Goal: Task Accomplishment & Management: Complete application form

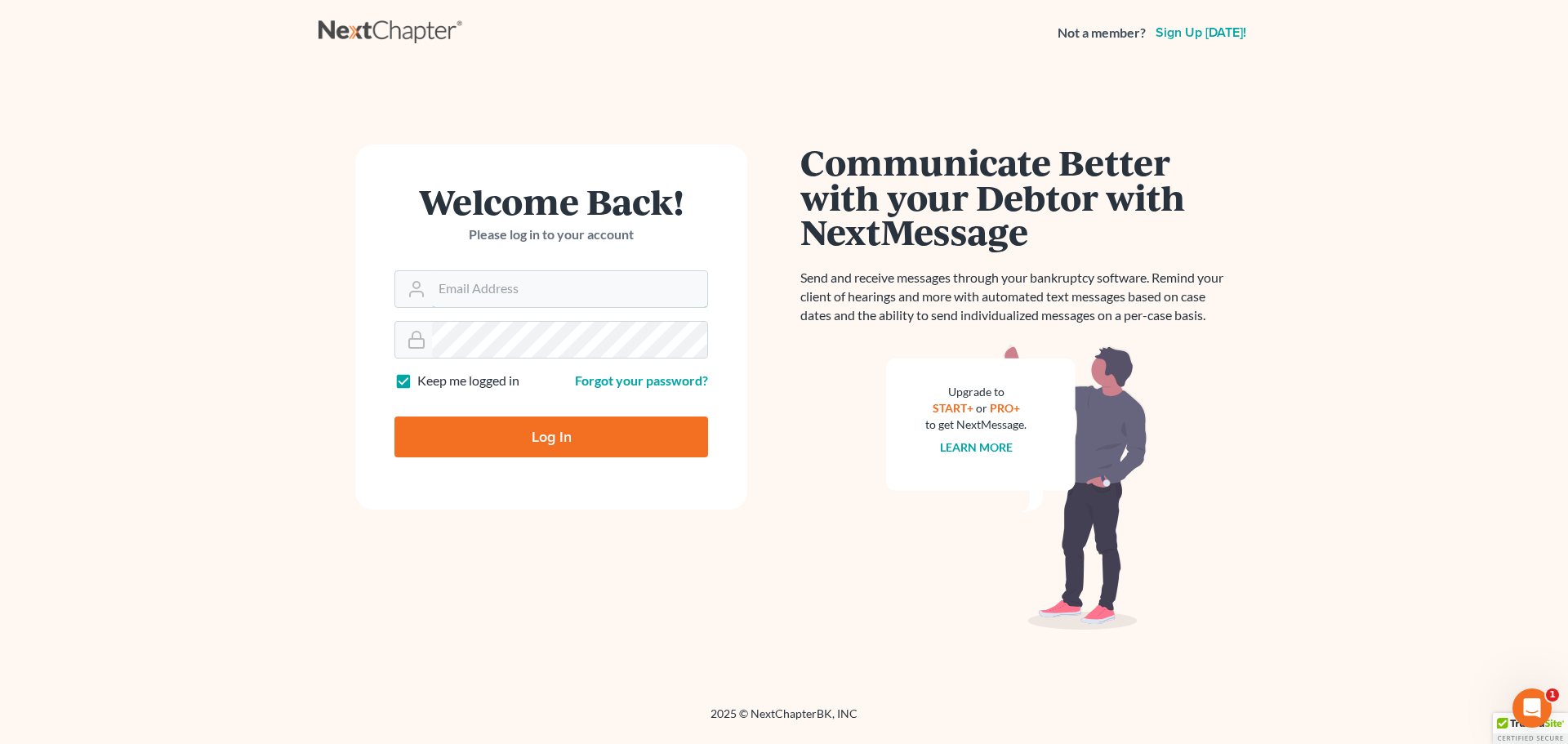
type input "[EMAIL_ADDRESS][DOMAIN_NAME]"
click at [552, 422] on input "Log In" at bounding box center [551, 437] width 314 height 41
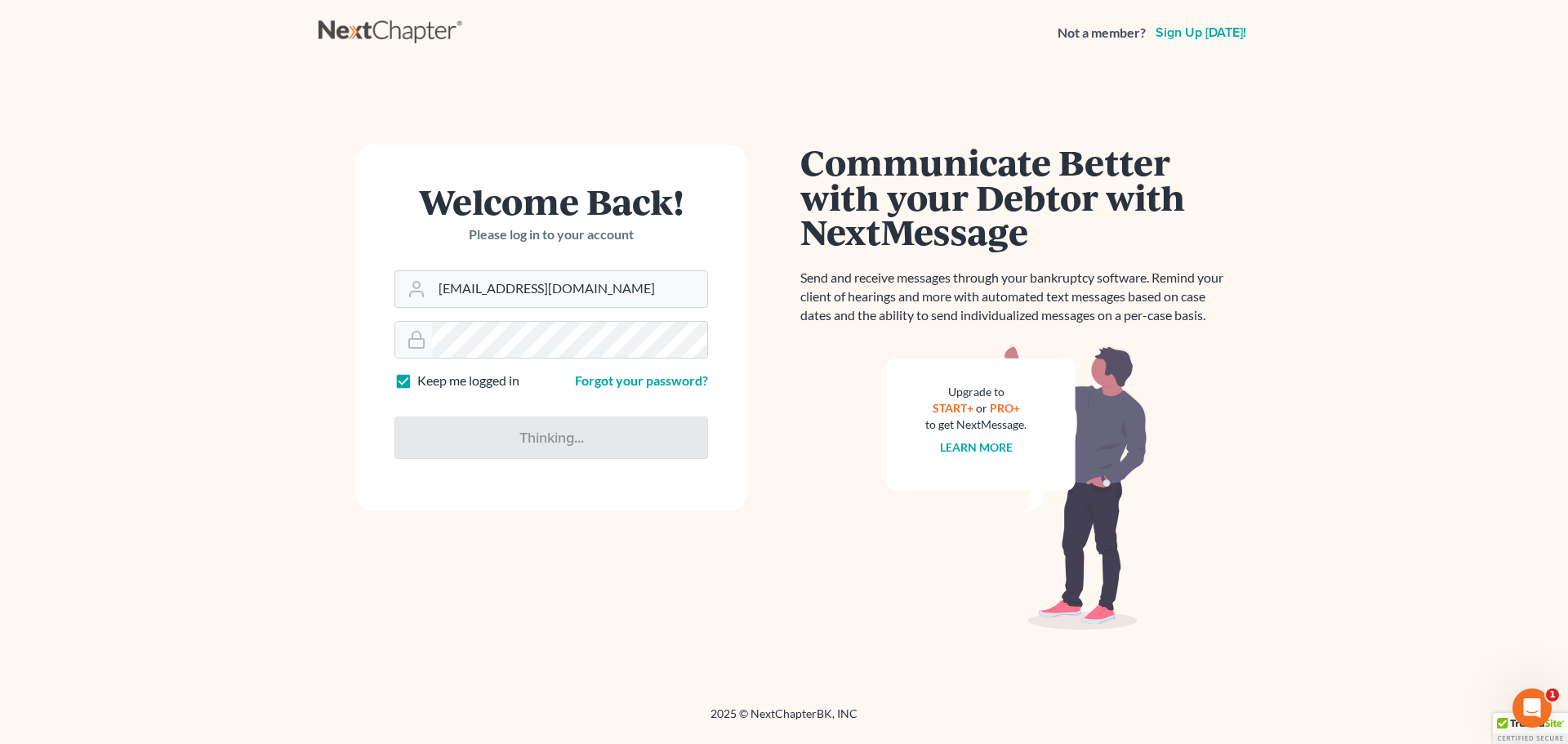
type input "Thinking..."
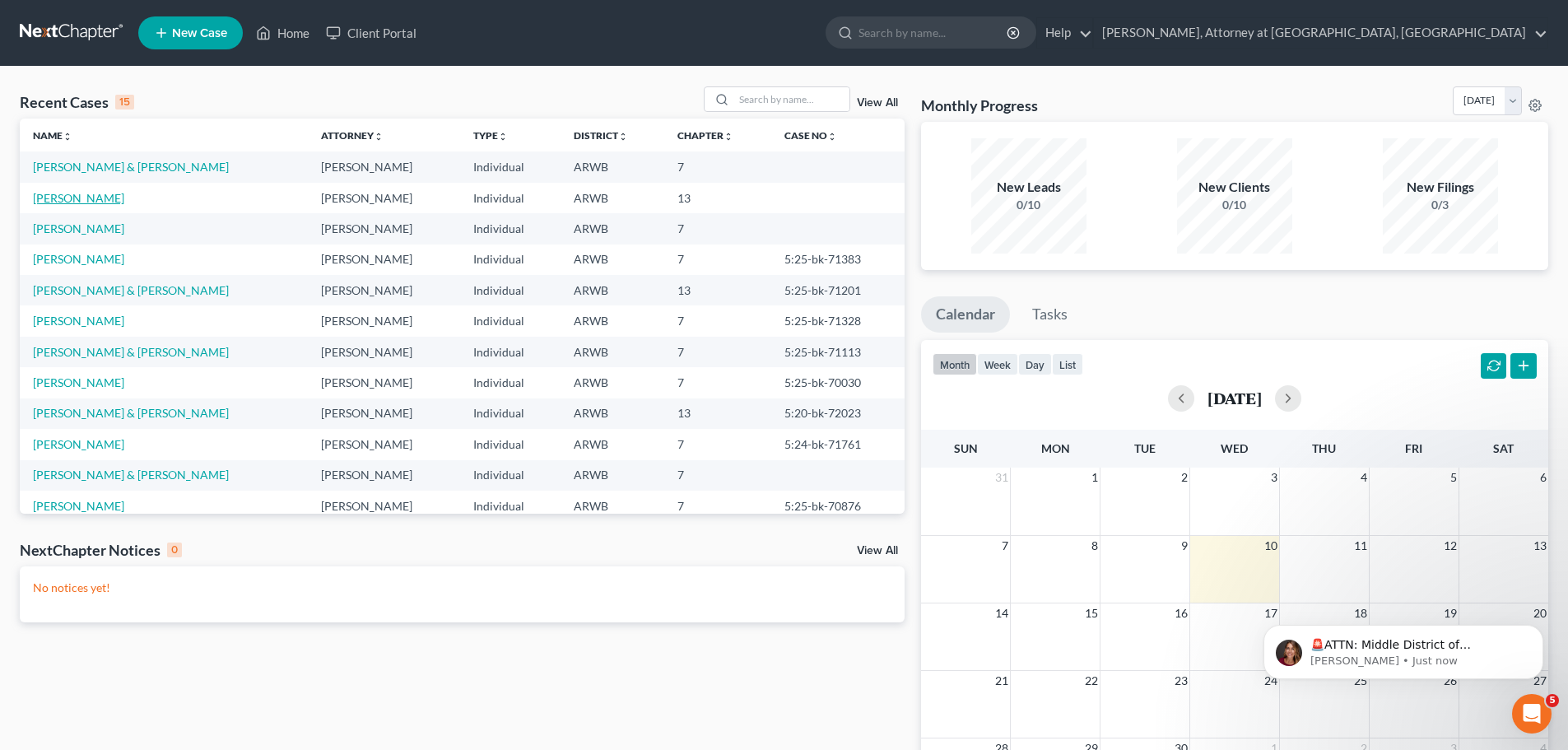
click at [71, 196] on link "[PERSON_NAME]" at bounding box center [78, 198] width 91 height 14
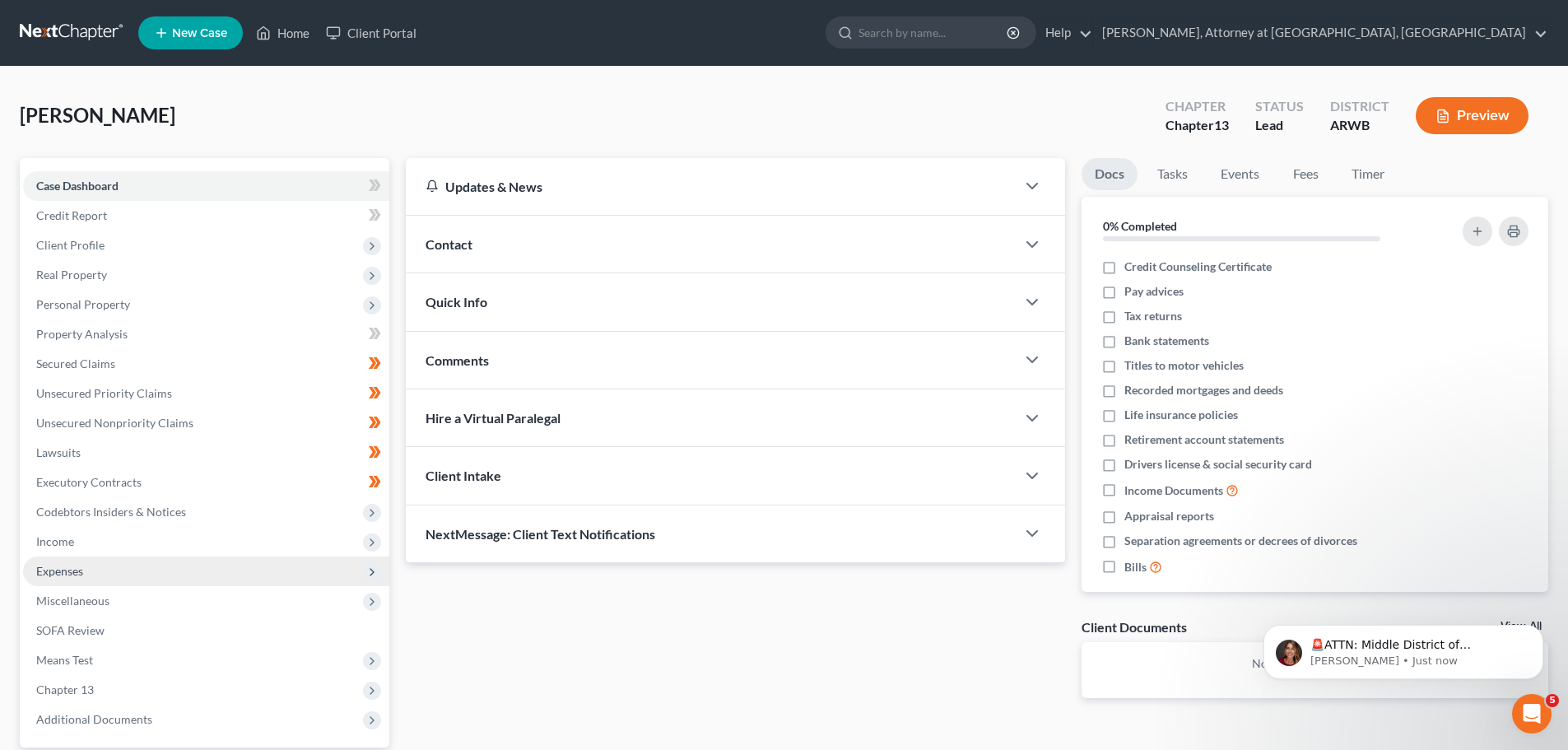
click at [66, 562] on span "Expenses" at bounding box center [206, 571] width 367 height 30
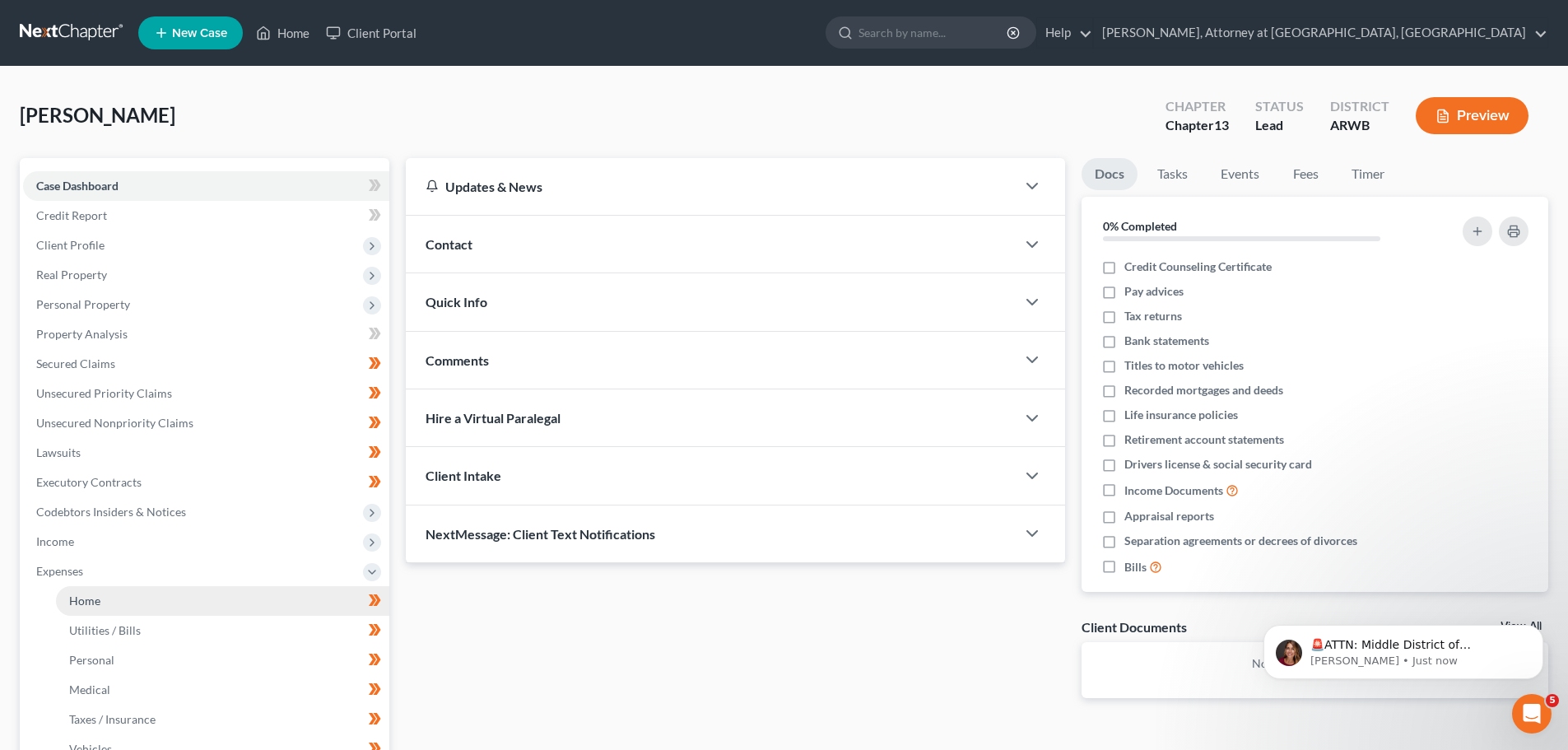
click at [101, 598] on link "Home" at bounding box center [222, 600] width 333 height 30
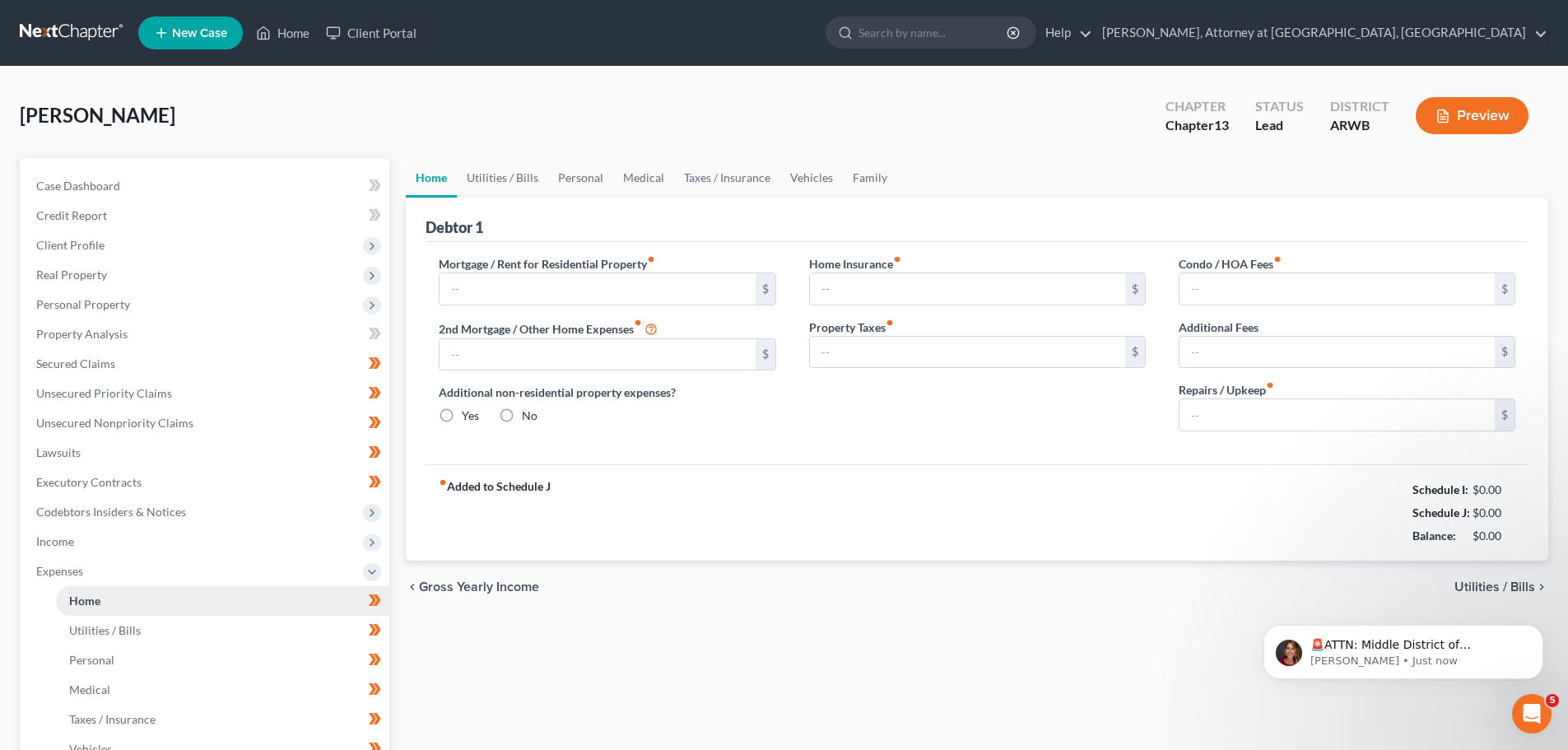
type input "1,419.68"
type input "0.00"
radio input "true"
type input "0.00"
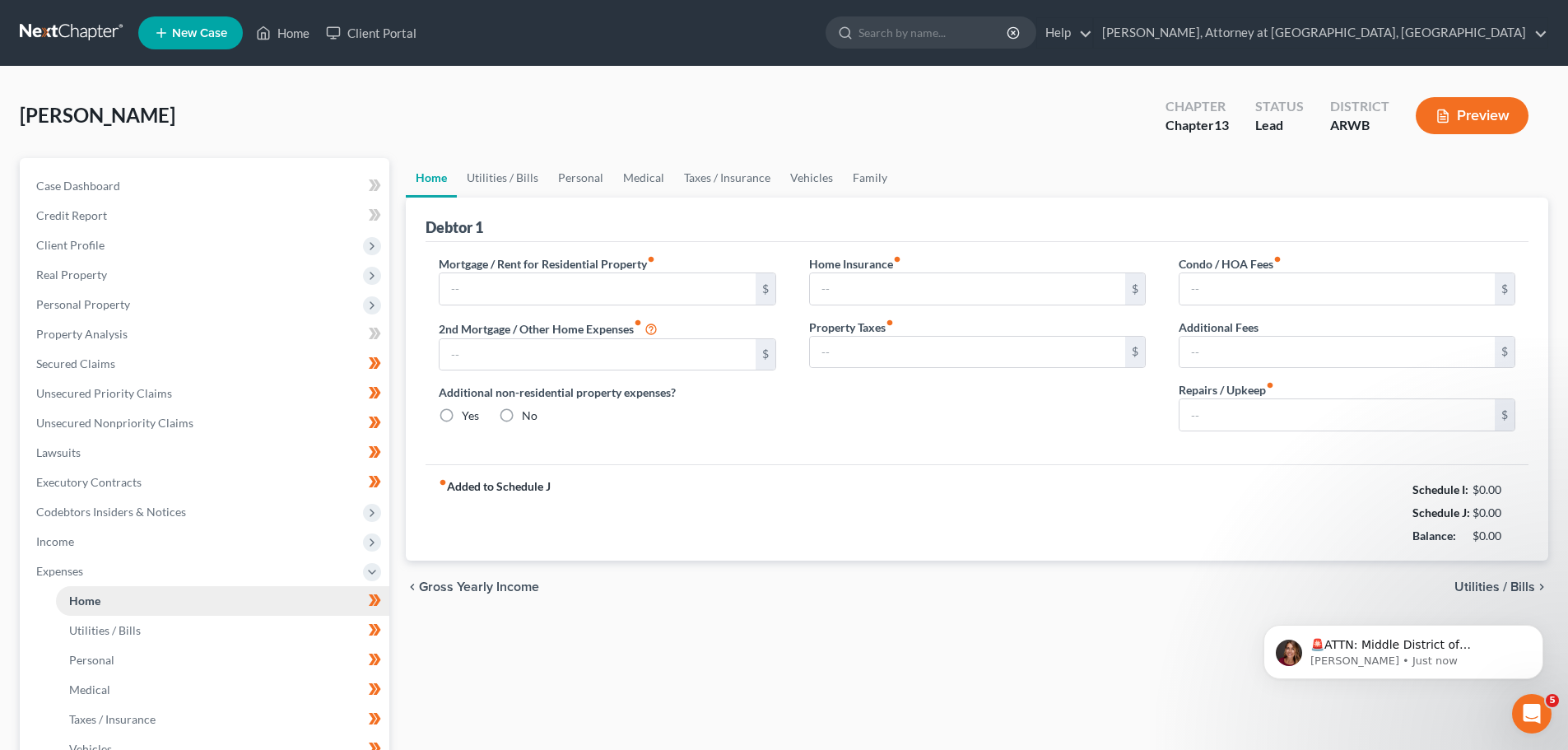
type input "0.00"
type input "35.00"
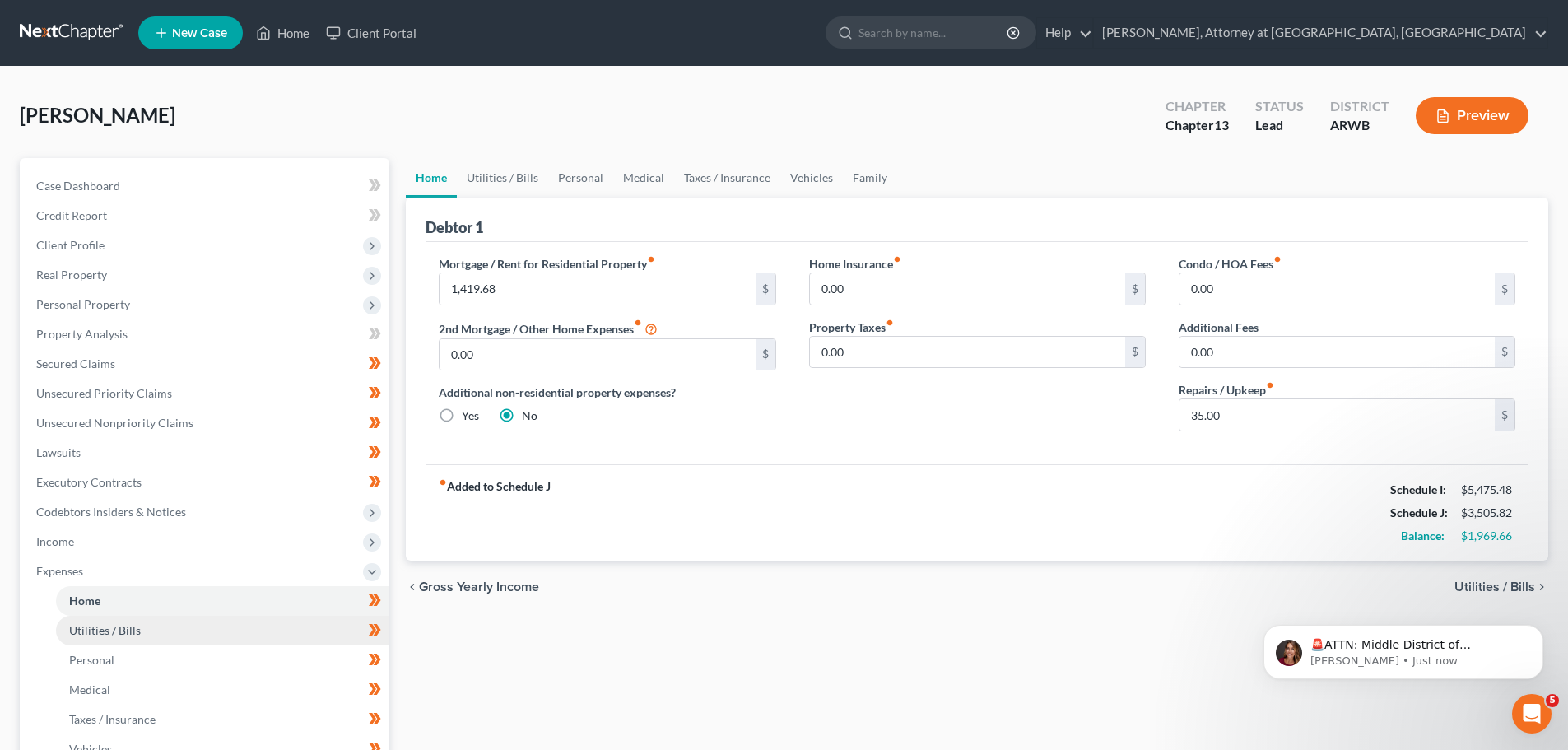
click at [107, 633] on span "Utilities / Bills" at bounding box center [105, 630] width 71 height 14
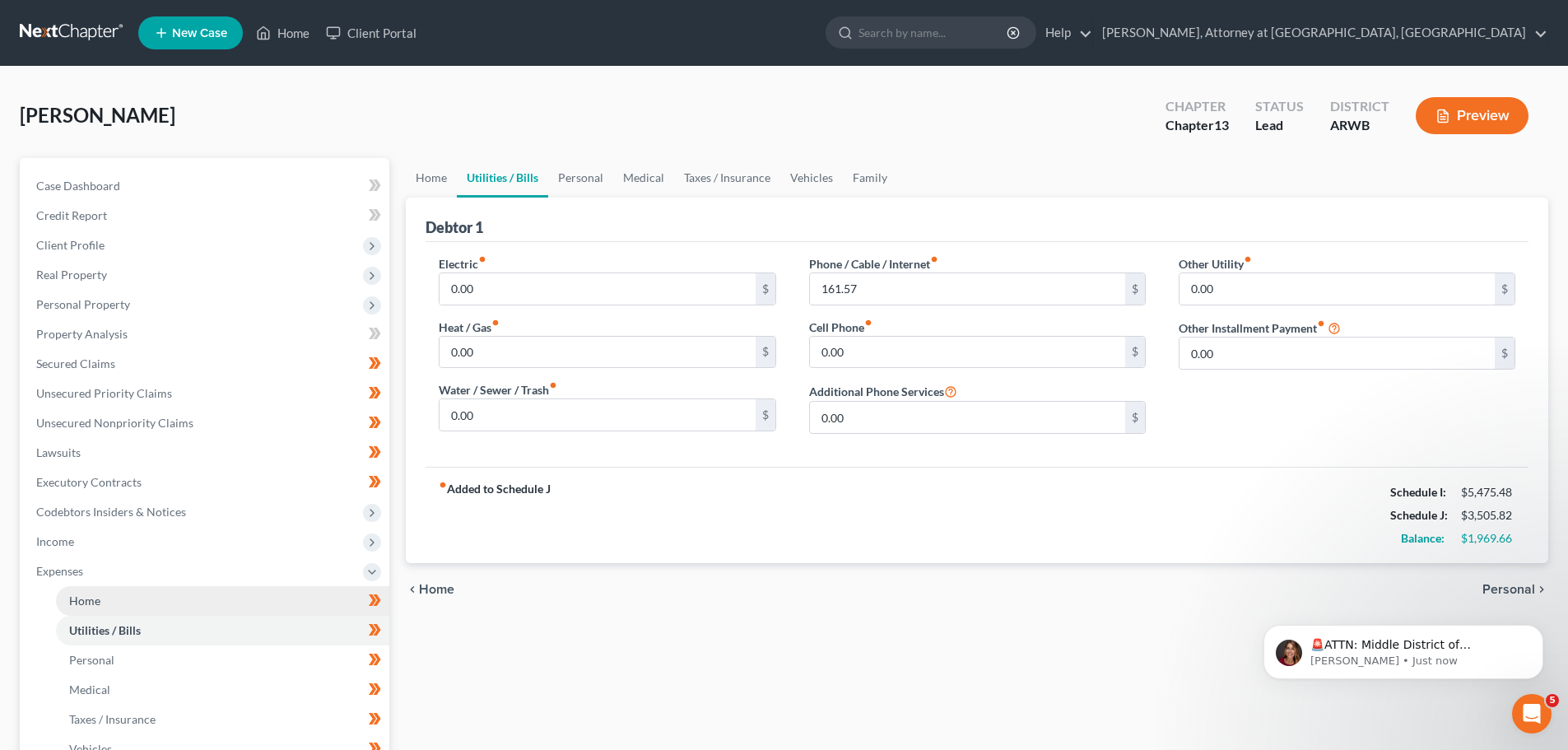
click at [85, 599] on span "Home" at bounding box center [85, 600] width 32 height 14
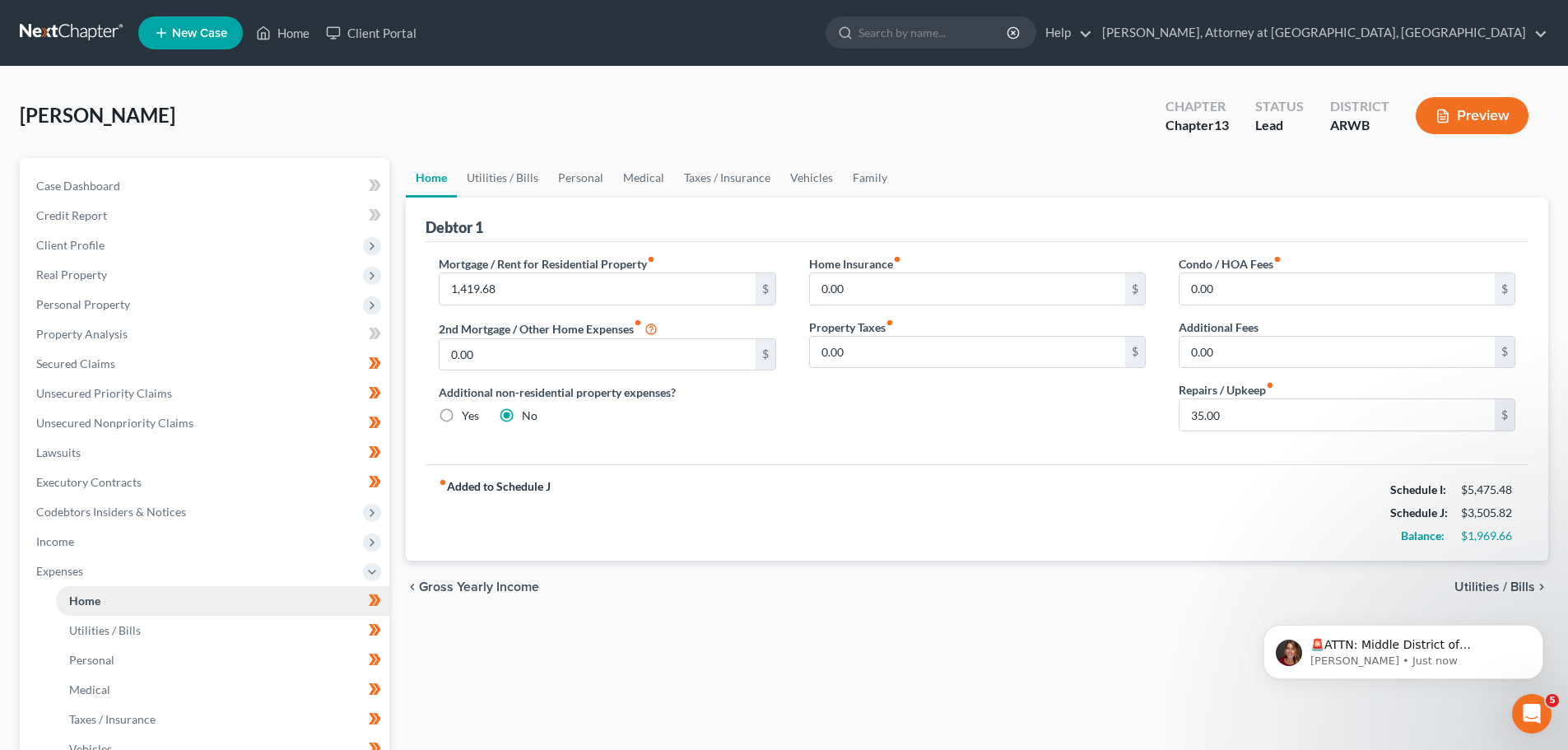
click at [85, 599] on span "Home" at bounding box center [85, 600] width 32 height 14
click at [100, 629] on span "Utilities / Bills" at bounding box center [105, 630] width 71 height 14
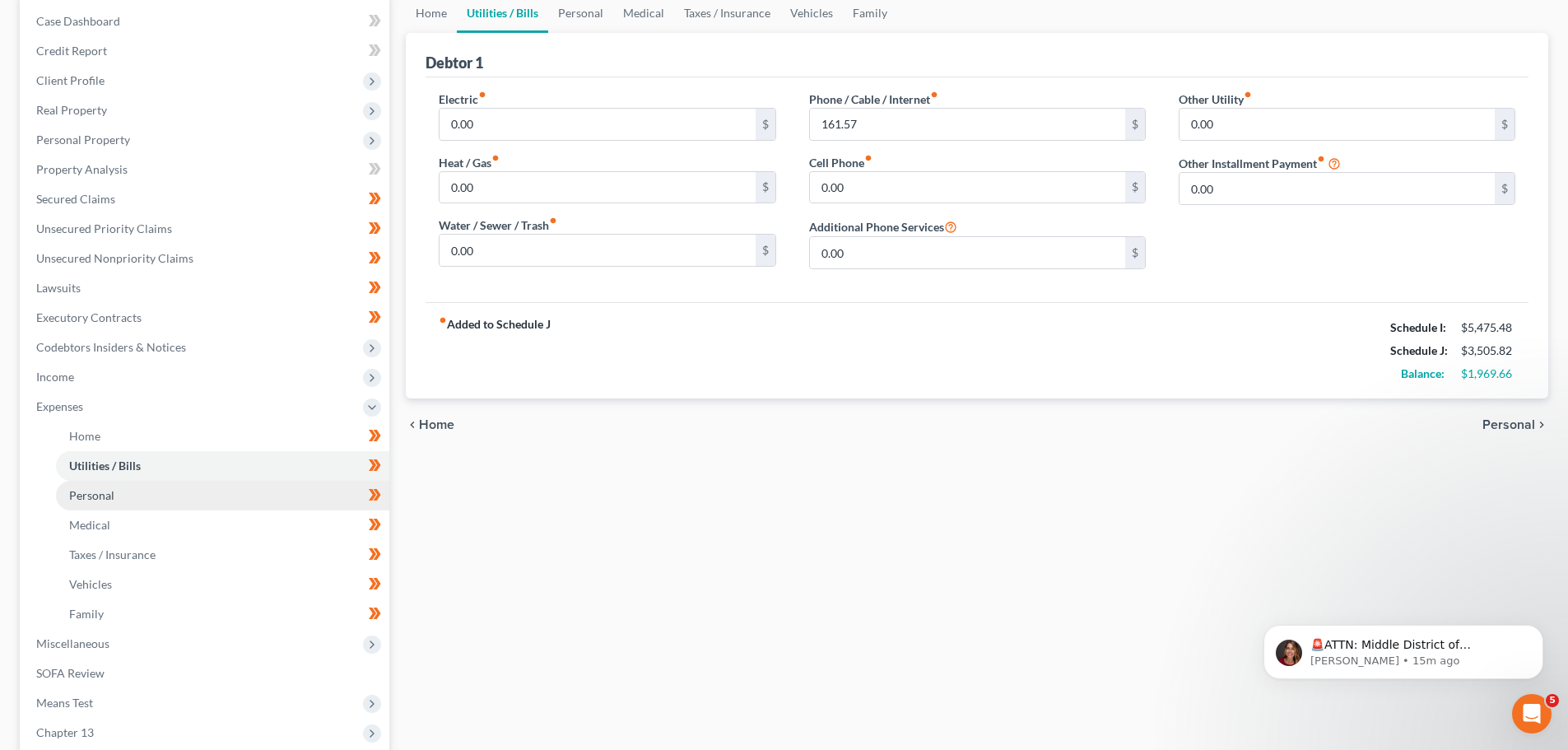
click at [107, 488] on span "Personal" at bounding box center [92, 495] width 46 height 14
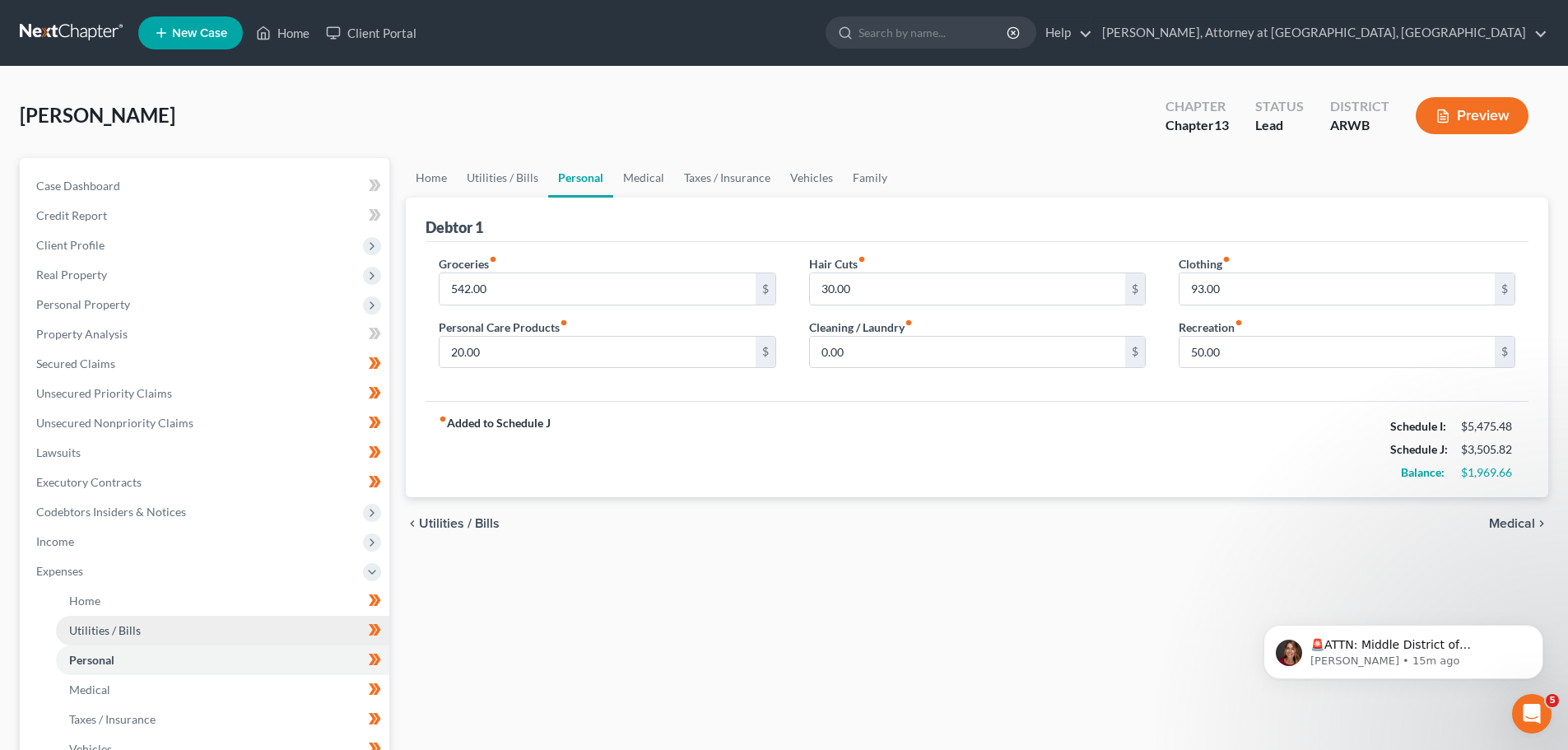
scroll to position [164, 0]
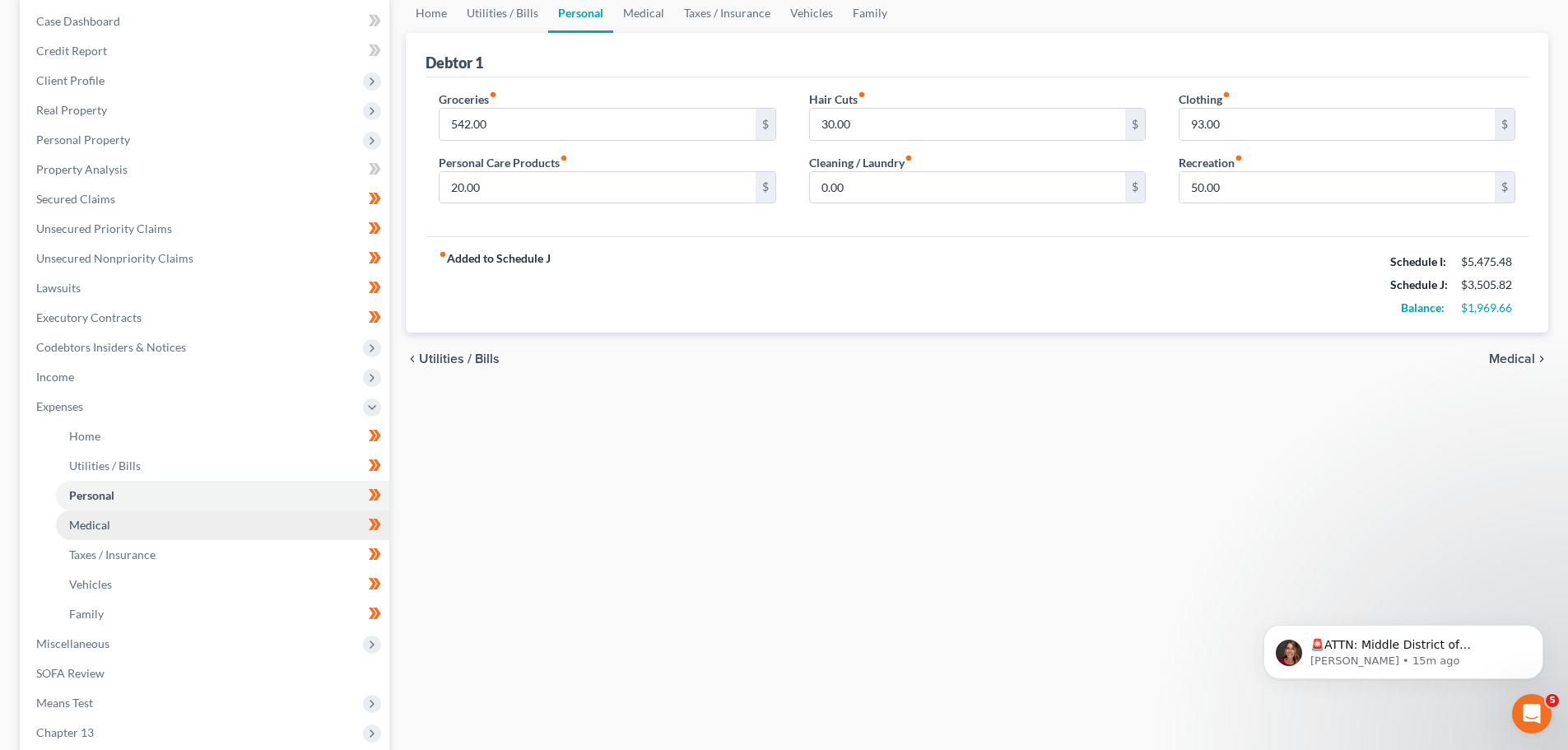
click at [100, 522] on span "Medical" at bounding box center [90, 524] width 42 height 14
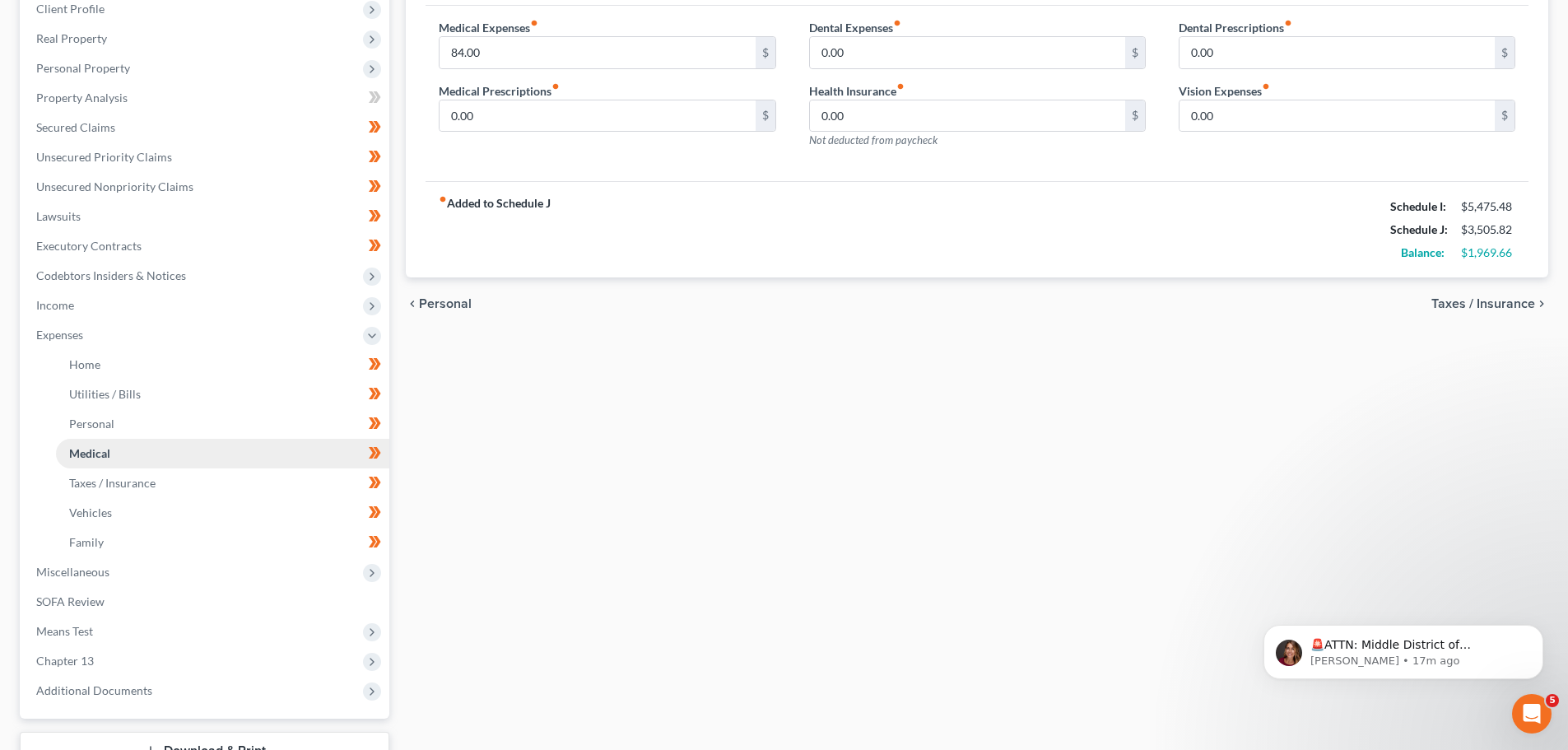
scroll to position [247, 0]
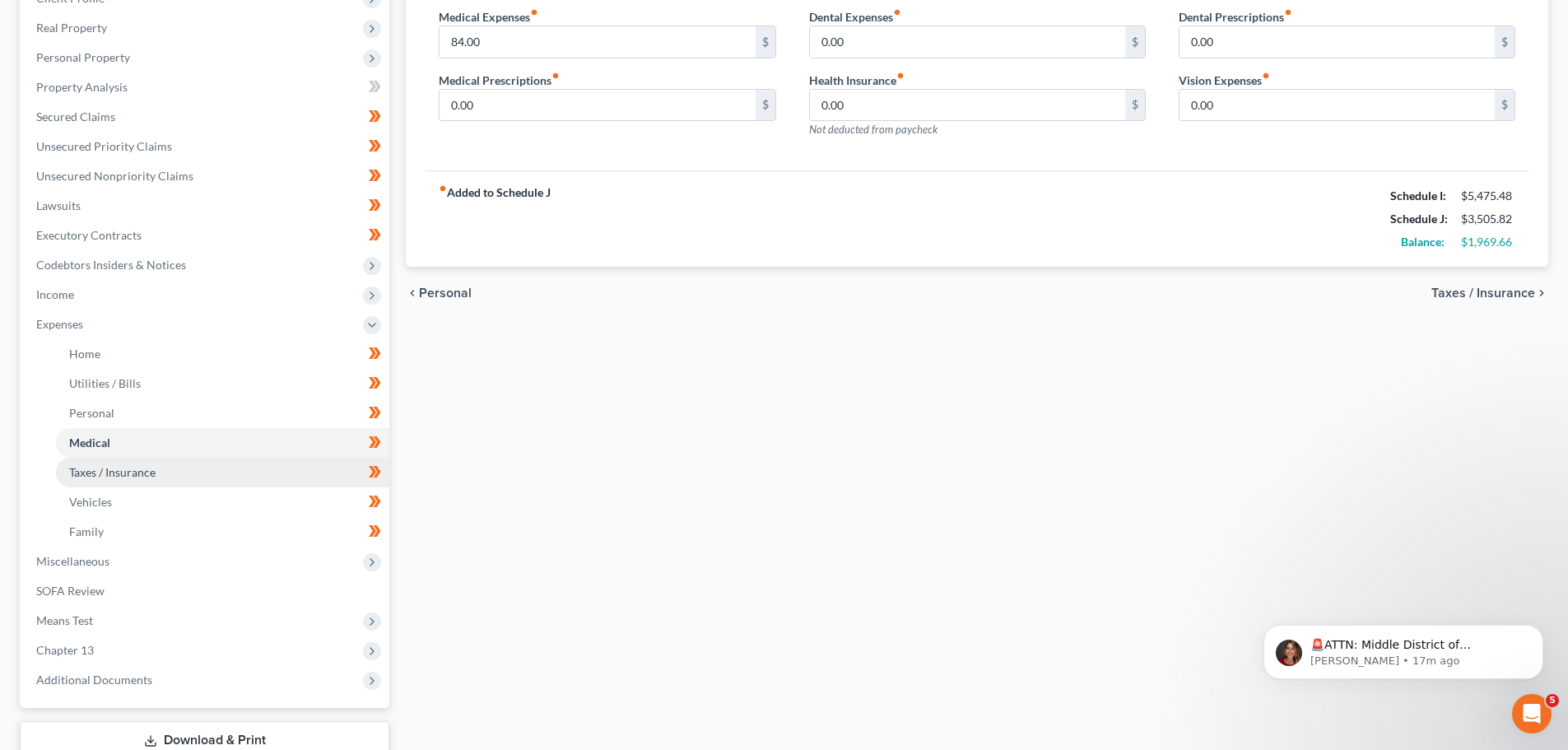
click at [126, 470] on span "Taxes / Insurance" at bounding box center [112, 472] width 86 height 14
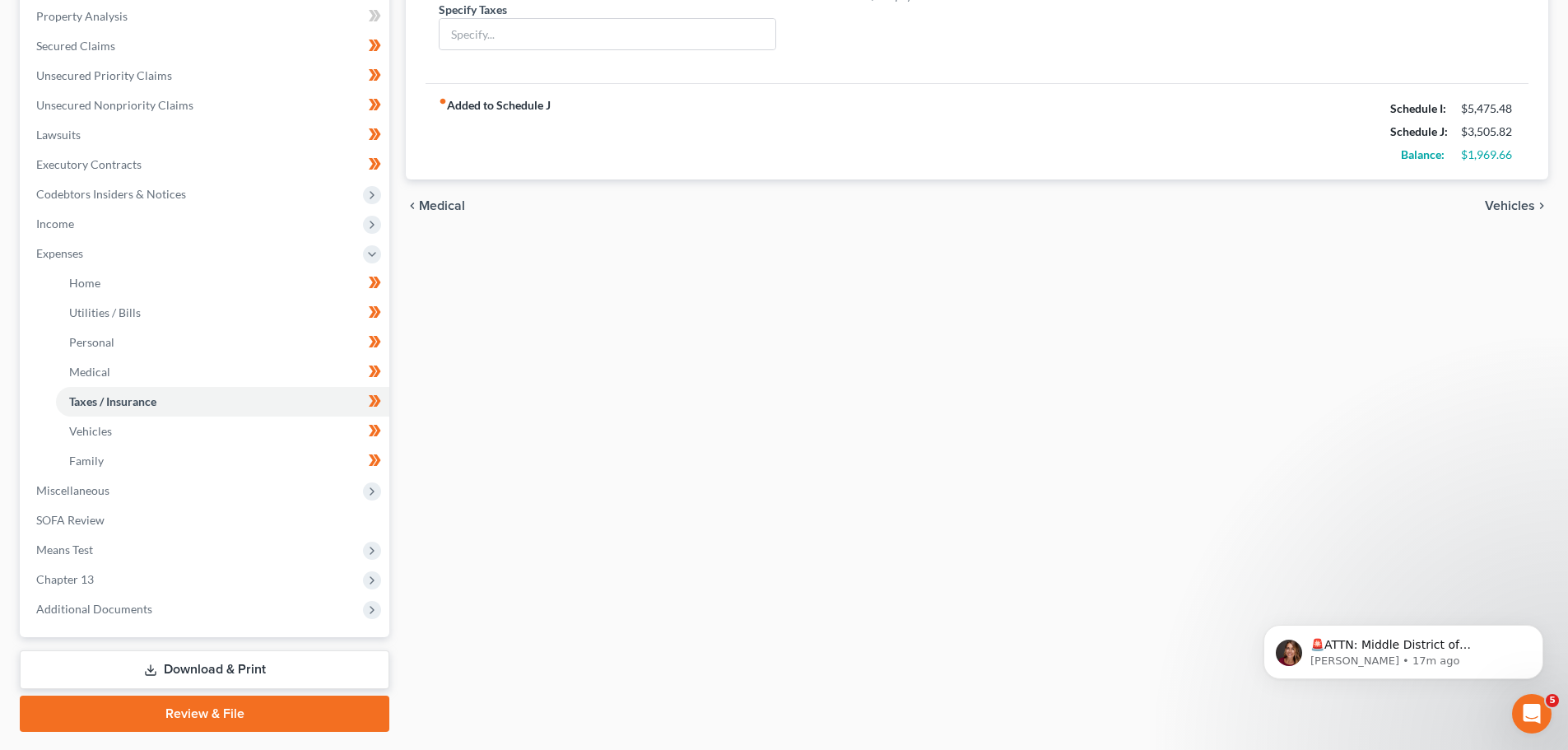
scroll to position [279, 0]
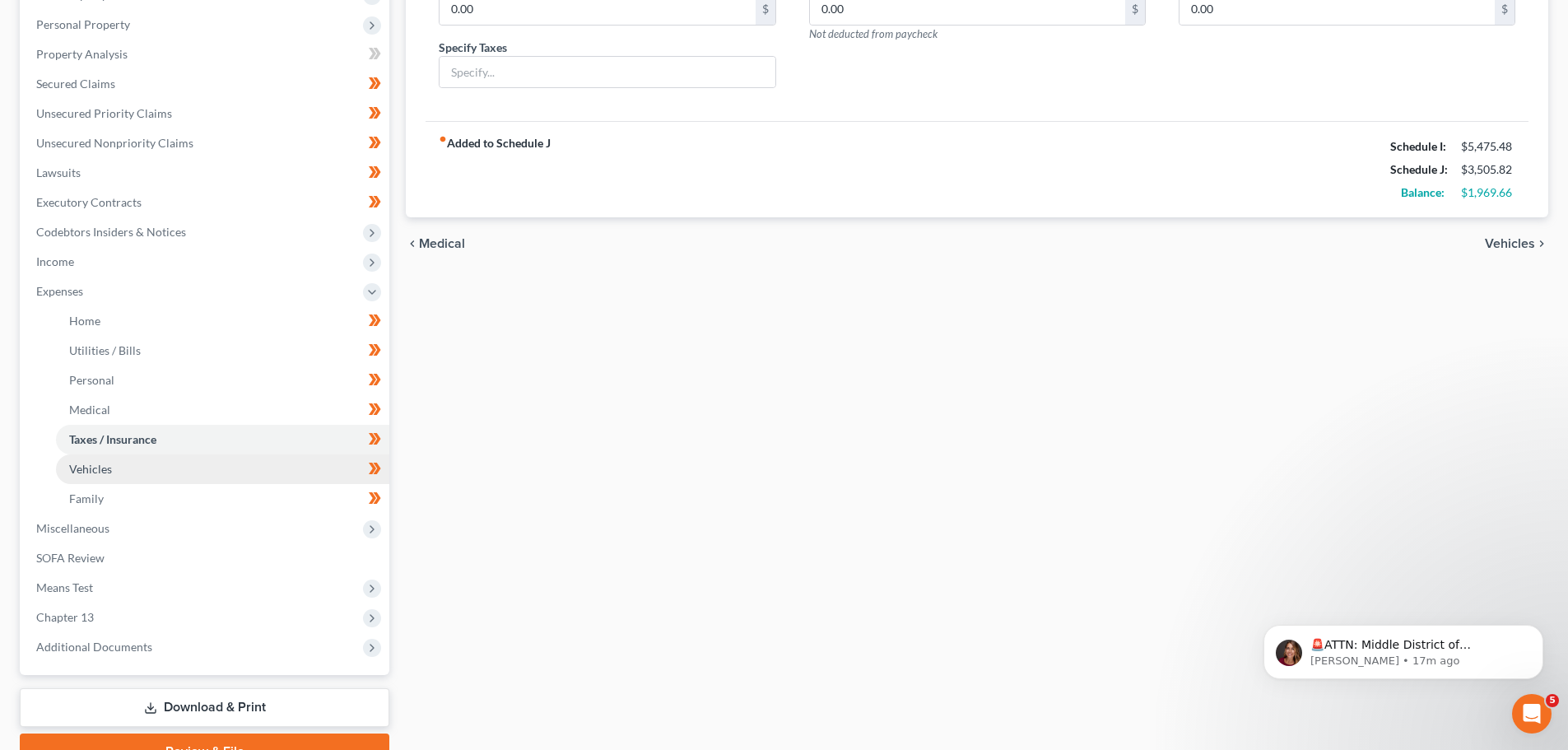
click at [89, 466] on span "Vehicles" at bounding box center [90, 469] width 43 height 14
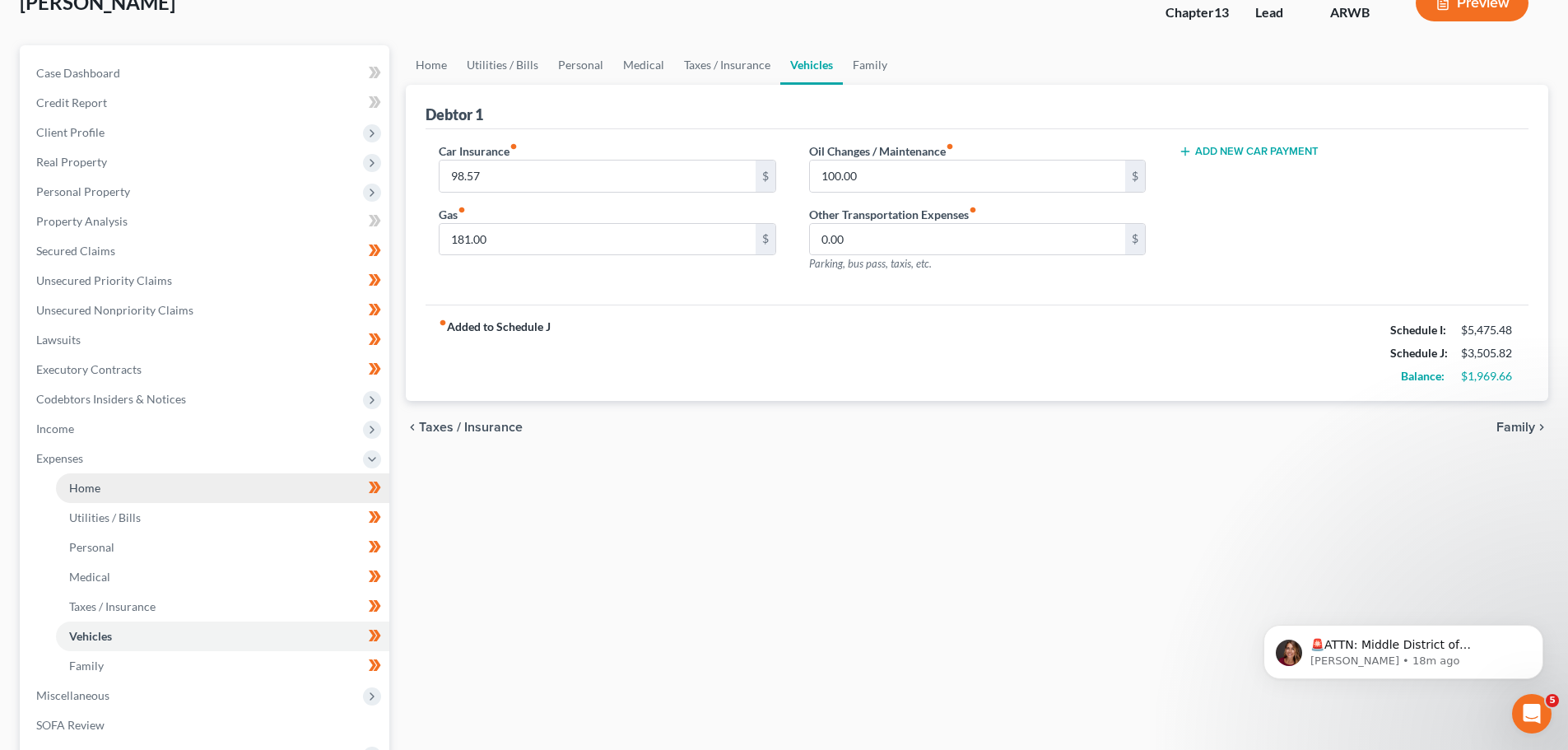
scroll to position [164, 0]
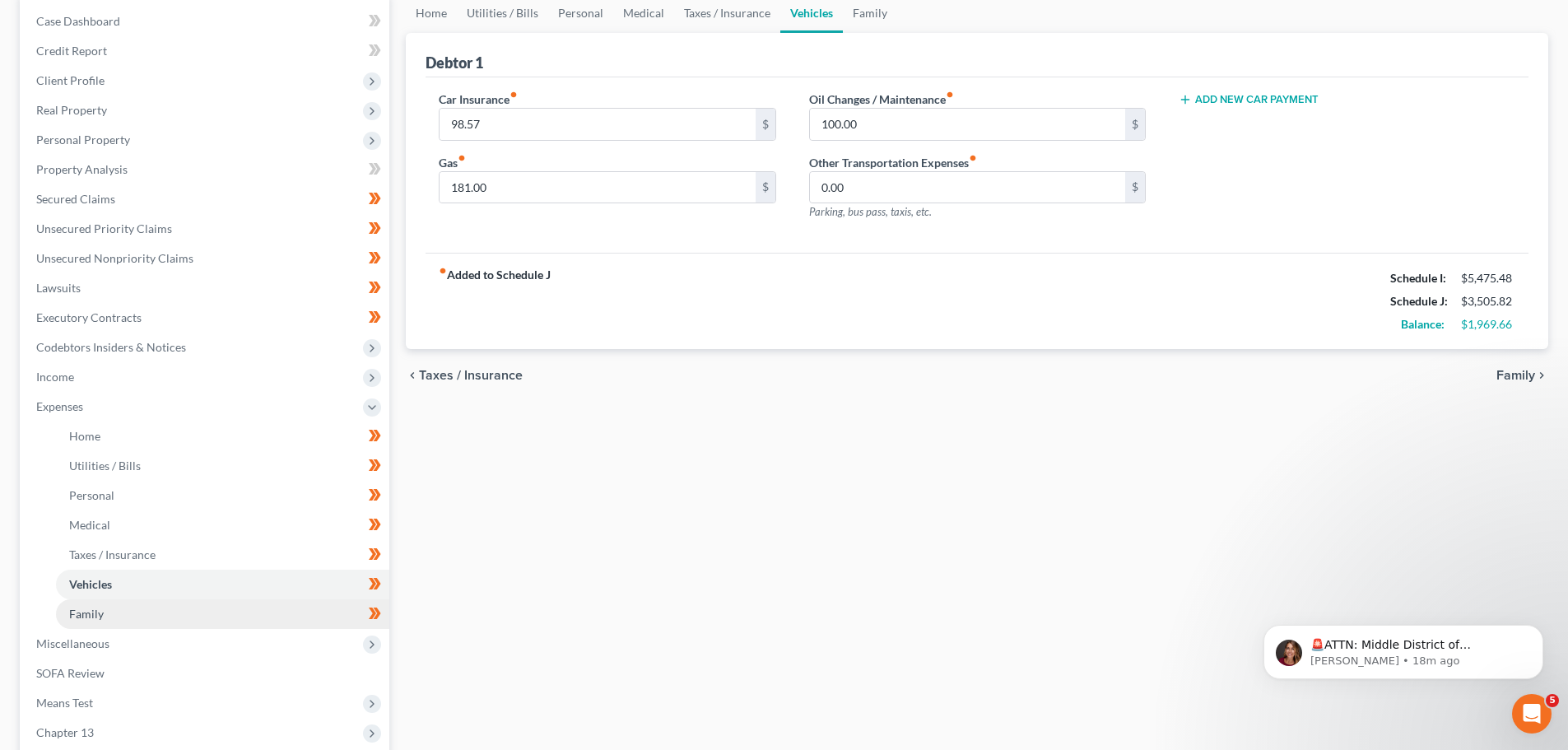
click at [100, 607] on span "Family" at bounding box center [86, 613] width 35 height 14
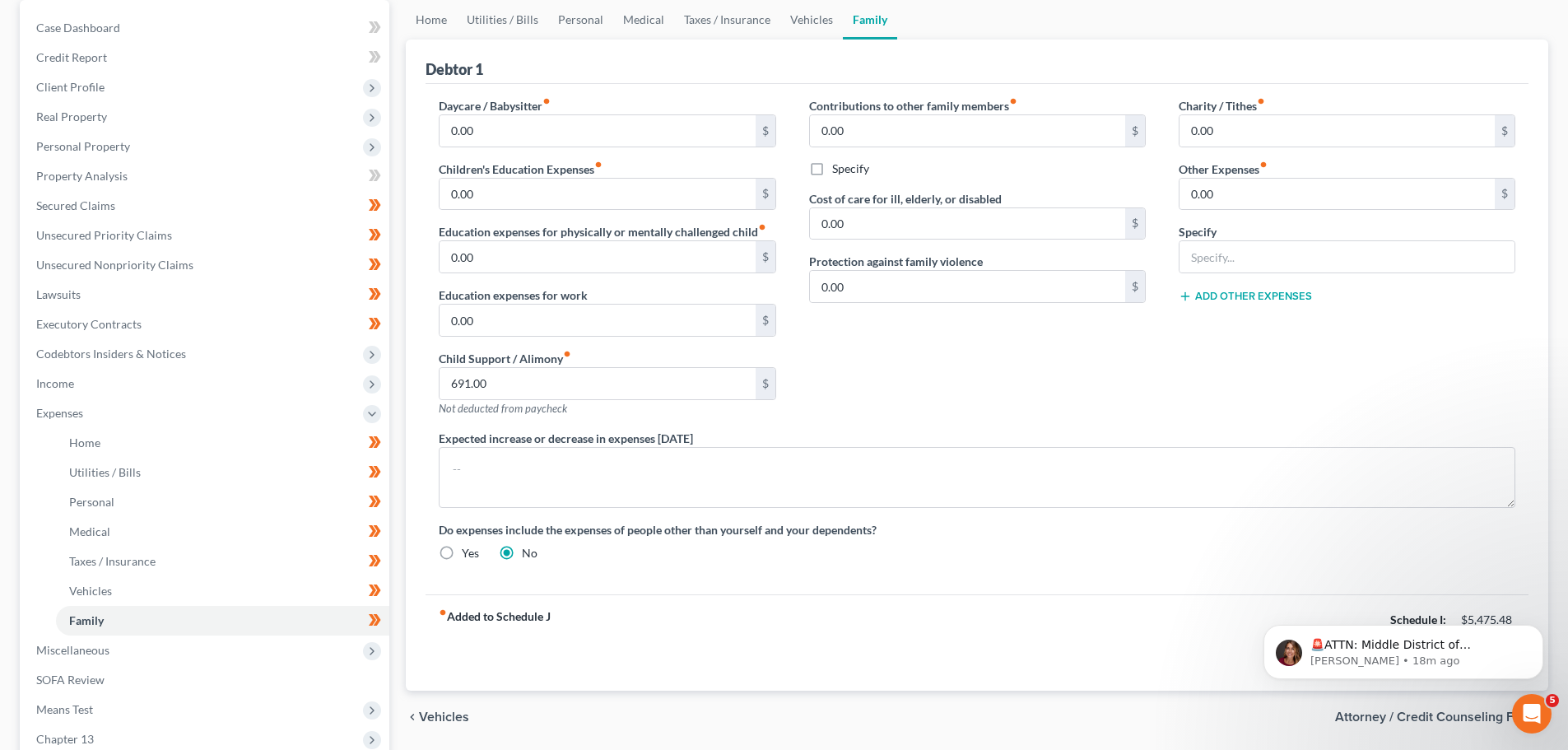
scroll to position [164, 0]
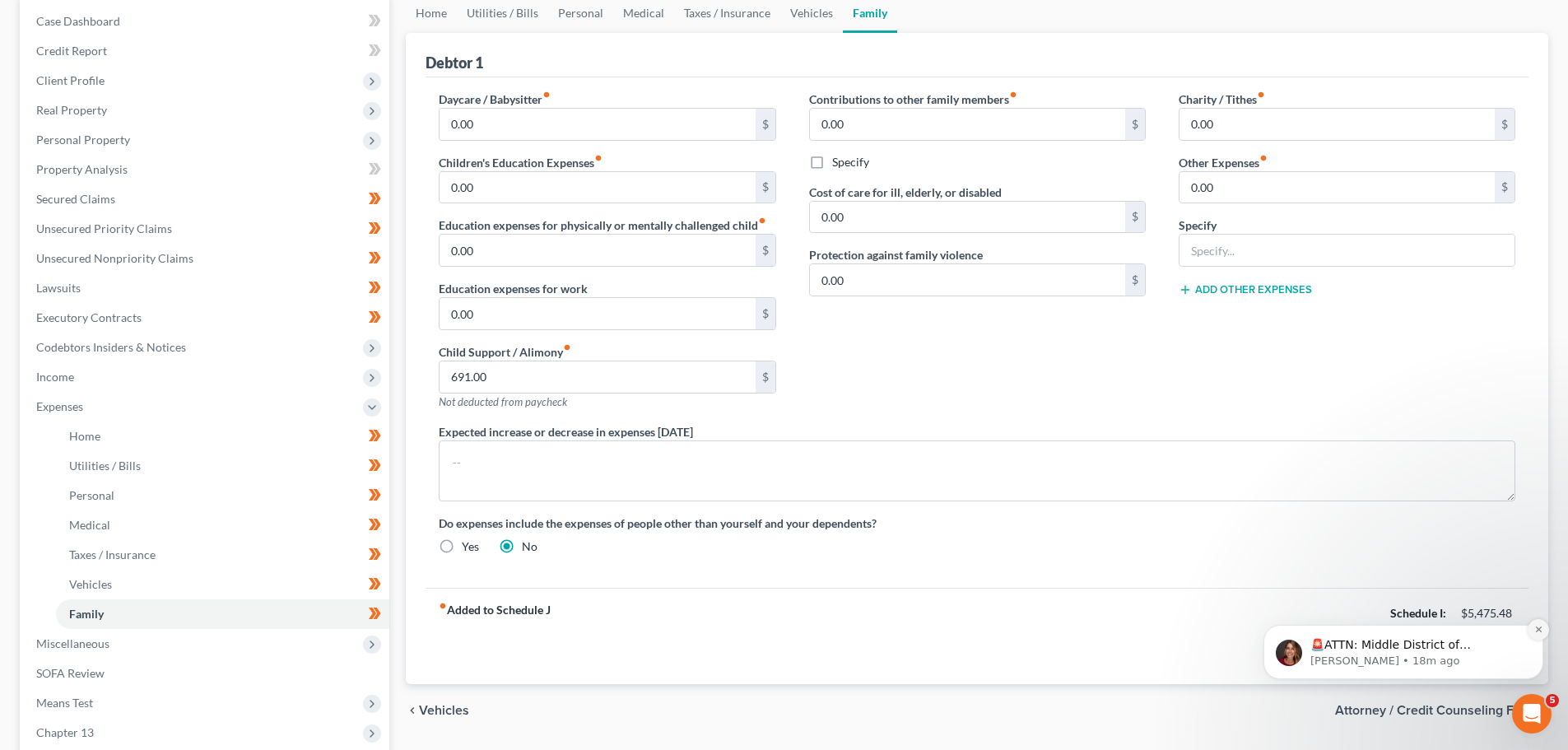
click at [1541, 626] on icon "Dismiss notification" at bounding box center [1538, 628] width 9 height 9
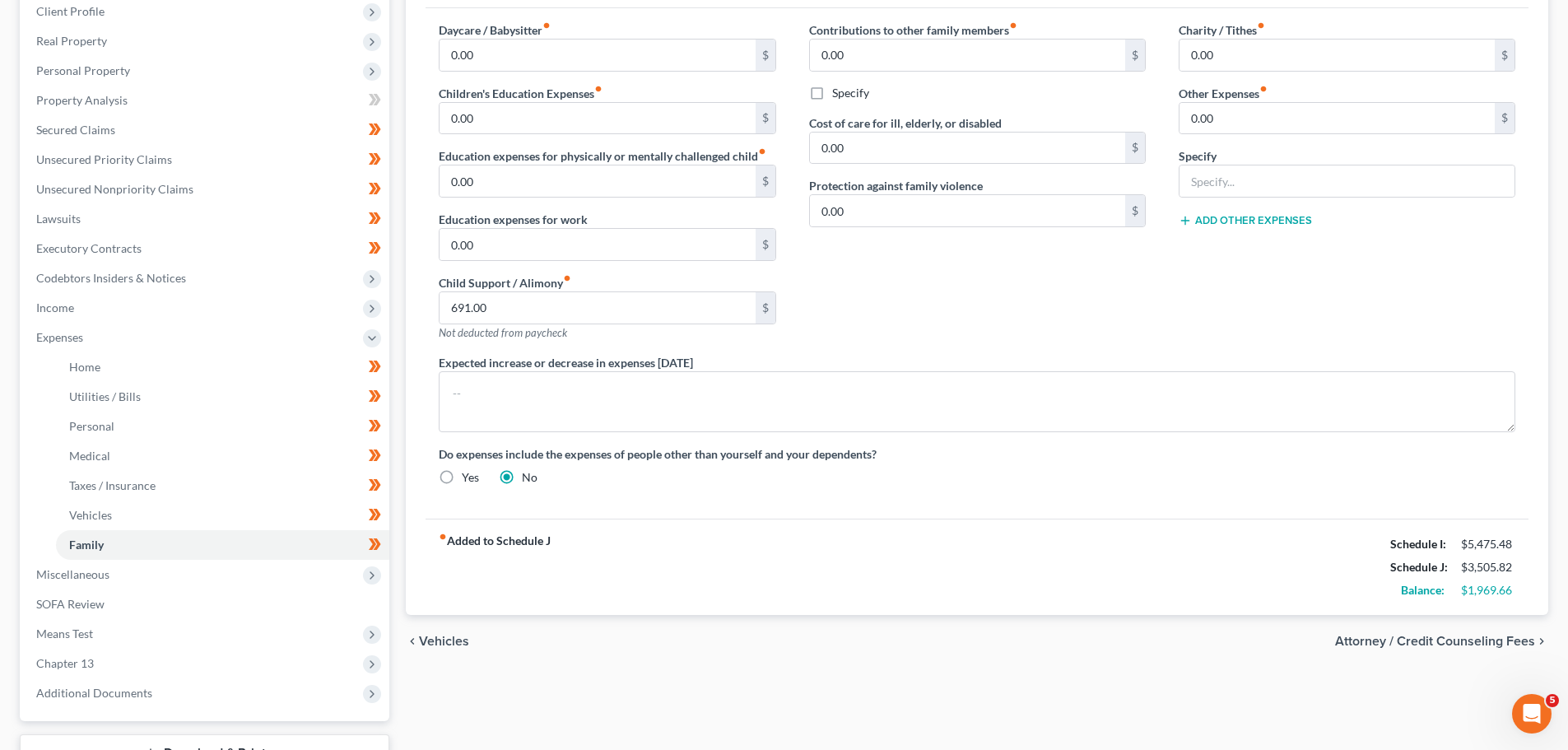
scroll to position [329, 0]
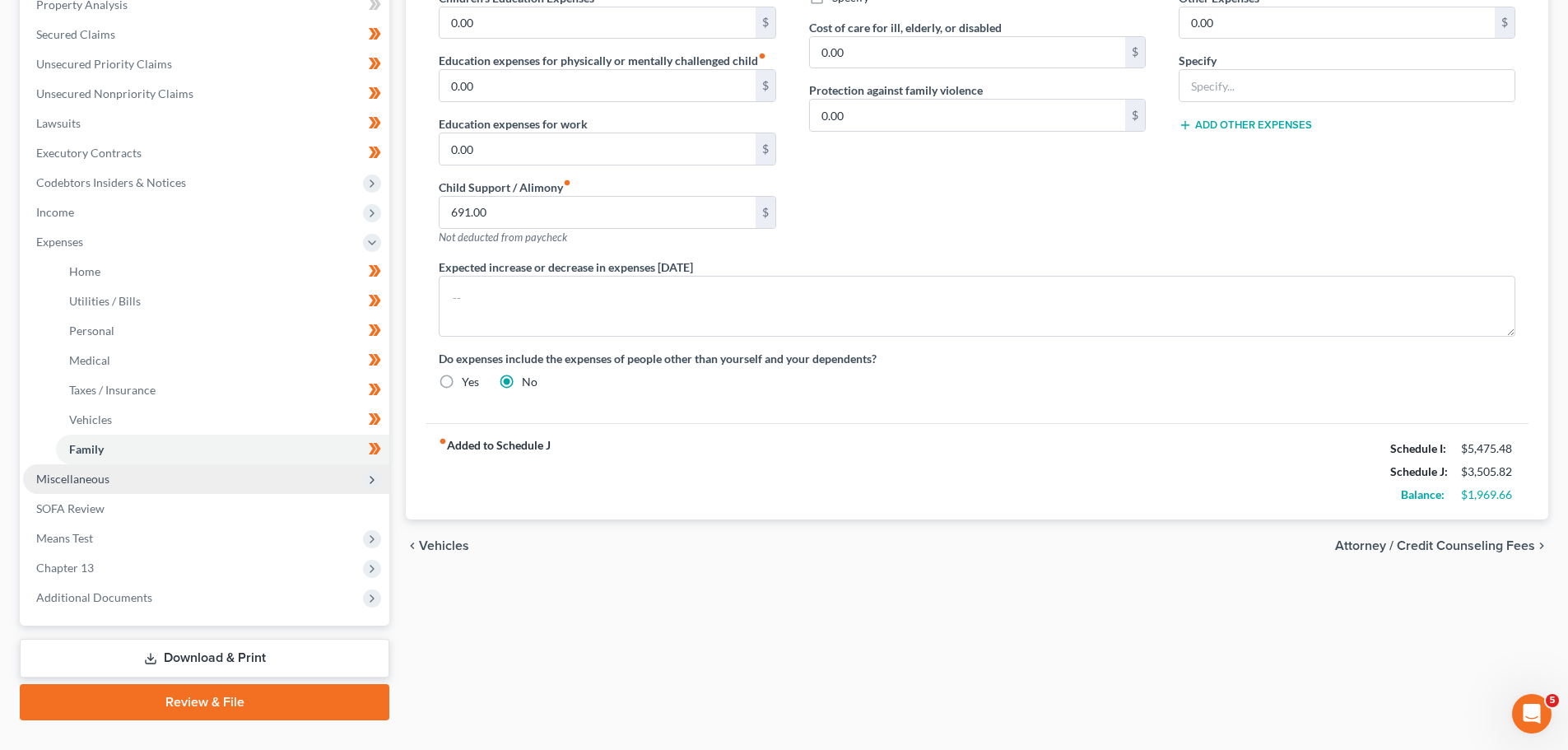
click at [93, 472] on span "Miscellaneous" at bounding box center [73, 479] width 73 height 14
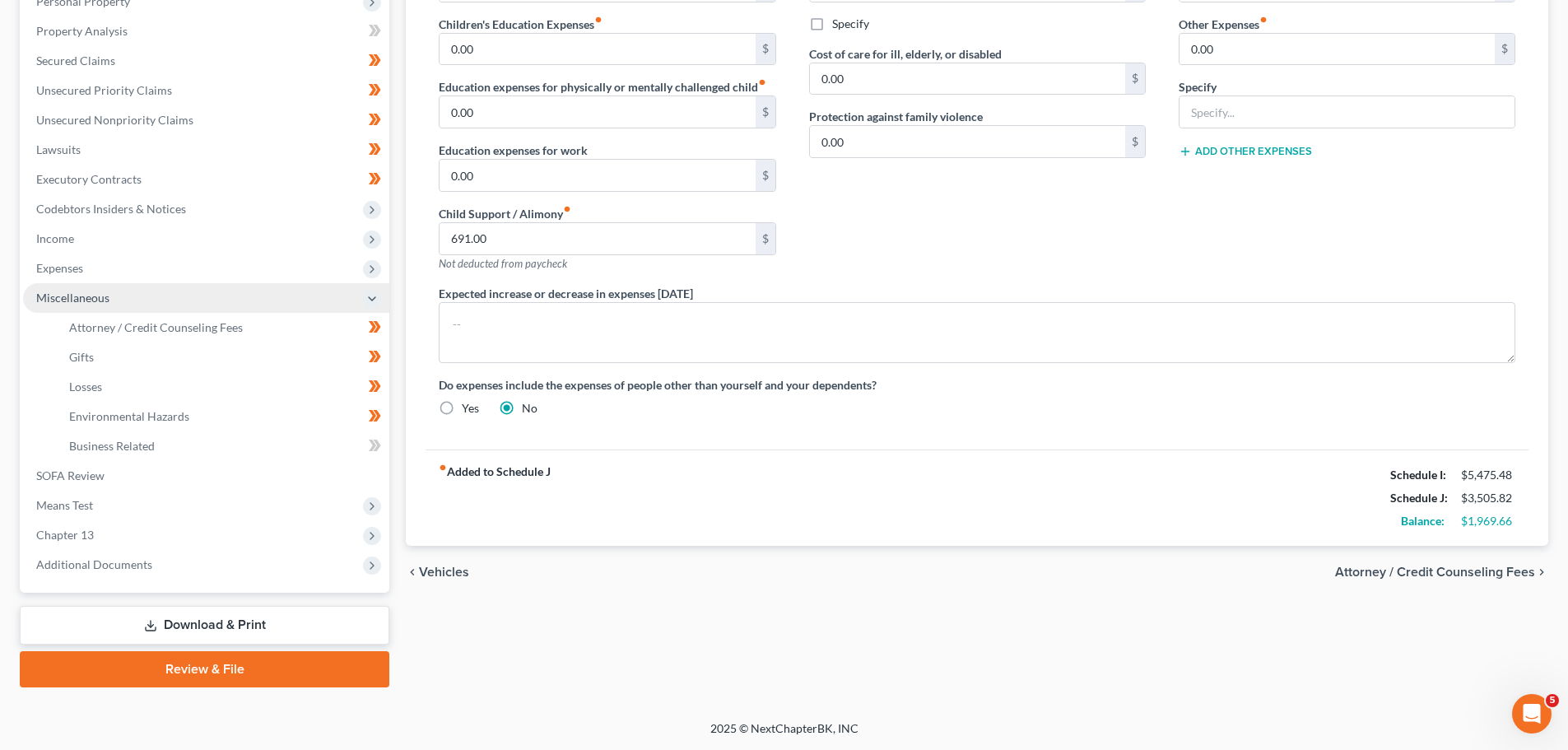
scroll to position [303, 0]
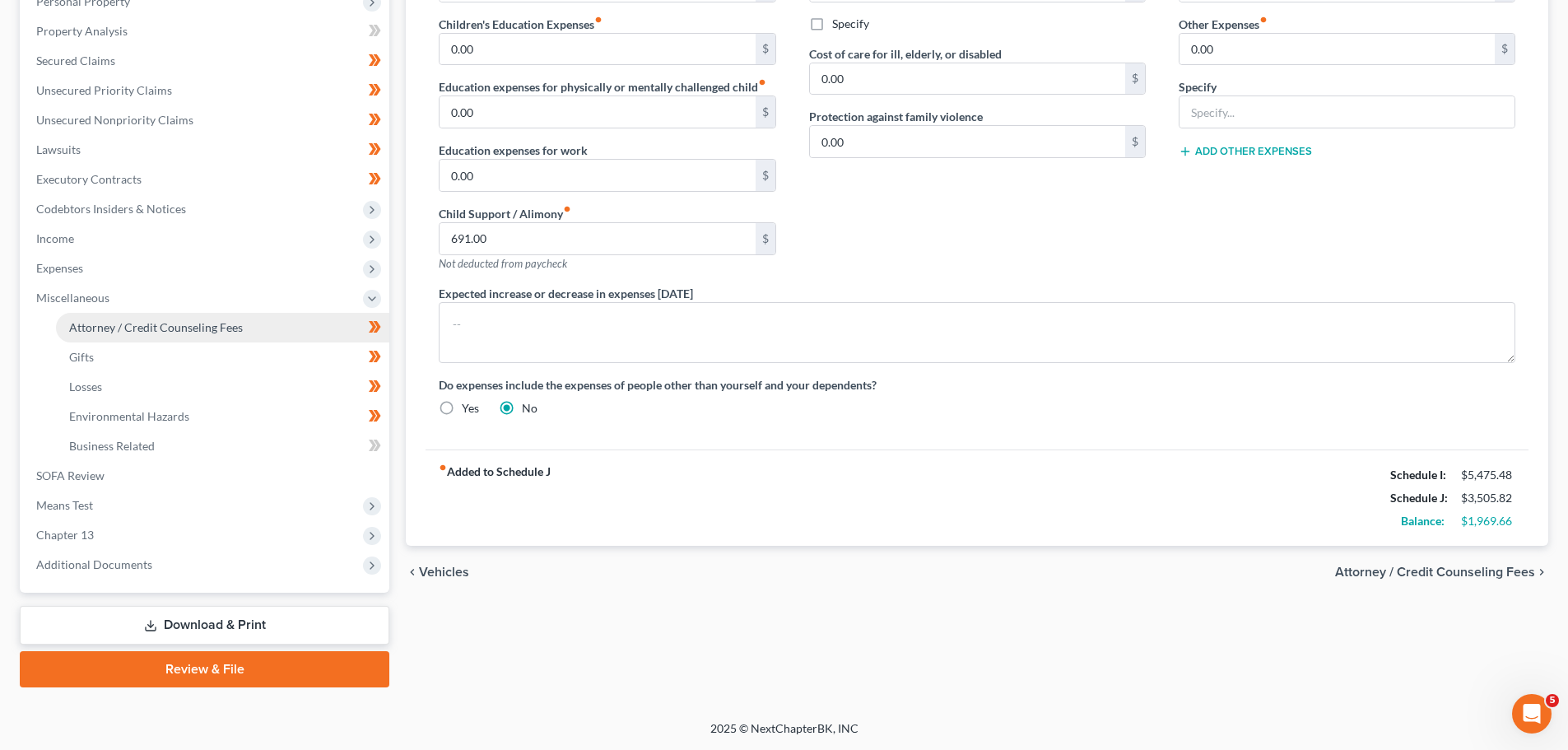
click at [120, 322] on span "Attorney / Credit Counseling Fees" at bounding box center [156, 327] width 173 height 14
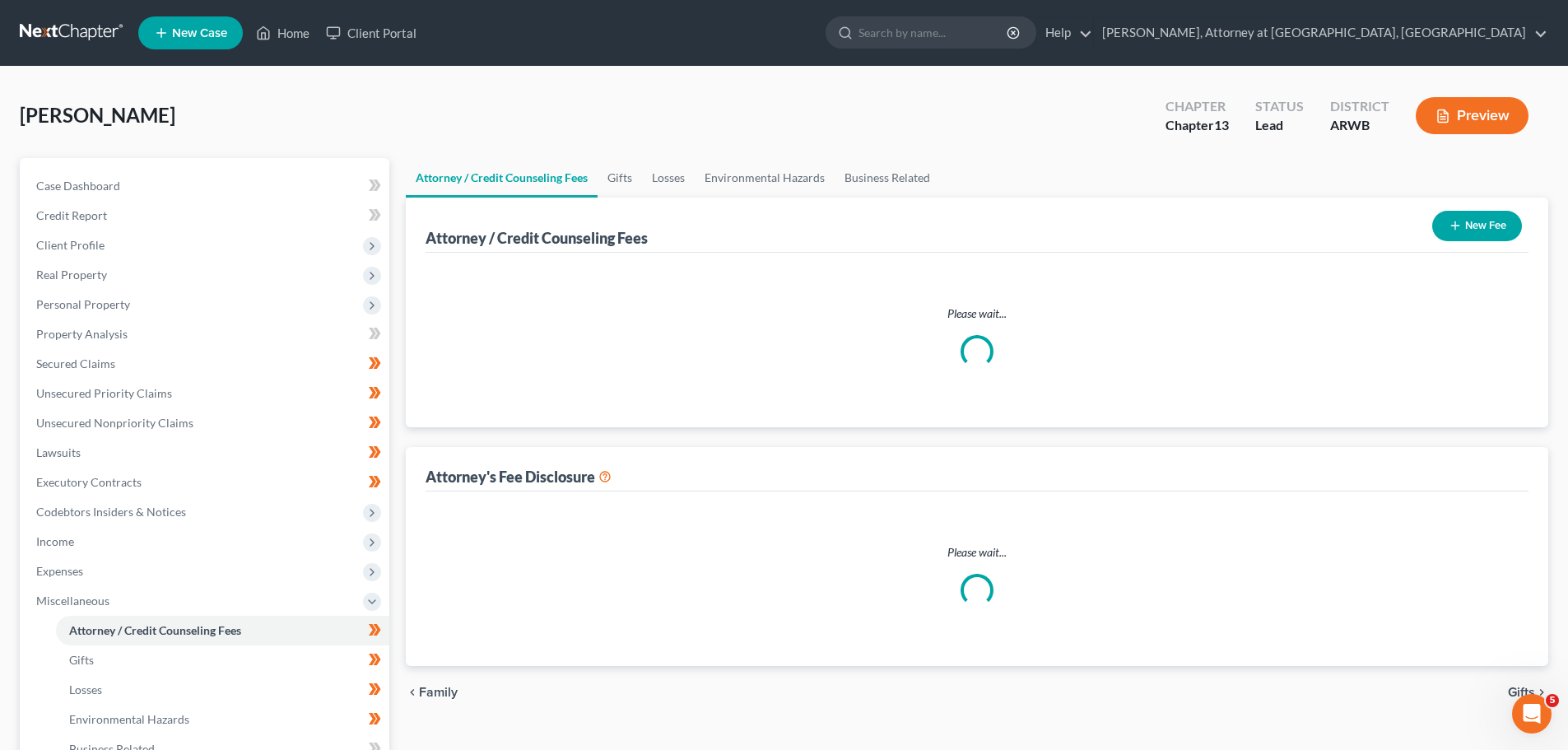
select select "0"
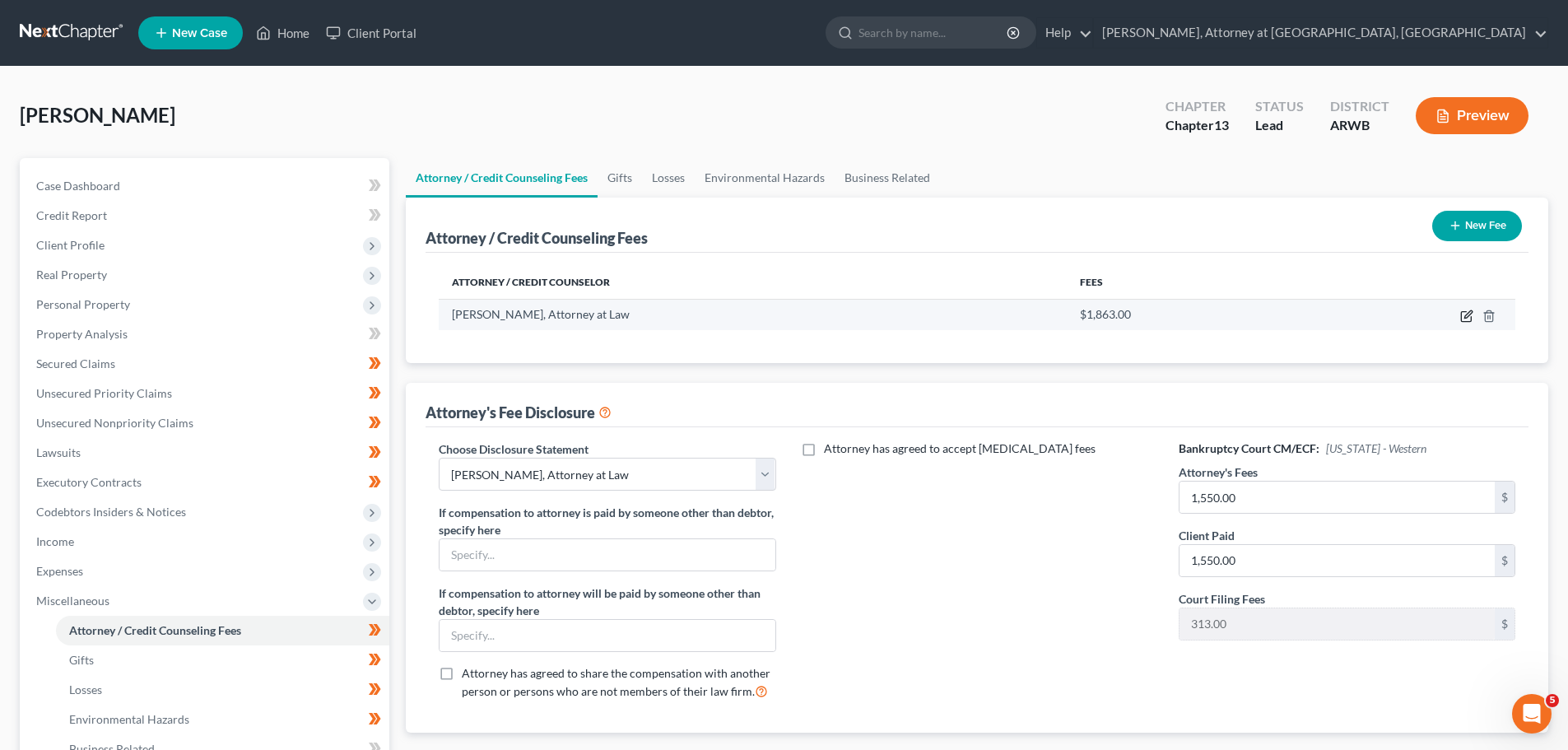
click at [1465, 312] on icon "button" at bounding box center [1466, 317] width 10 height 10
select select "2"
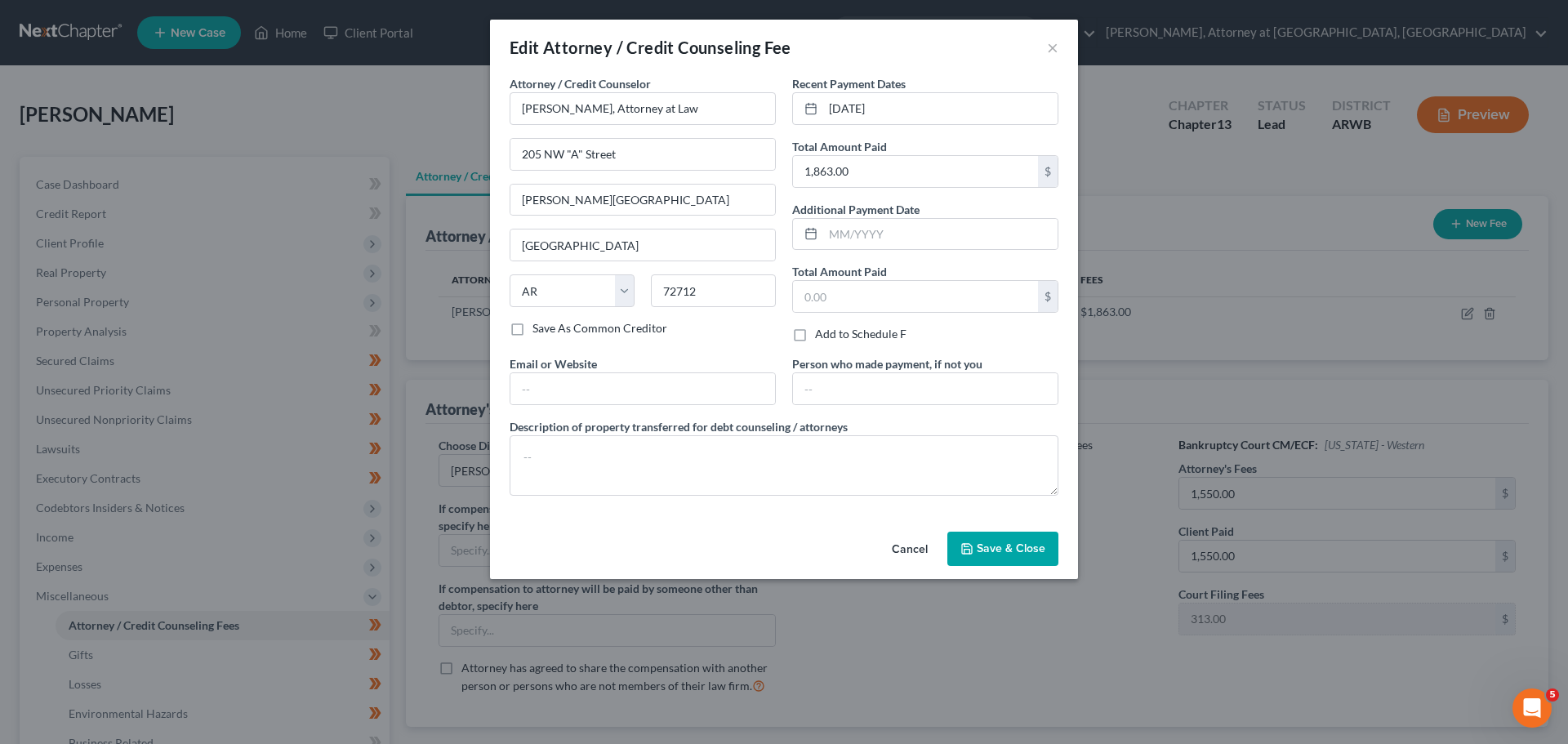
click at [1000, 545] on span "Save & Close" at bounding box center [1011, 548] width 69 height 14
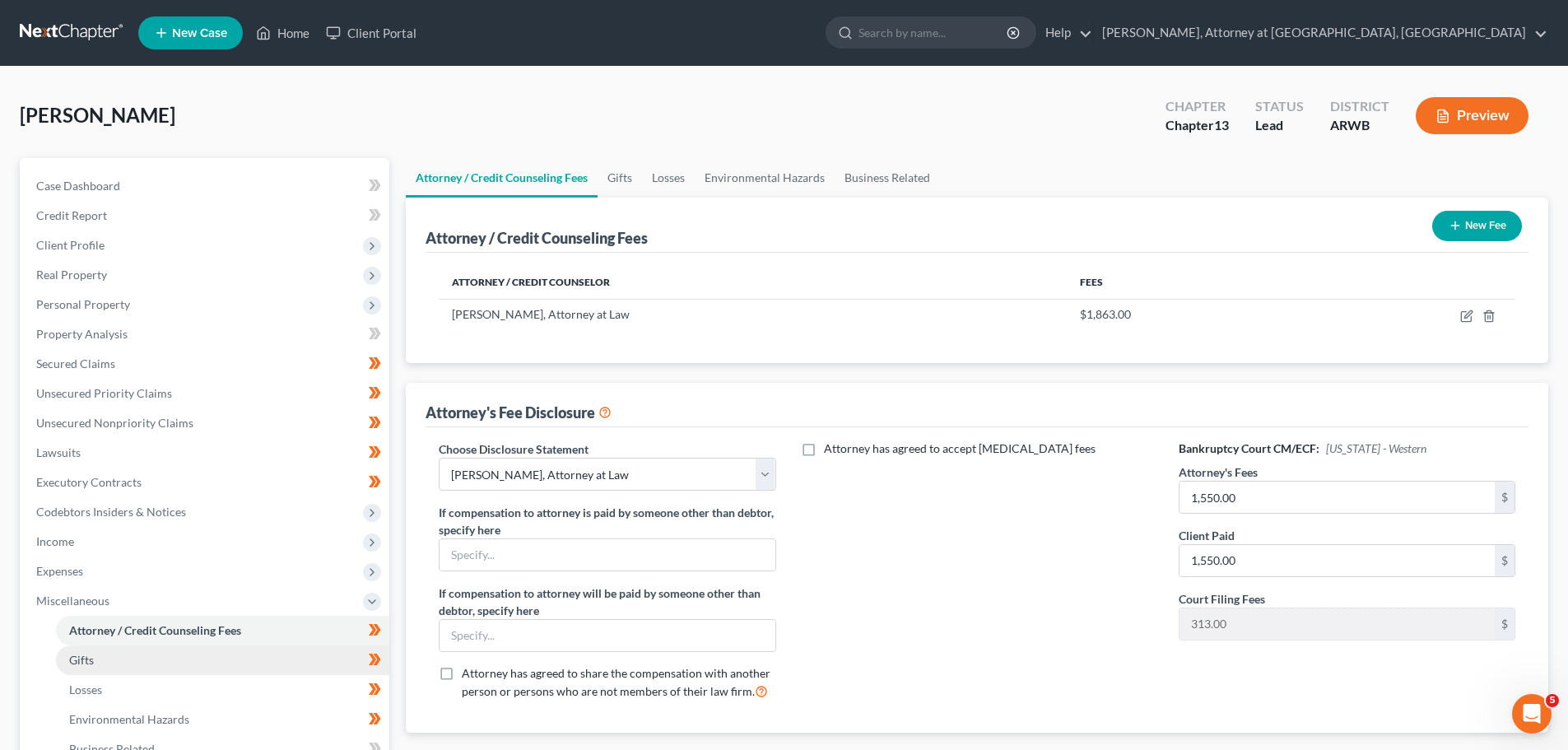
scroll to position [164, 0]
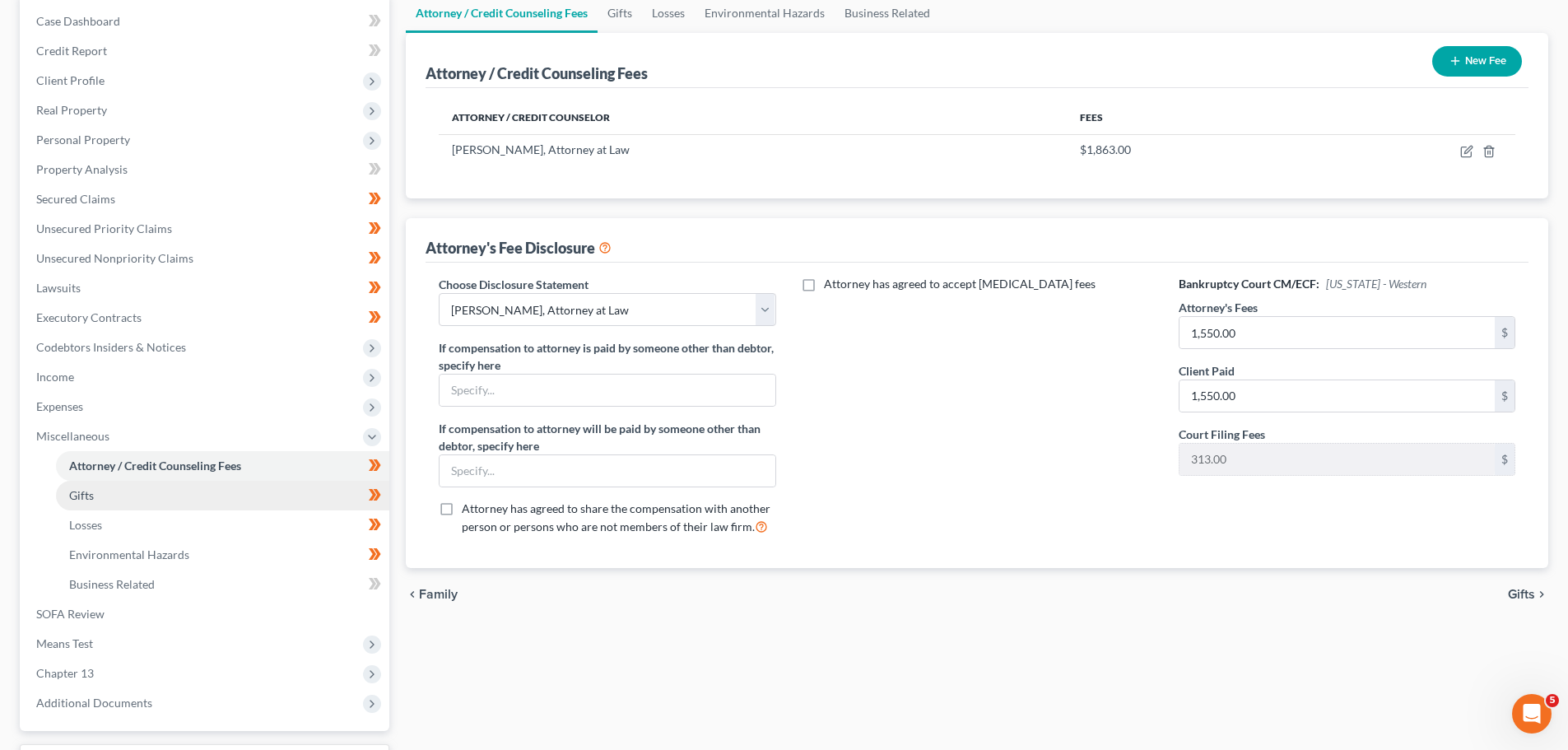
click at [85, 493] on span "Gifts" at bounding box center [81, 495] width 25 height 14
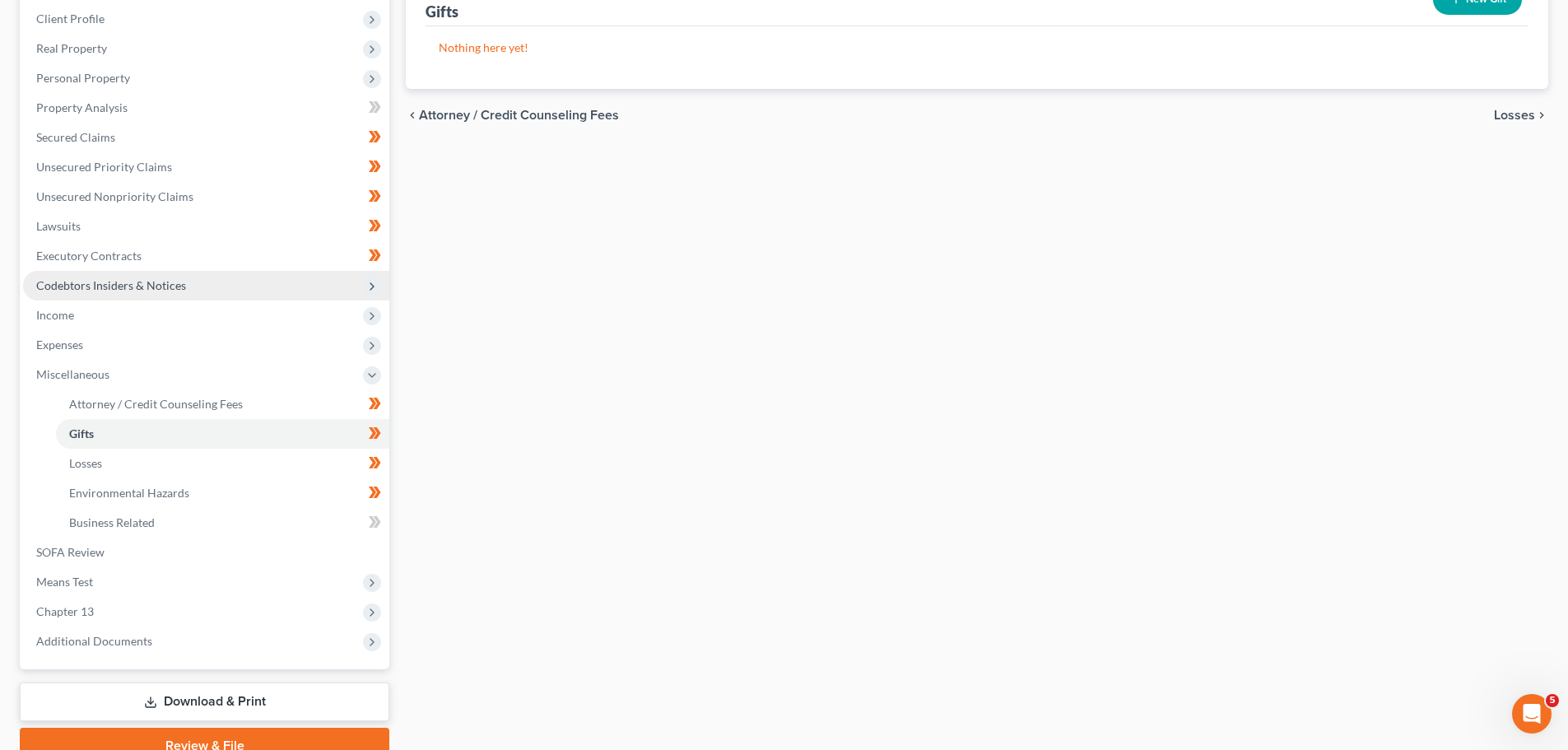
scroll to position [247, 0]
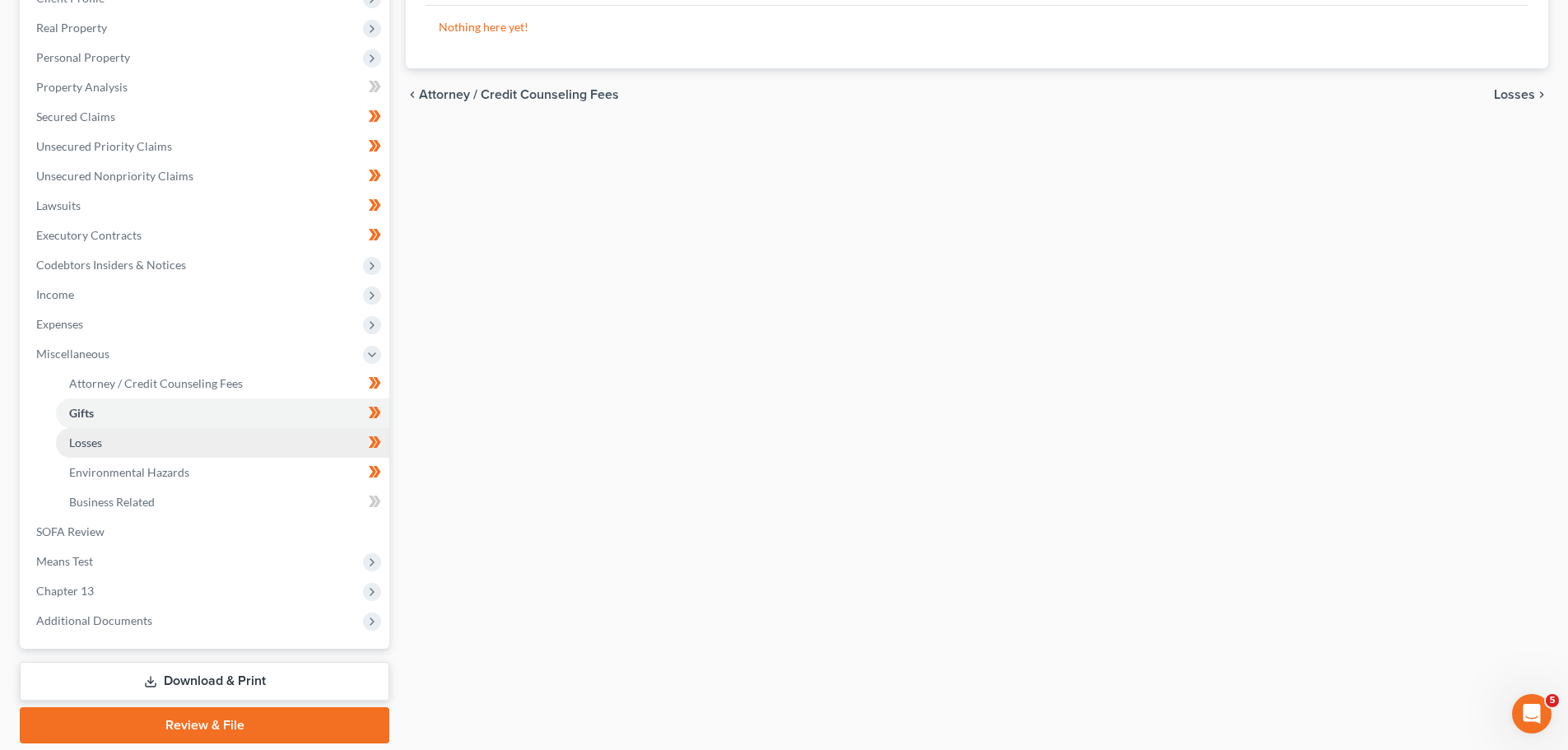
click at [99, 441] on span "Losses" at bounding box center [85, 442] width 33 height 14
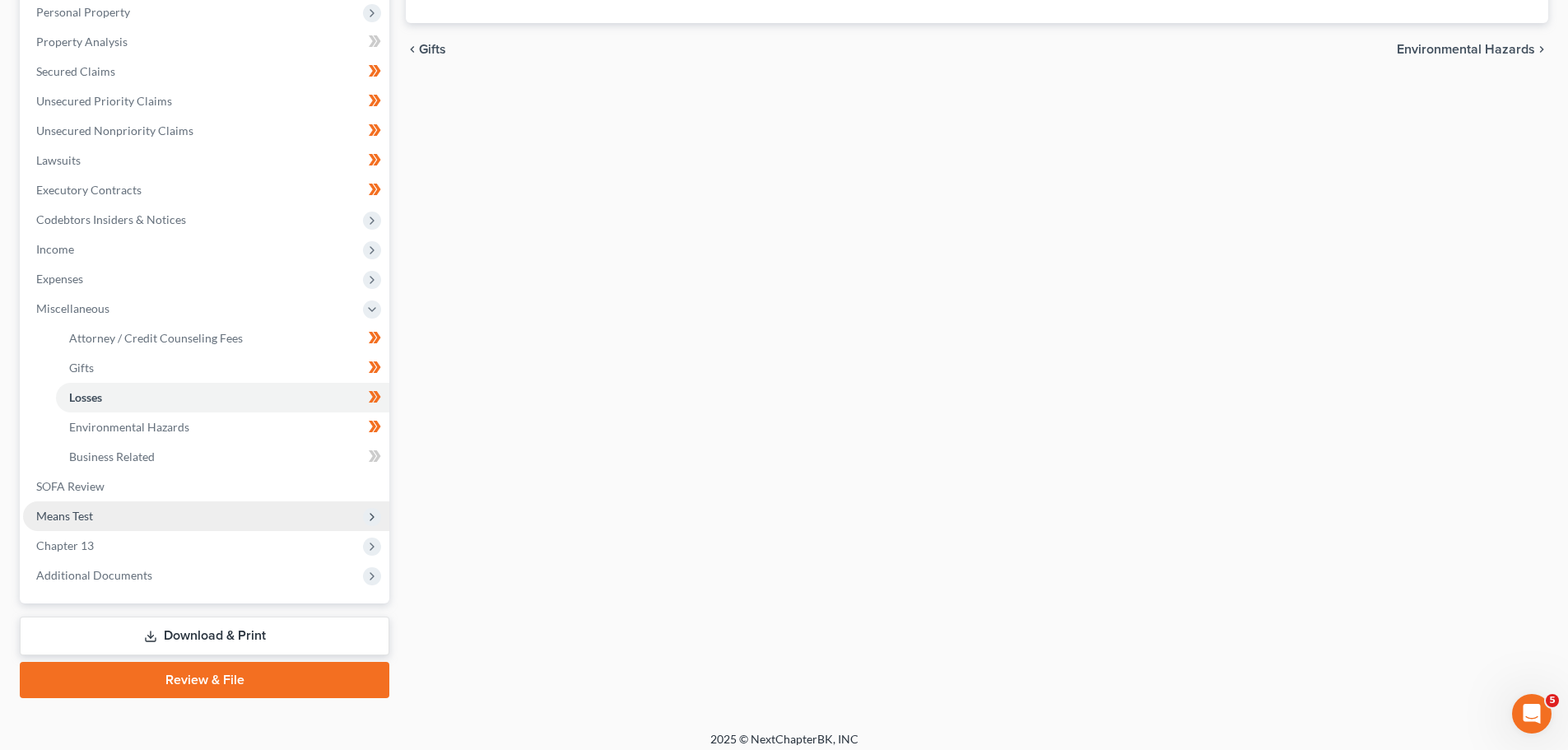
scroll to position [303, 0]
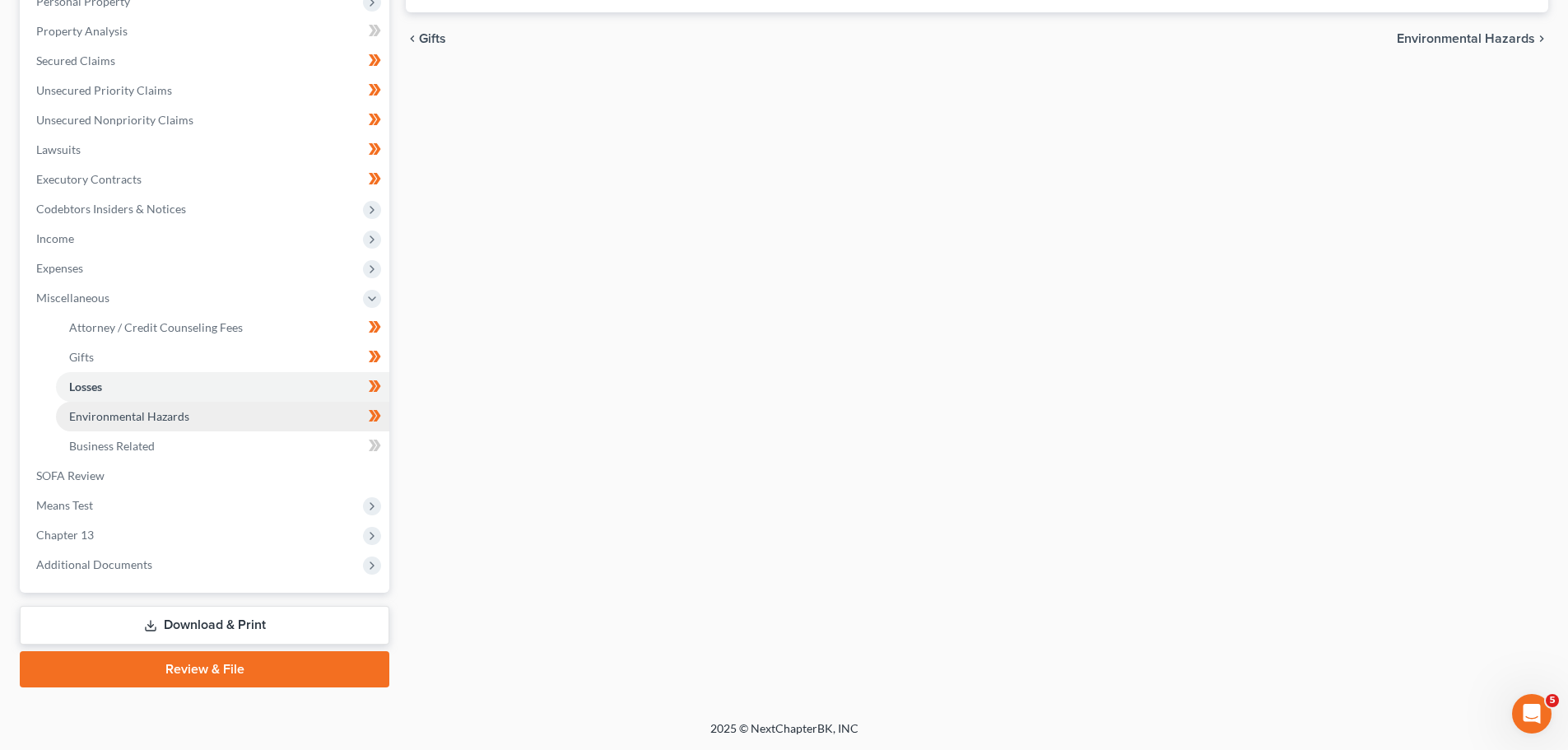
click at [100, 410] on span "Environmental Hazards" at bounding box center [129, 416] width 120 height 14
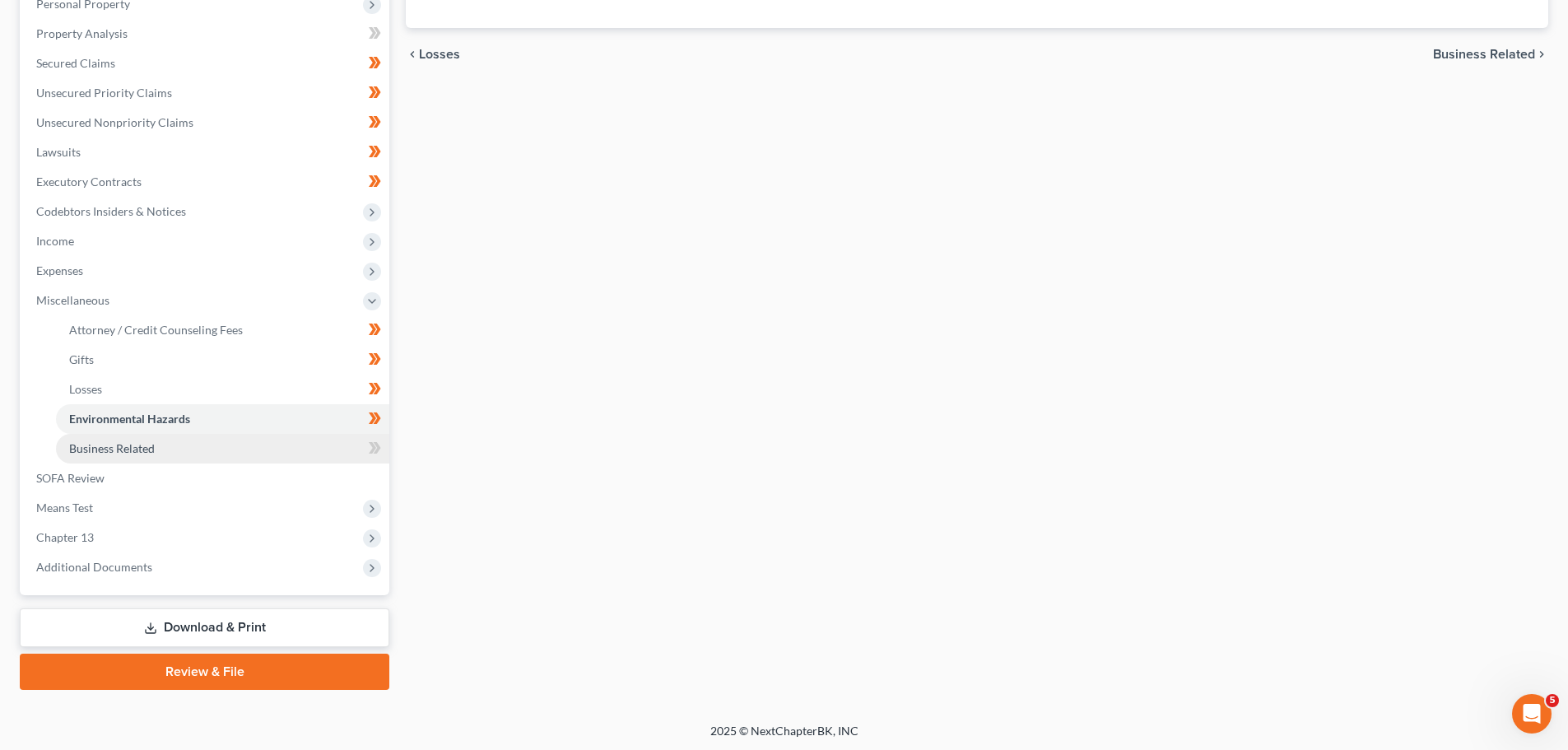
scroll to position [303, 0]
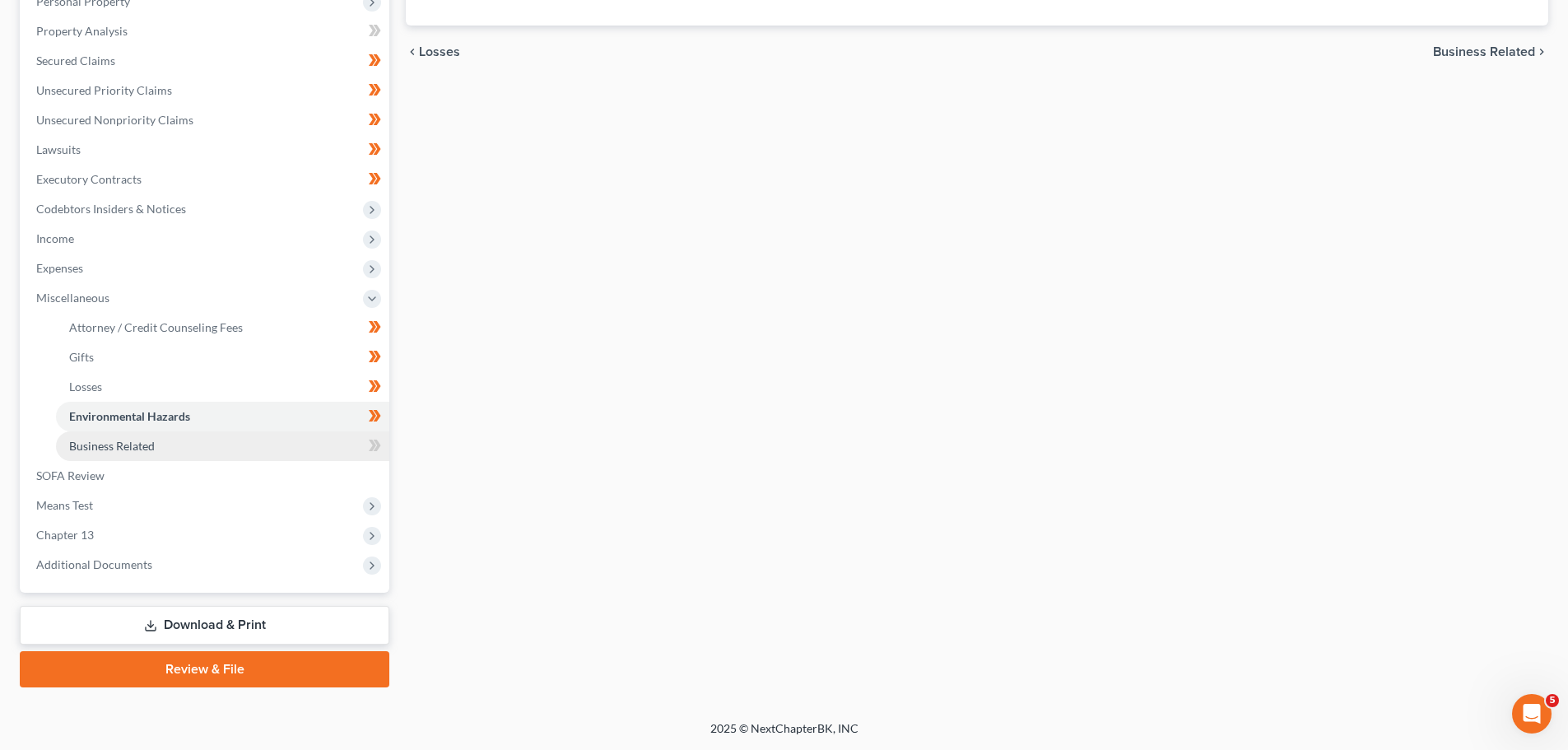
click at [115, 441] on span "Business Related" at bounding box center [112, 446] width 85 height 14
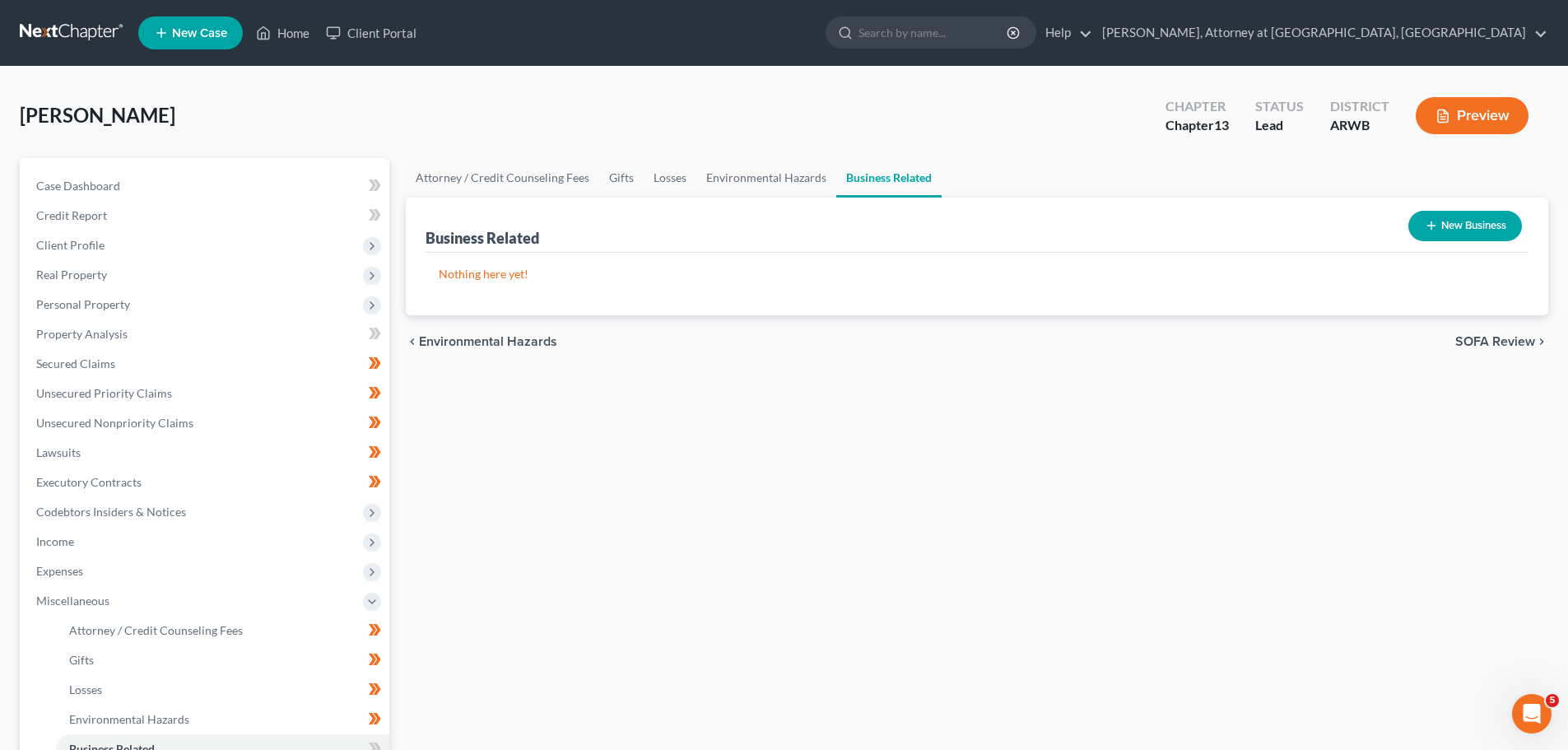
click at [1484, 106] on button "Preview" at bounding box center [1473, 115] width 113 height 37
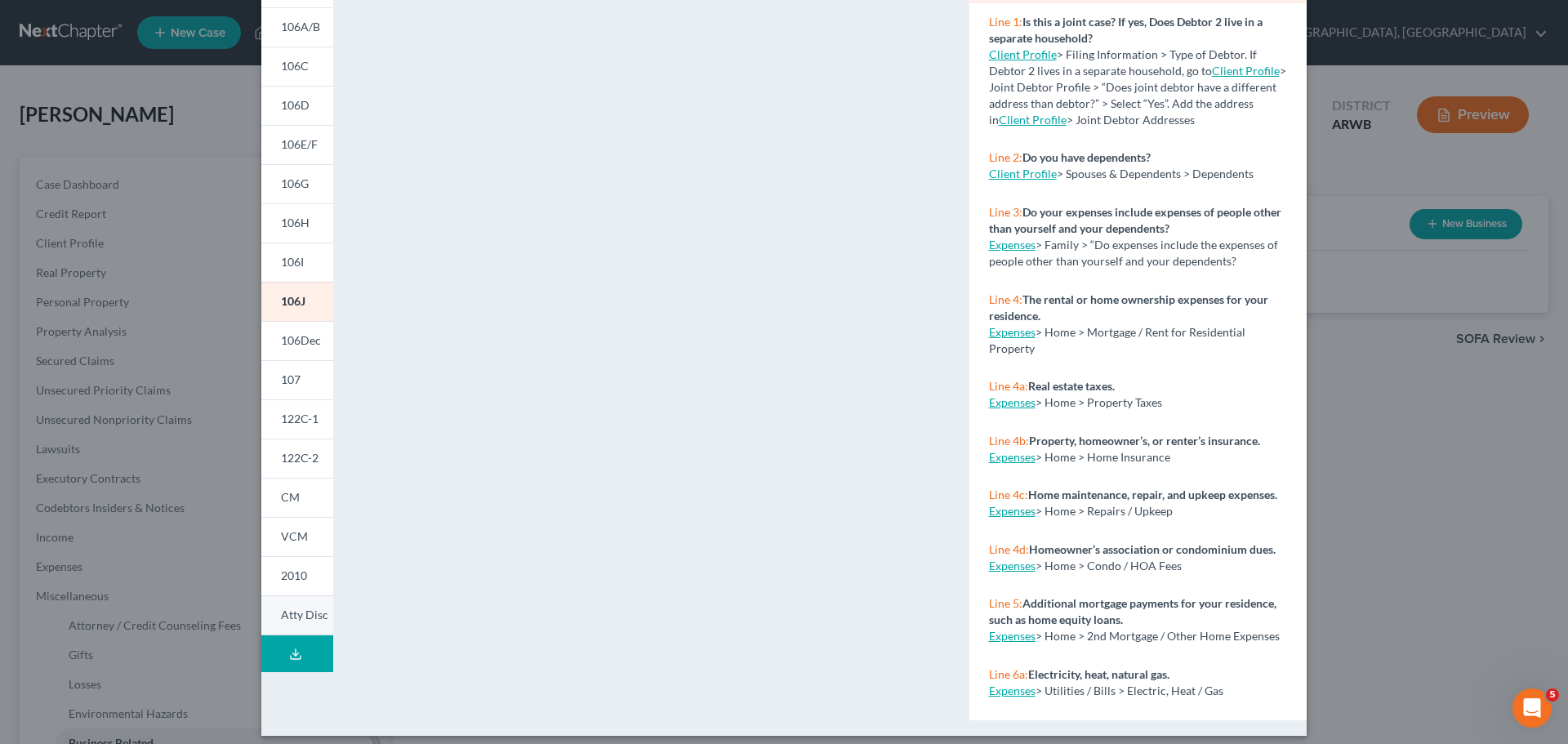
scroll to position [177, 0]
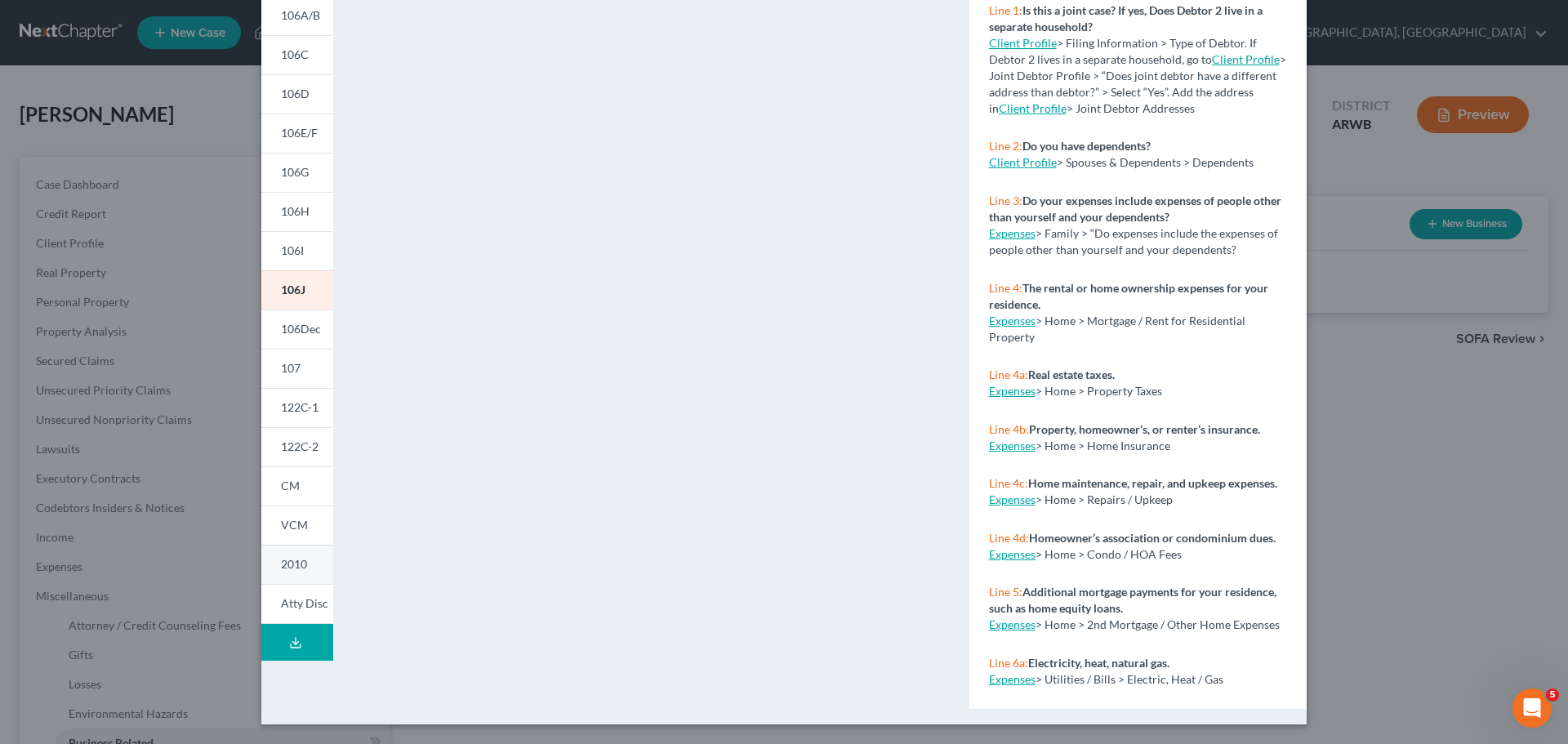
click at [287, 561] on span "2010" at bounding box center [294, 563] width 27 height 14
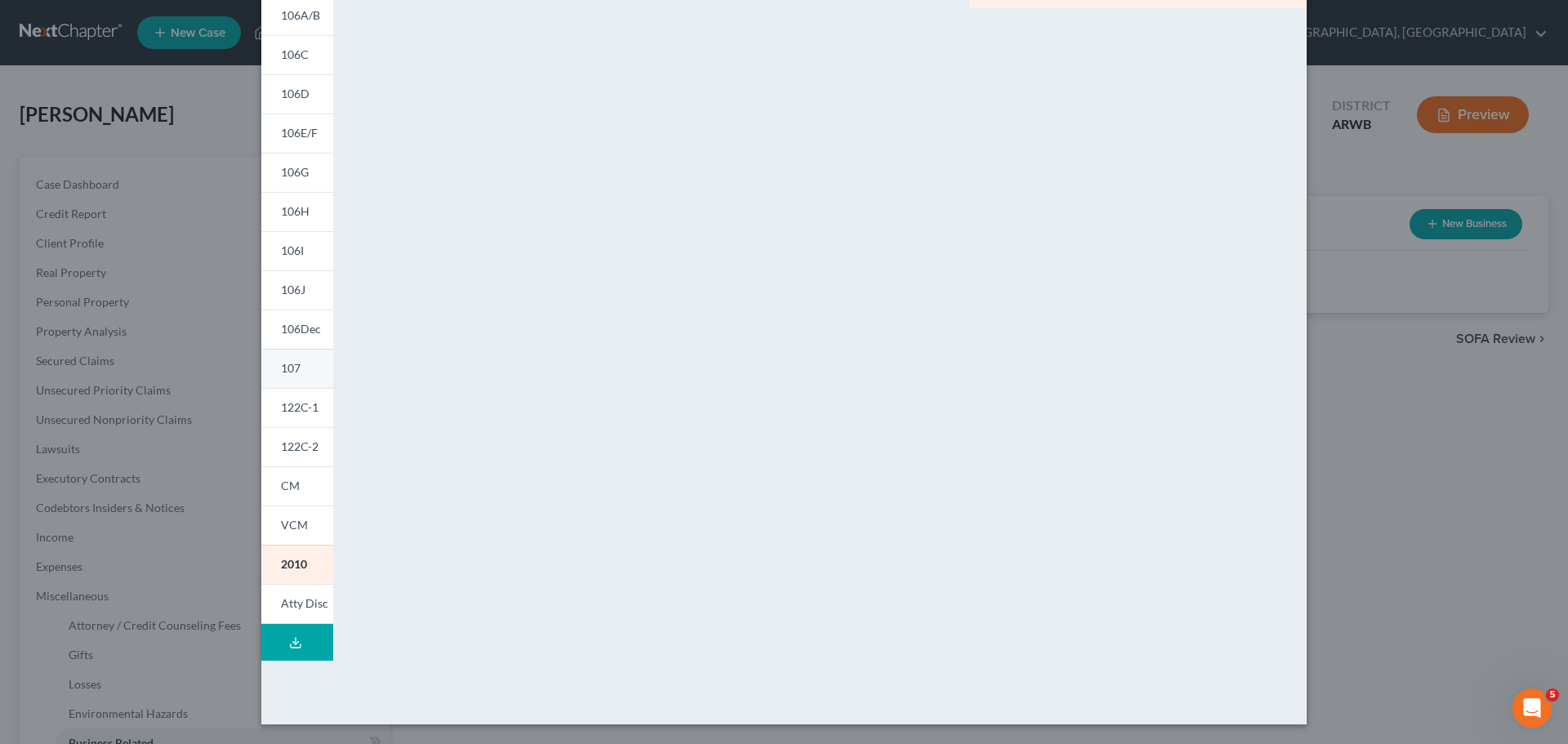
click at [284, 369] on span "107" at bounding box center [291, 368] width 20 height 14
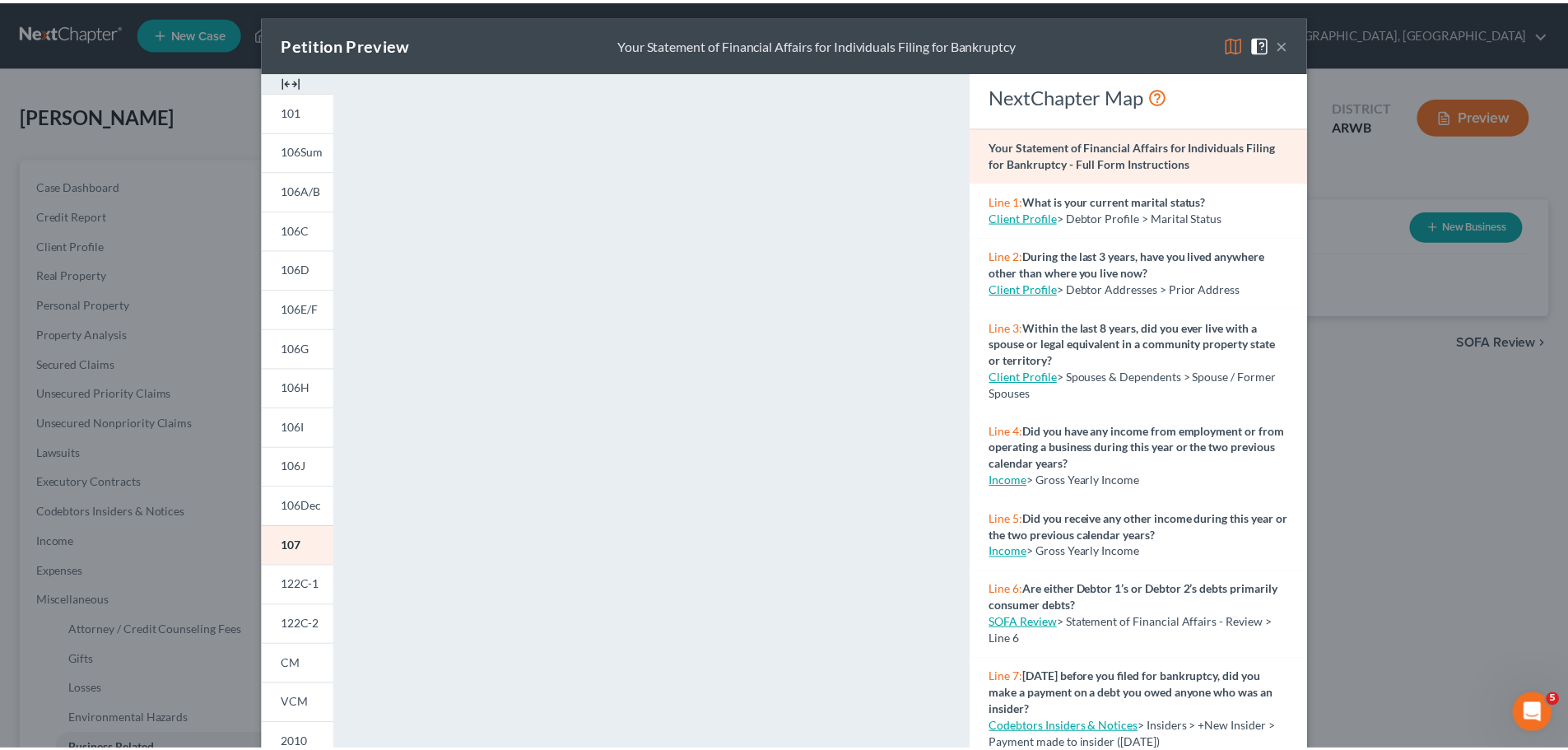
scroll to position [0, 0]
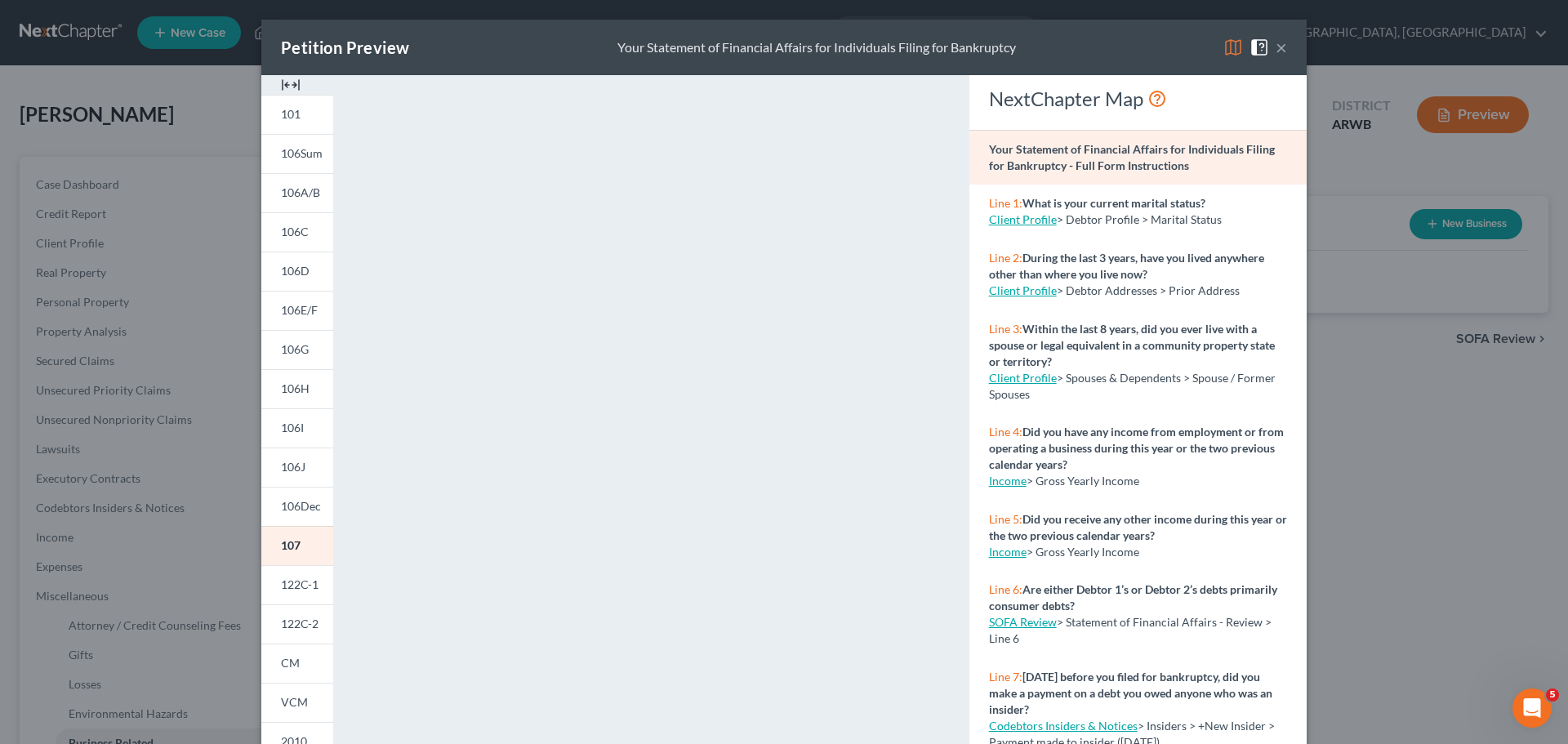
click at [1224, 41] on img at bounding box center [1233, 47] width 20 height 20
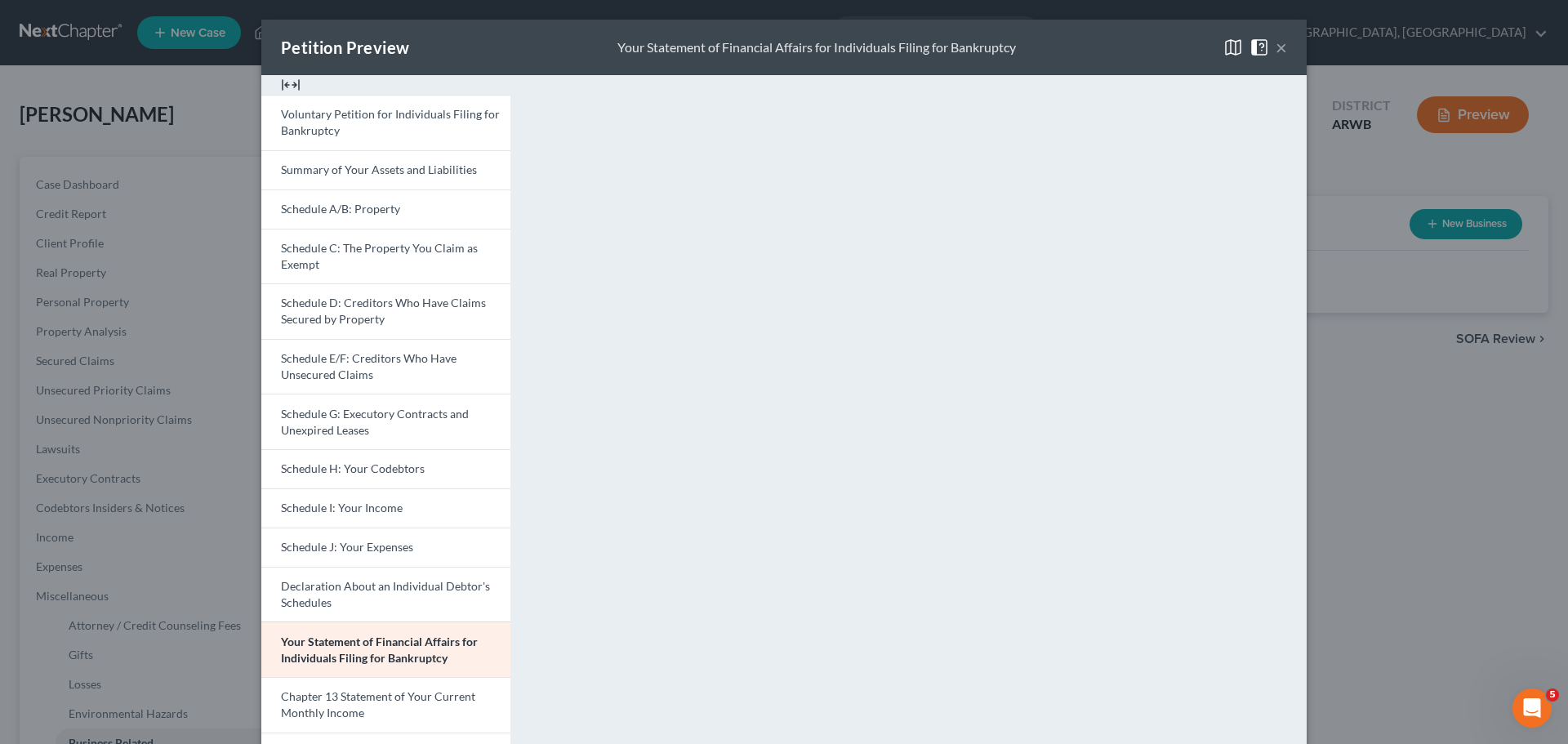
click at [1278, 41] on button "×" at bounding box center [1281, 47] width 12 height 20
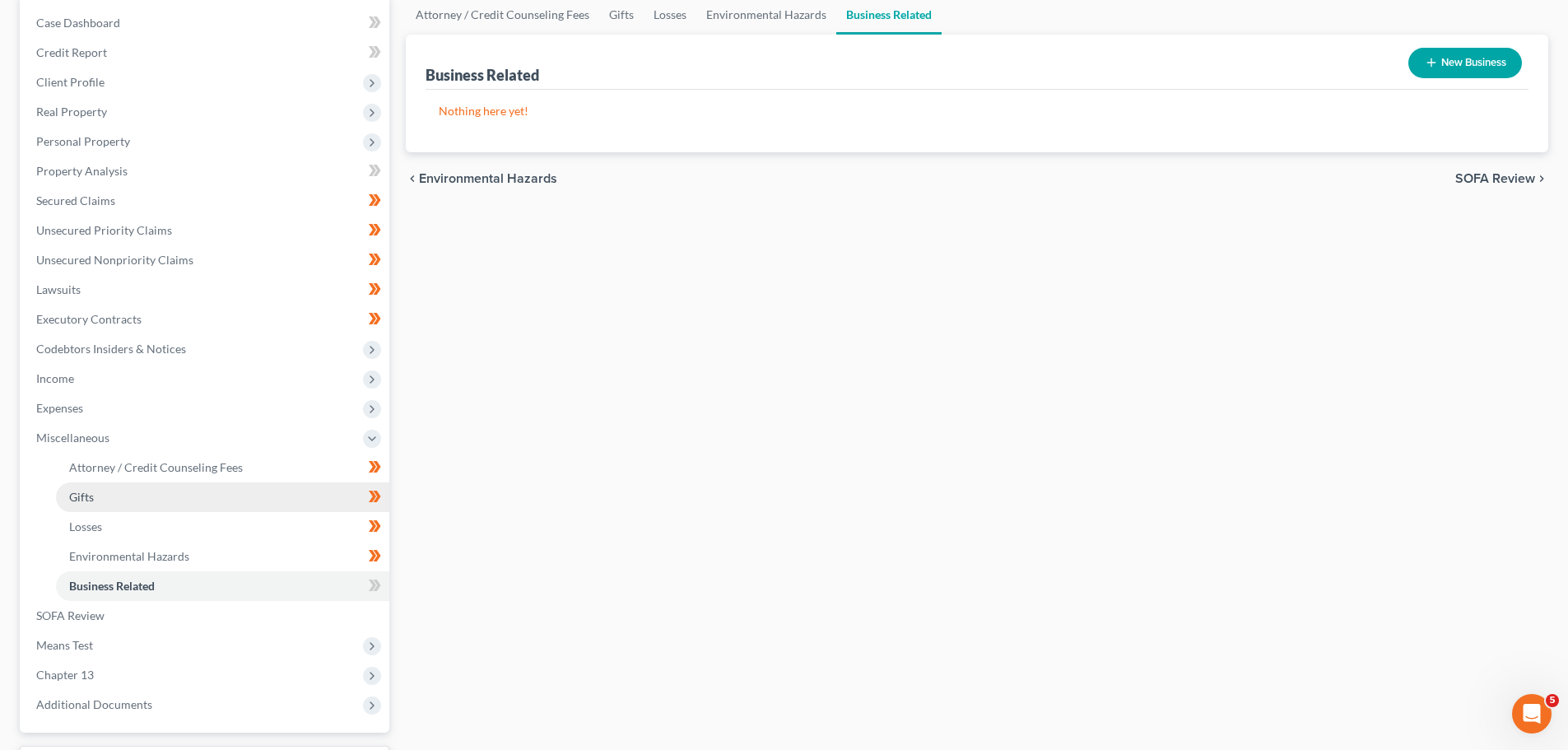
scroll to position [164, 0]
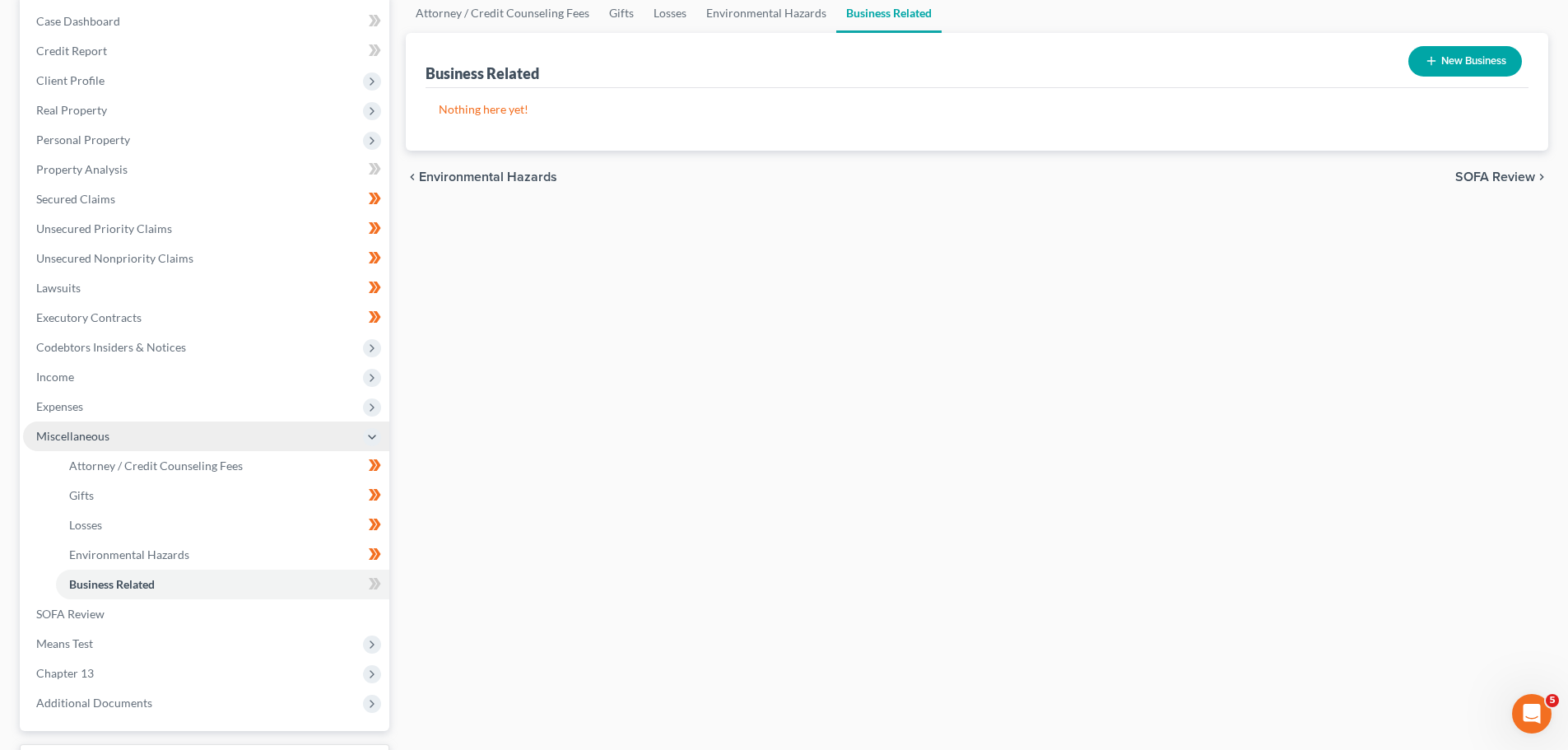
click at [65, 435] on span "Miscellaneous" at bounding box center [73, 436] width 73 height 14
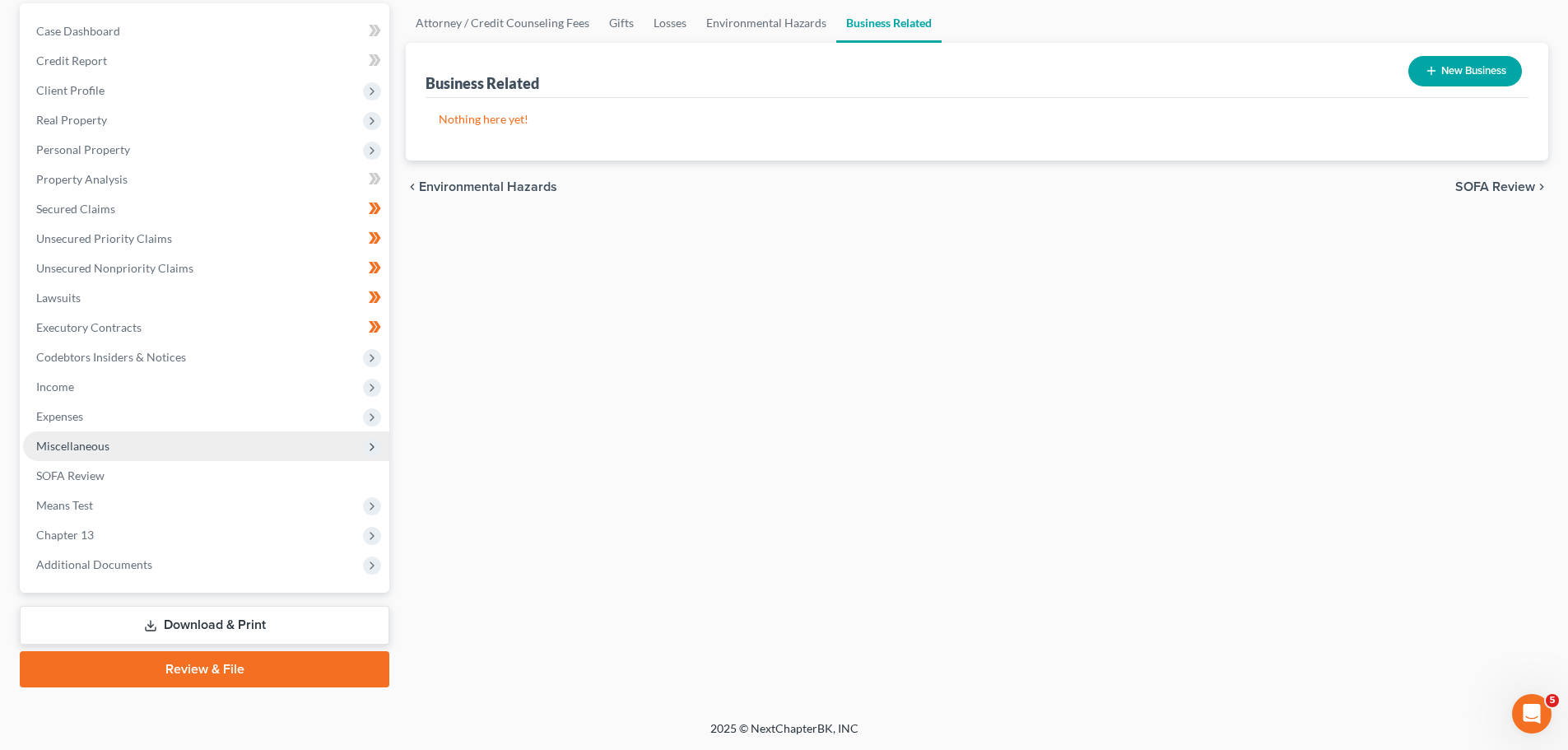
click at [72, 448] on span "Miscellaneous" at bounding box center [73, 446] width 73 height 14
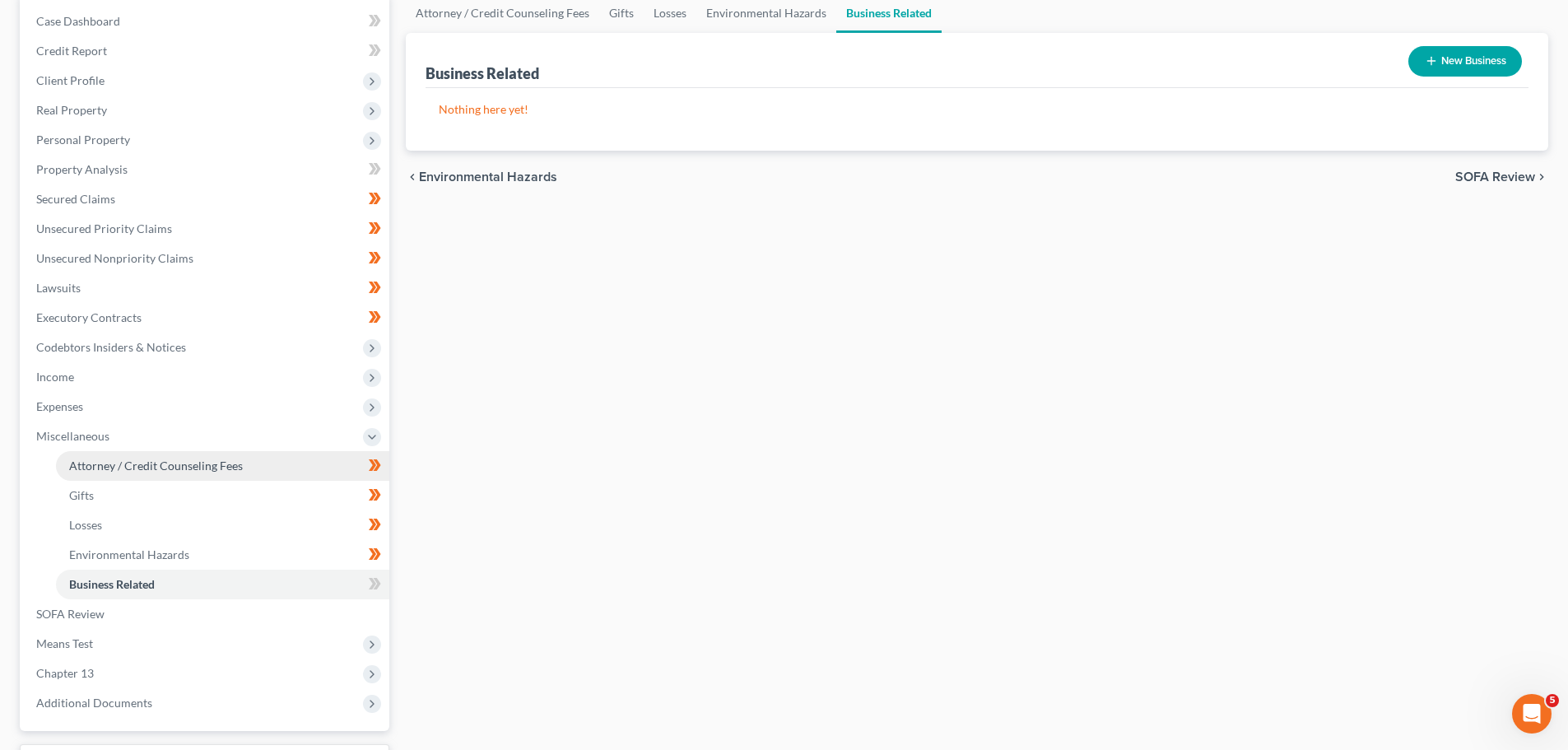
click at [150, 461] on span "Attorney / Credit Counseling Fees" at bounding box center [156, 466] width 173 height 14
select select "0"
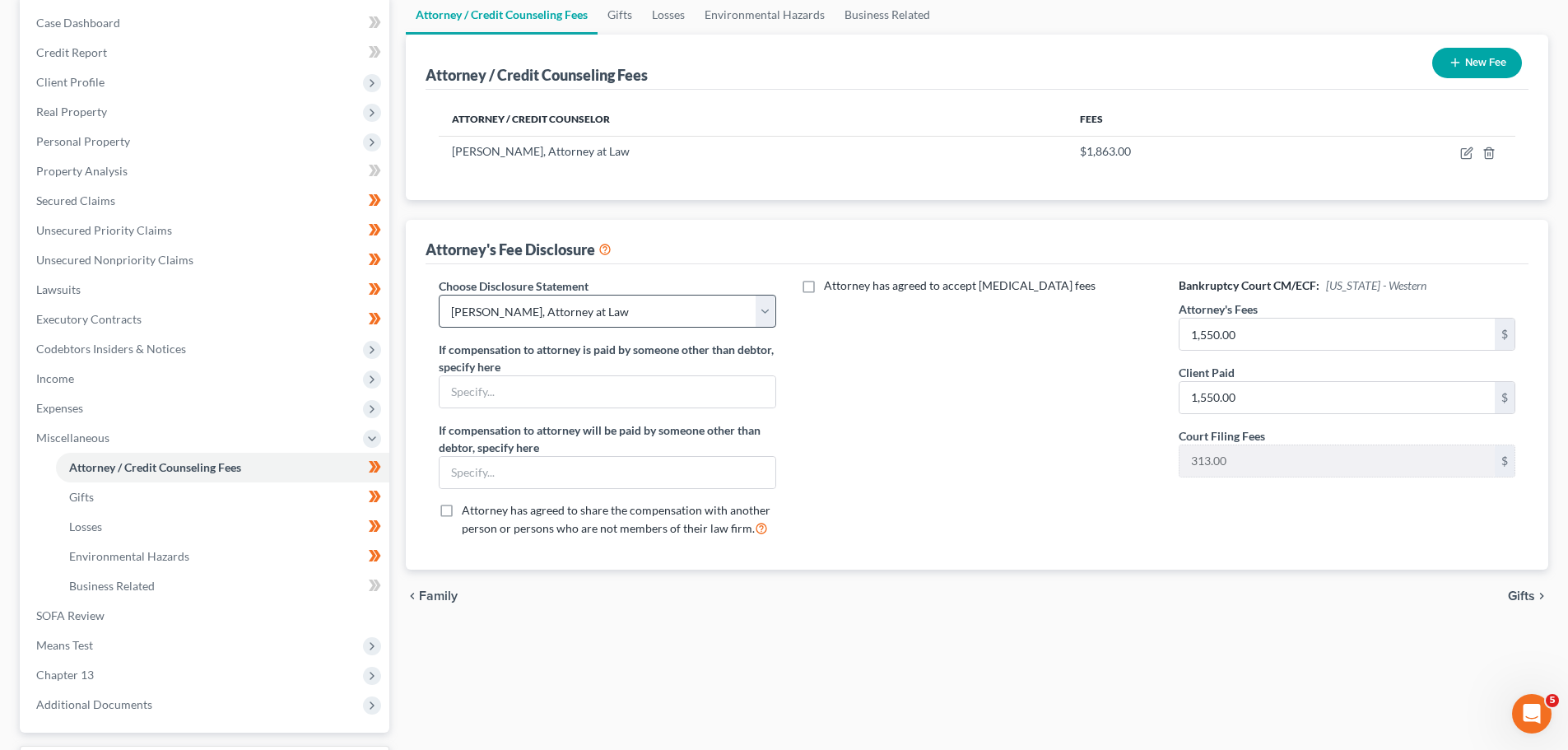
scroll to position [164, 0]
click at [1257, 328] on input "1,550.00" at bounding box center [1337, 333] width 315 height 32
type input "4,750.00"
click at [1031, 509] on div "Attorney has agreed to accept [MEDICAL_DATA] fees" at bounding box center [977, 411] width 370 height 272
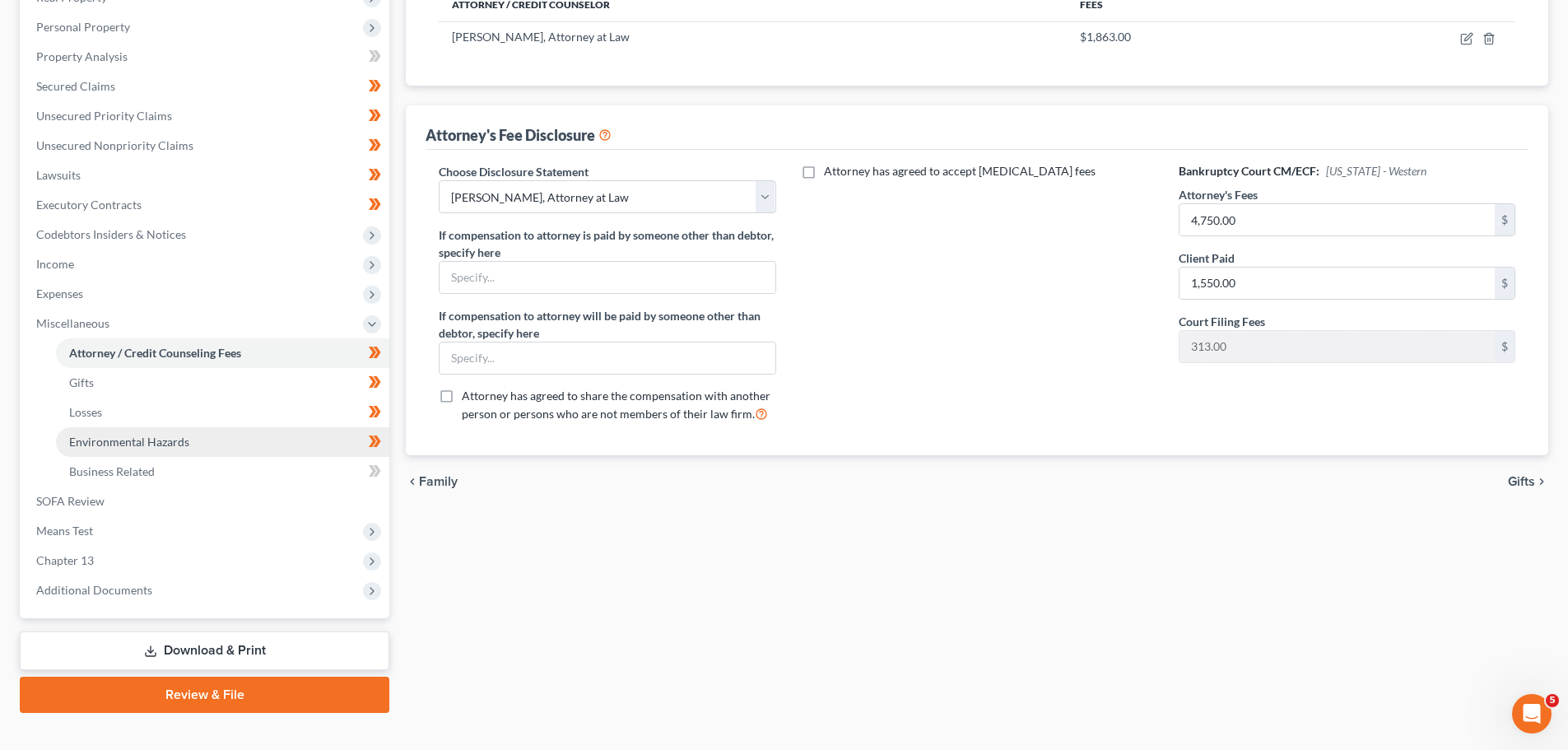
scroll to position [303, 0]
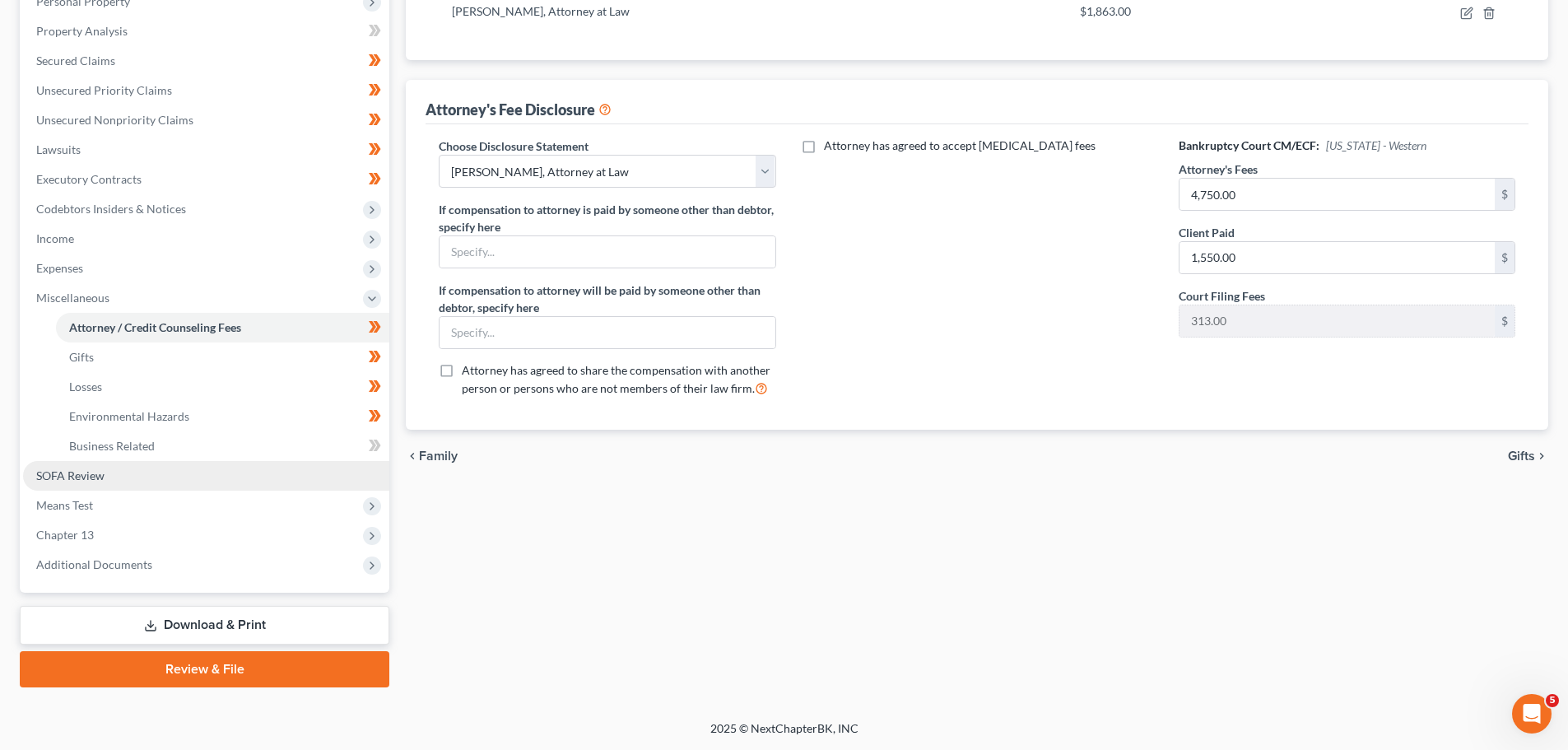
click at [72, 475] on span "SOFA Review" at bounding box center [70, 476] width 68 height 14
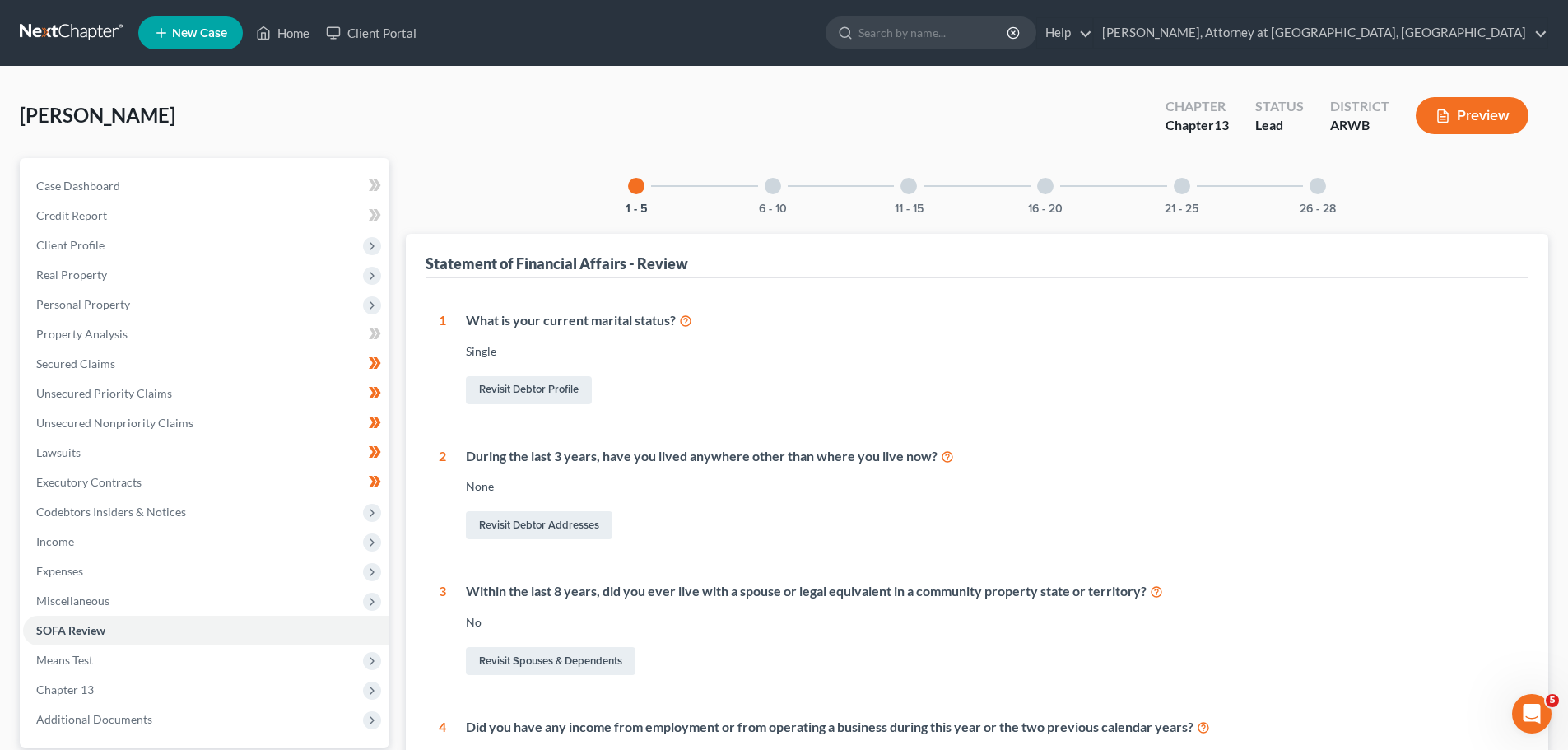
click at [774, 182] on div at bounding box center [773, 185] width 17 height 17
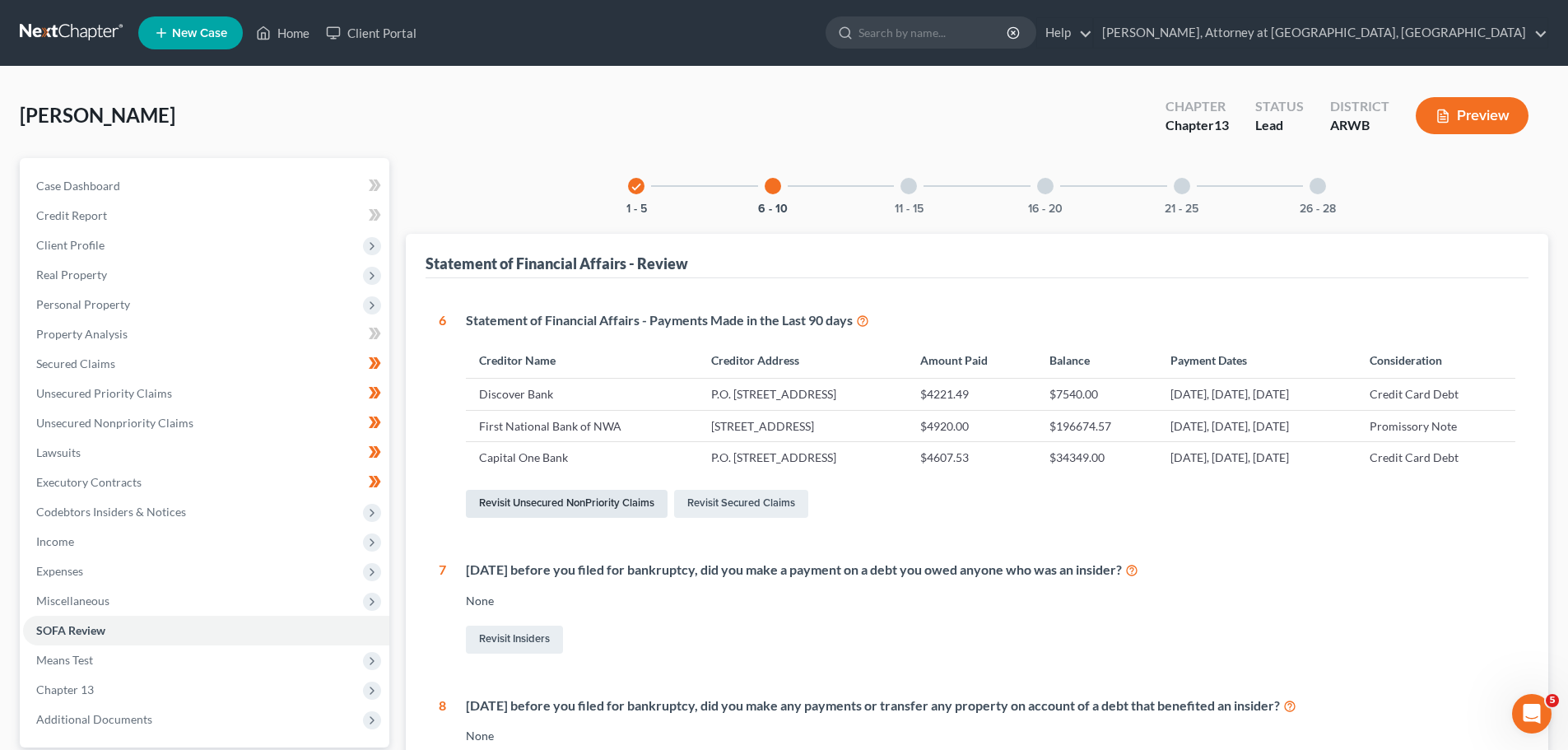
click at [555, 501] on link "Revisit Unsecured NonPriority Claims" at bounding box center [566, 503] width 201 height 28
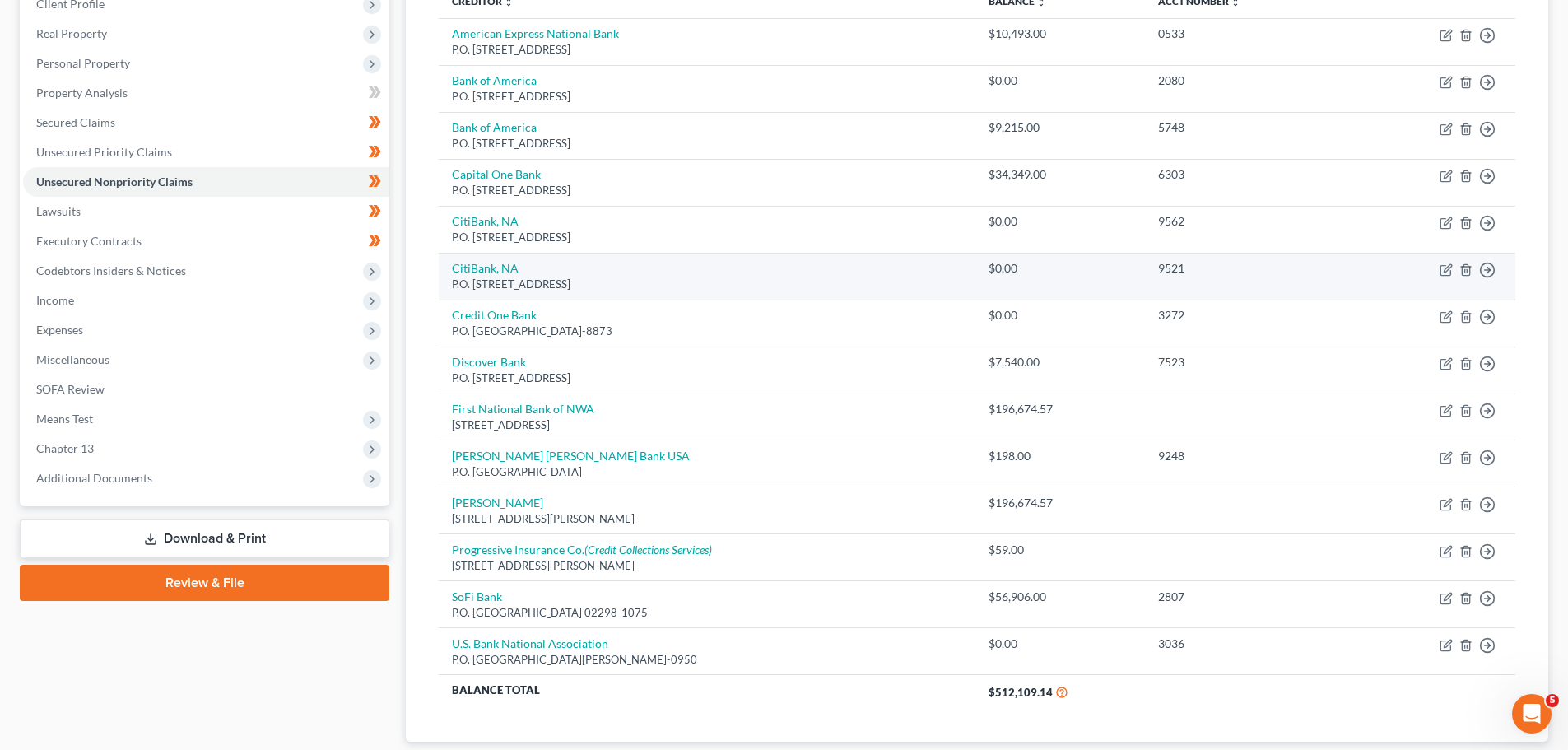
scroll to position [247, 0]
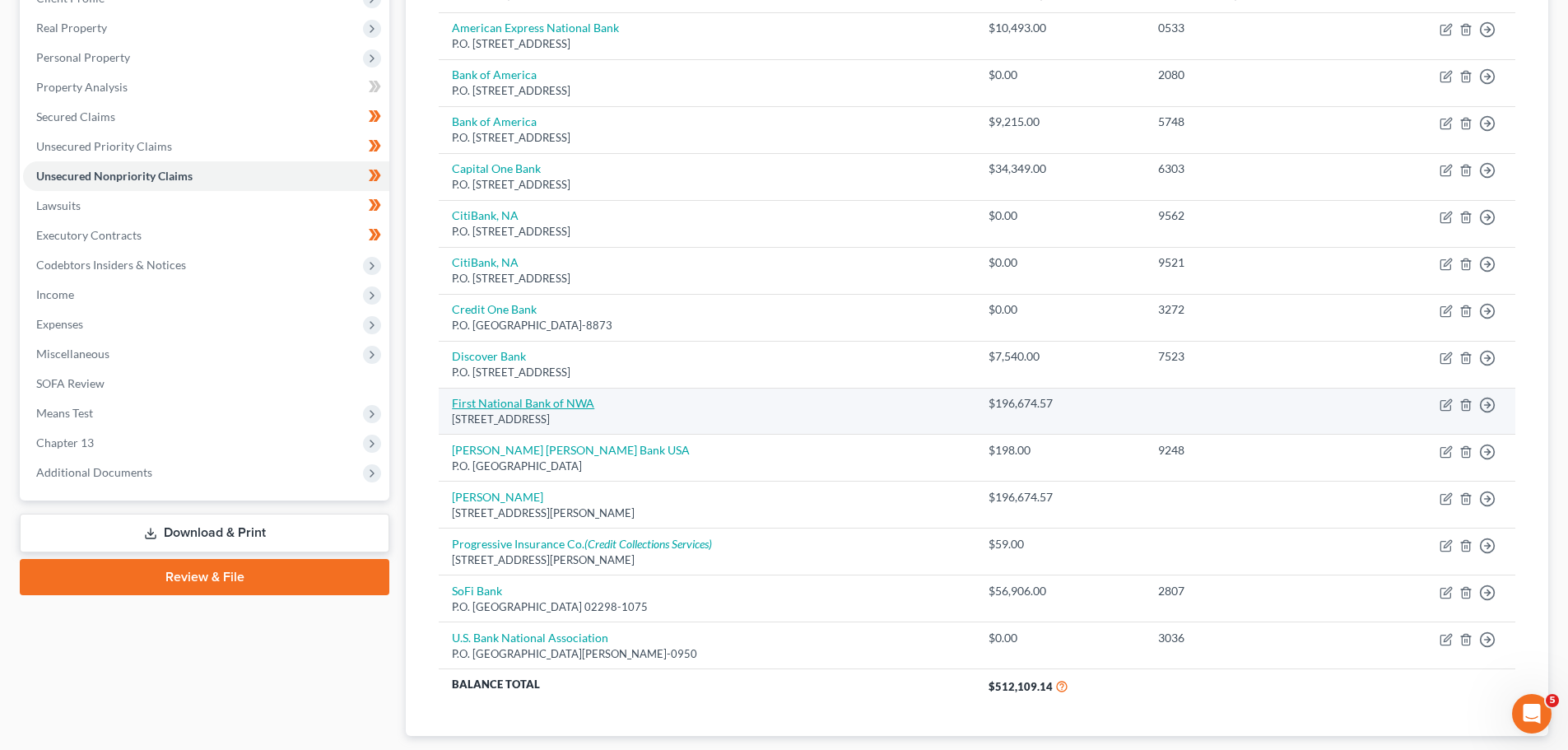
click at [531, 398] on link "First National Bank of NWA" at bounding box center [523, 402] width 143 height 14
select select "2"
select select "14"
select select "3"
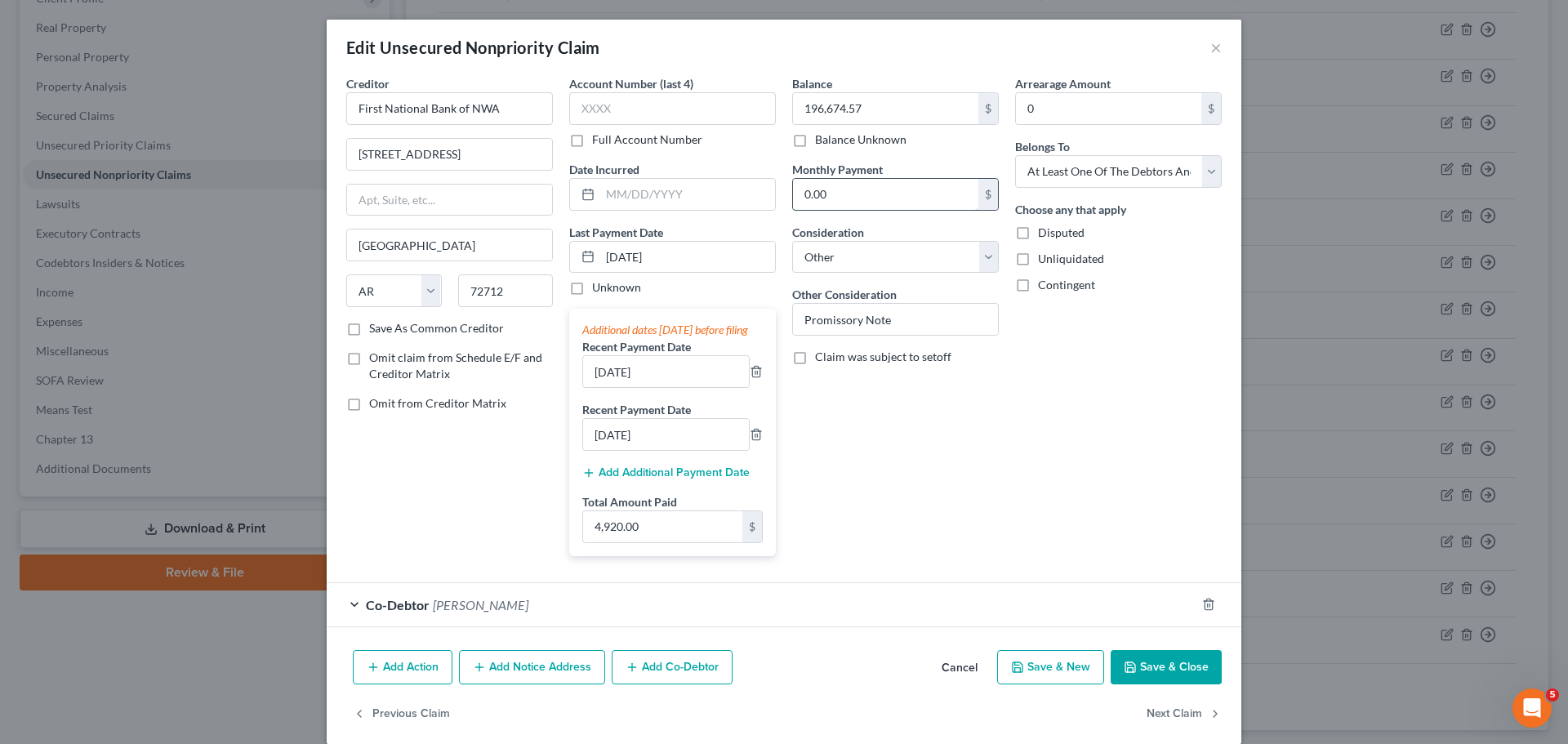
click at [855, 191] on input "0.00" at bounding box center [885, 195] width 186 height 31
type input "1,640.00"
click at [982, 252] on select "Select Cable / Satellite Services Collection Agency Credit Card Debt Debt Couns…" at bounding box center [896, 257] width 206 height 32
click at [792, 241] on select "Select Cable / Satellite Services Collection Agency Credit Card Debt Debt Couns…" at bounding box center [896, 257] width 206 height 32
click at [1187, 678] on button "Save & Close" at bounding box center [1166, 666] width 111 height 34
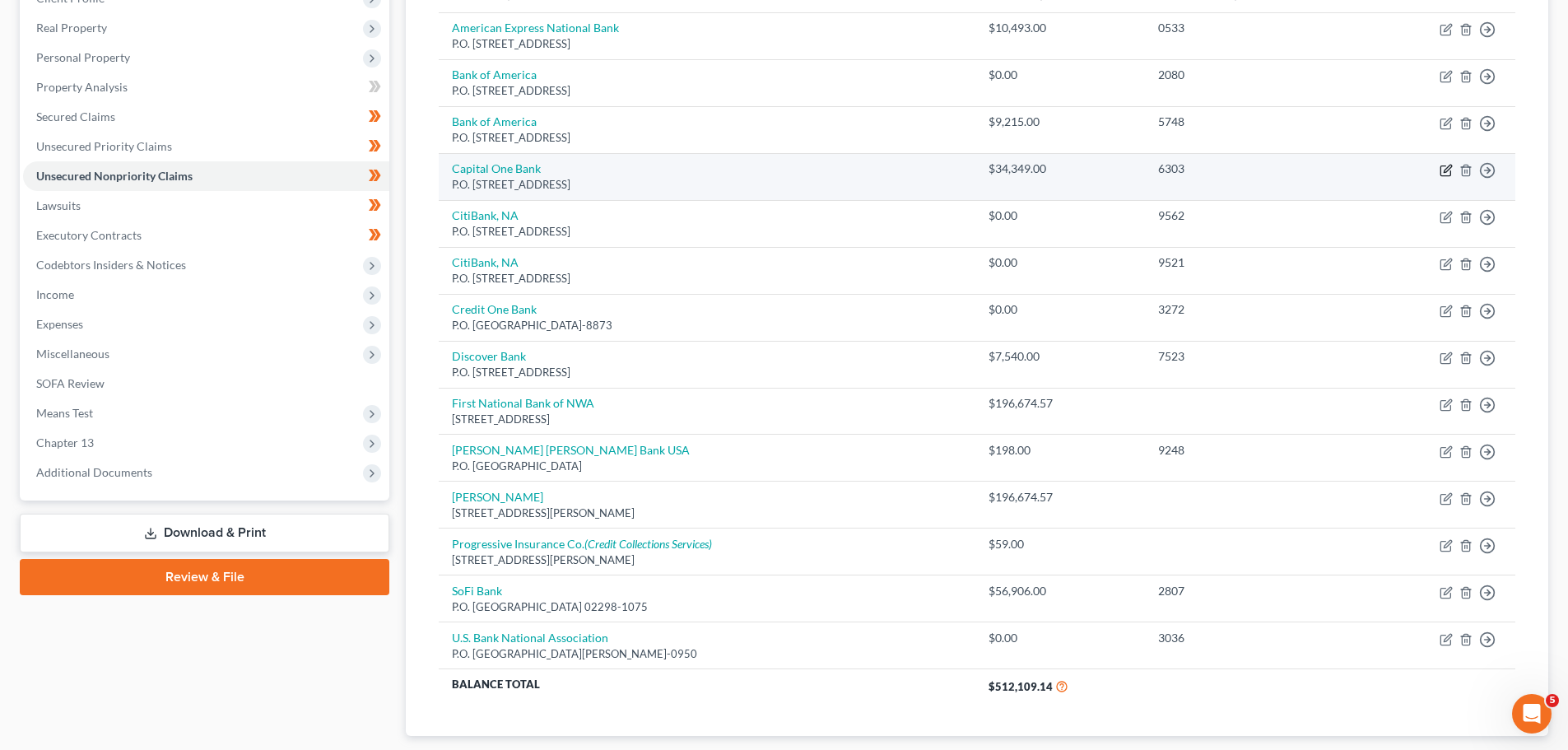
click at [1446, 168] on icon "button" at bounding box center [1447, 167] width 7 height 7
select select "46"
select select "2"
select select "0"
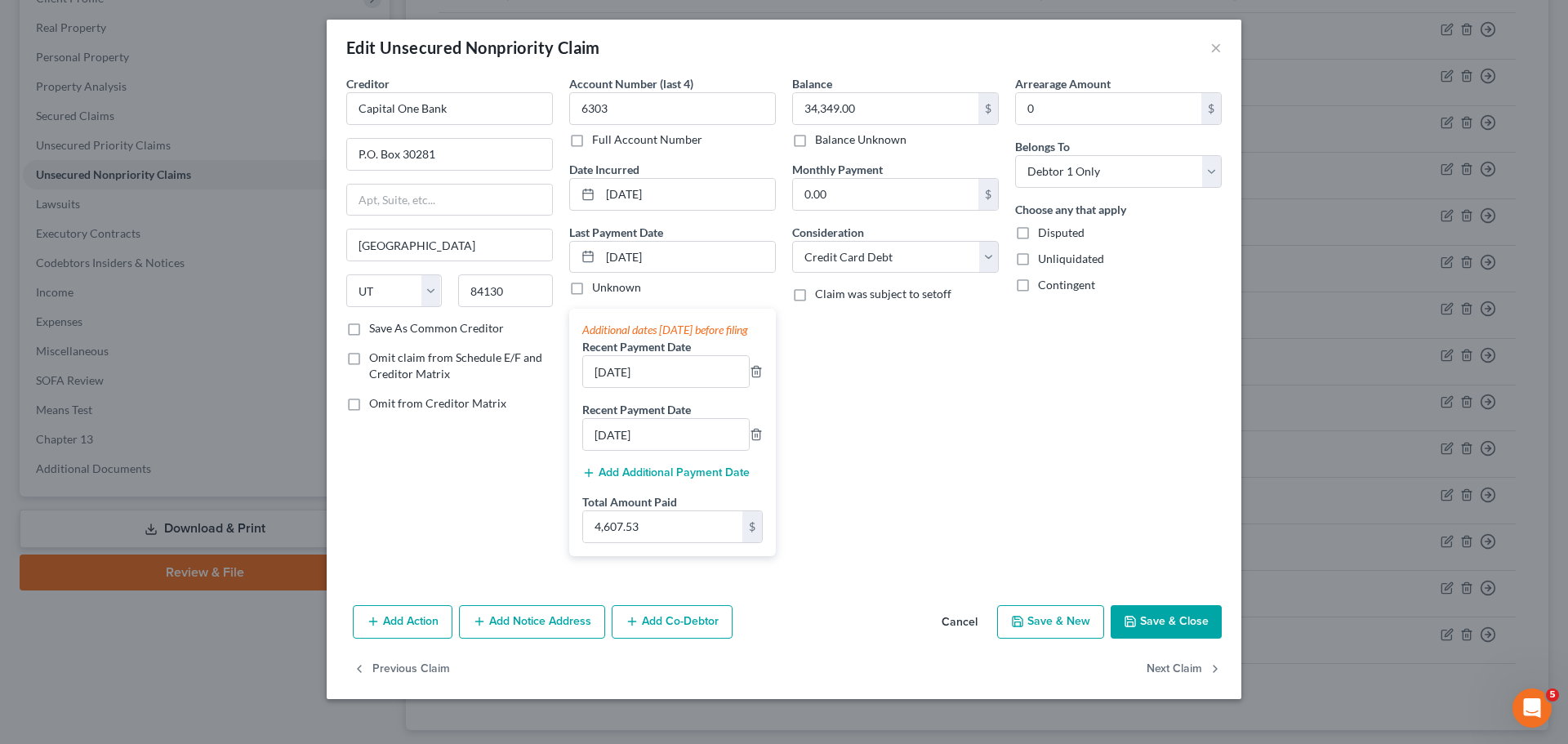
click at [1157, 633] on button "Save & Close" at bounding box center [1166, 621] width 111 height 34
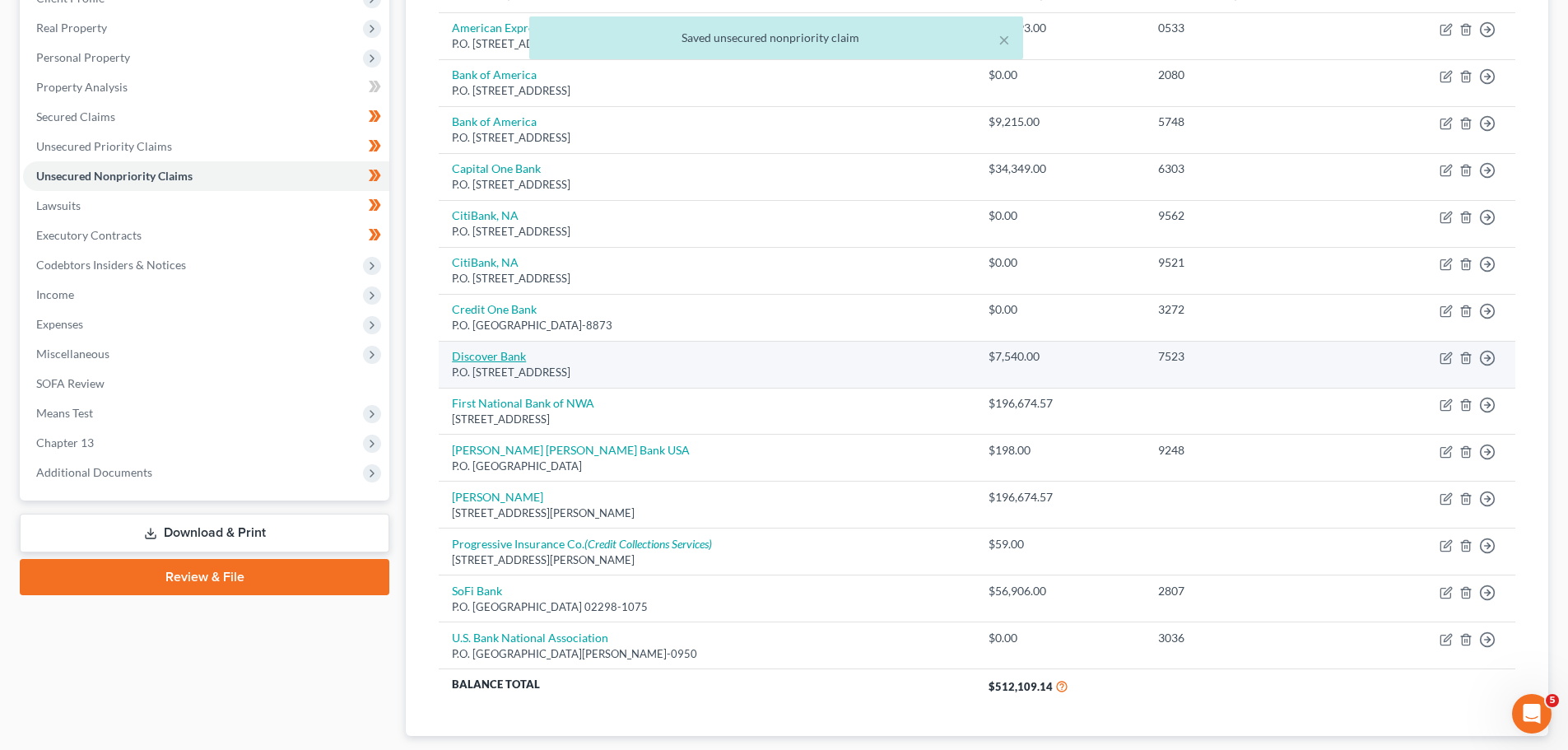
click at [476, 353] on link "Discover Bank" at bounding box center [489, 356] width 74 height 14
select select "46"
select select "2"
select select "0"
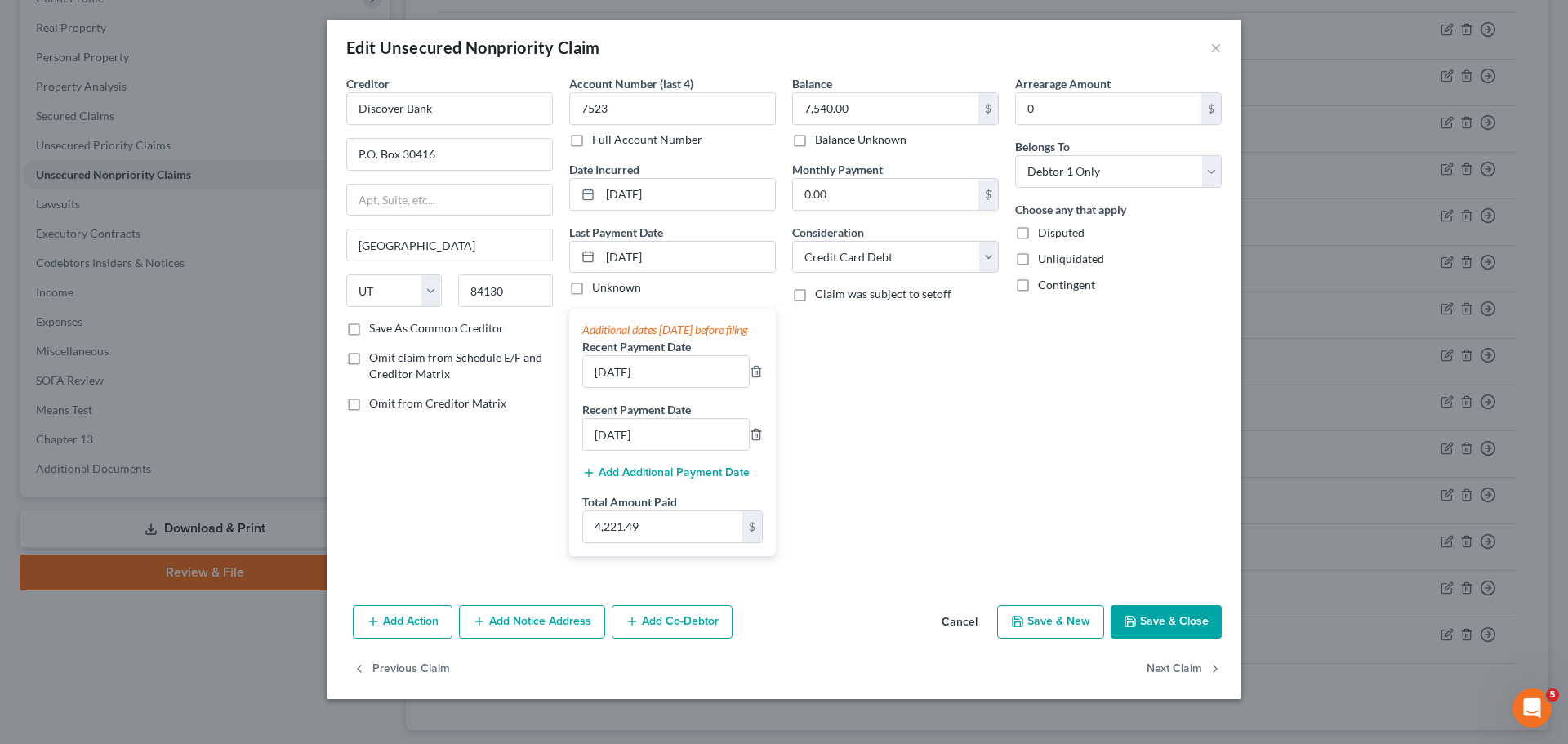
click at [1191, 627] on button "Save & Close" at bounding box center [1166, 621] width 111 height 34
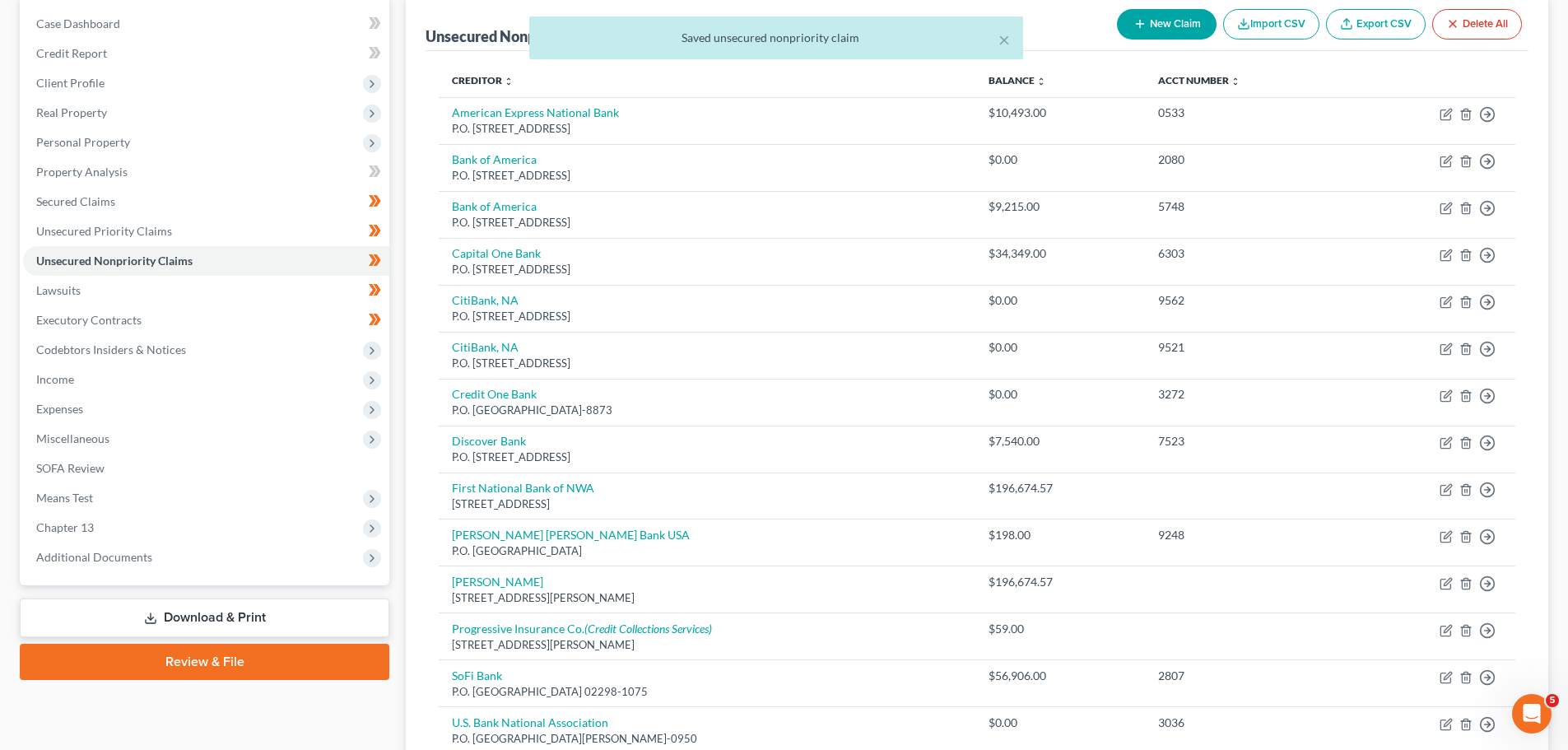
scroll to position [0, 0]
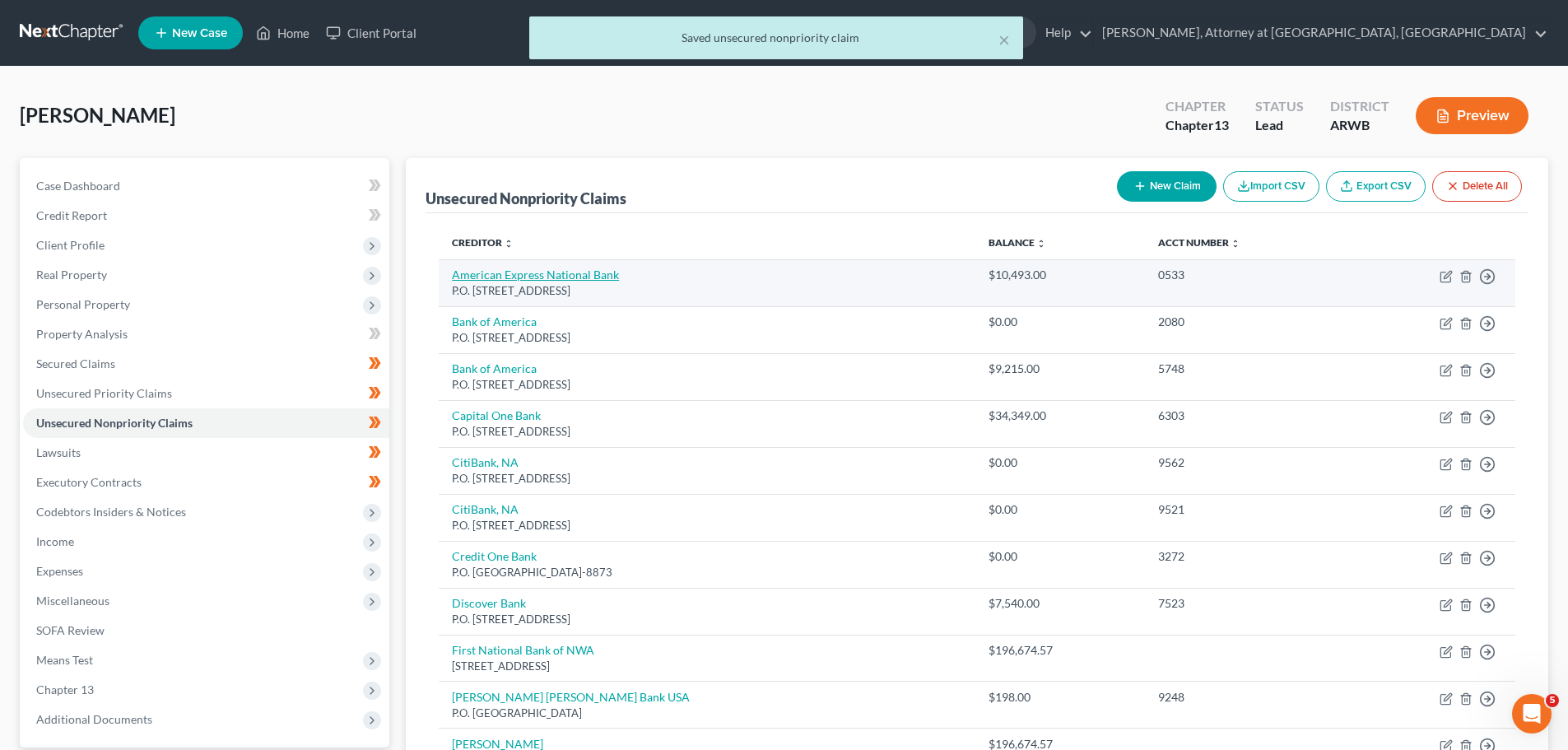
click at [535, 273] on link "American Express National Bank" at bounding box center [535, 274] width 168 height 14
select select "45"
select select "2"
select select "0"
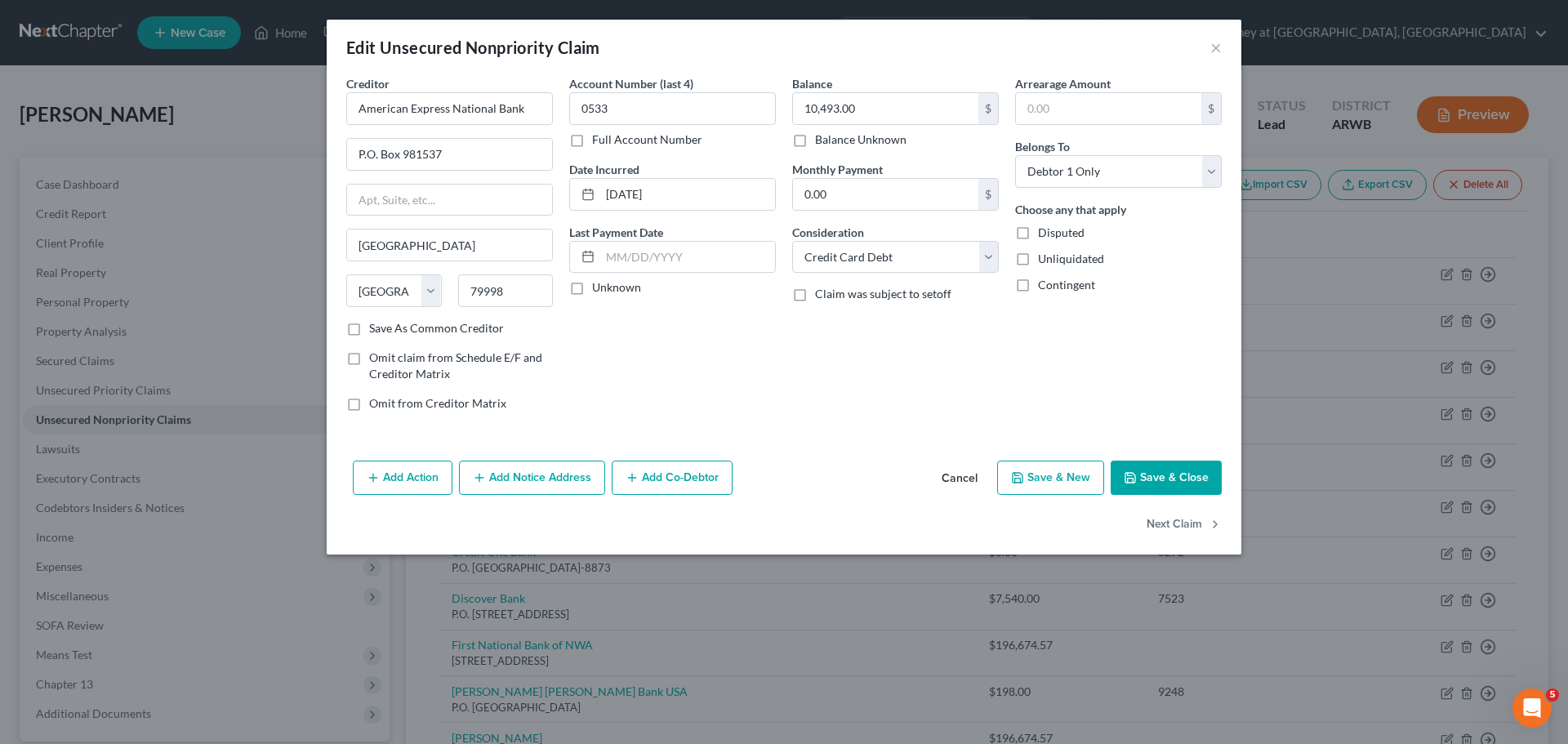
click at [1181, 465] on button "Save & Close" at bounding box center [1166, 477] width 111 height 34
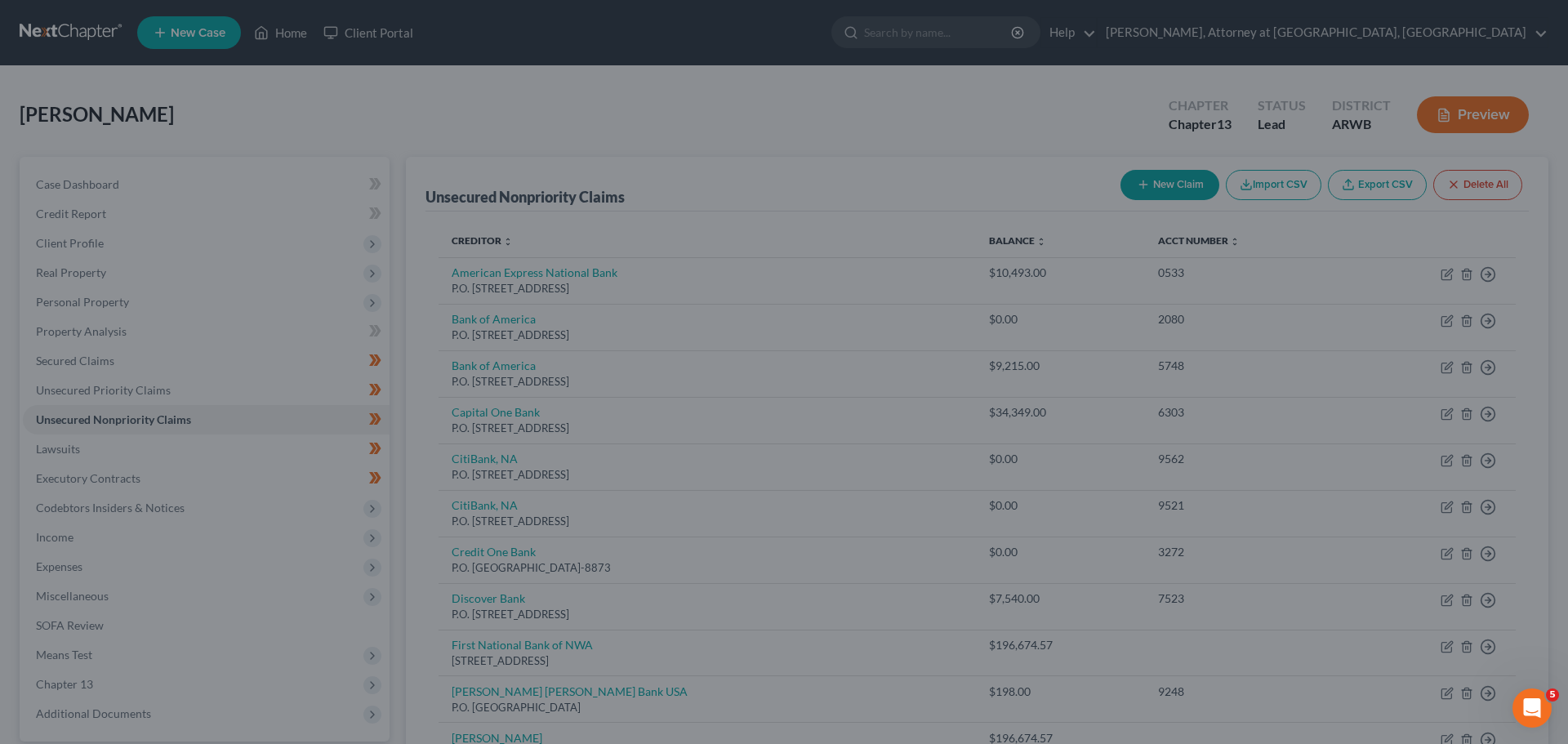
type input "0"
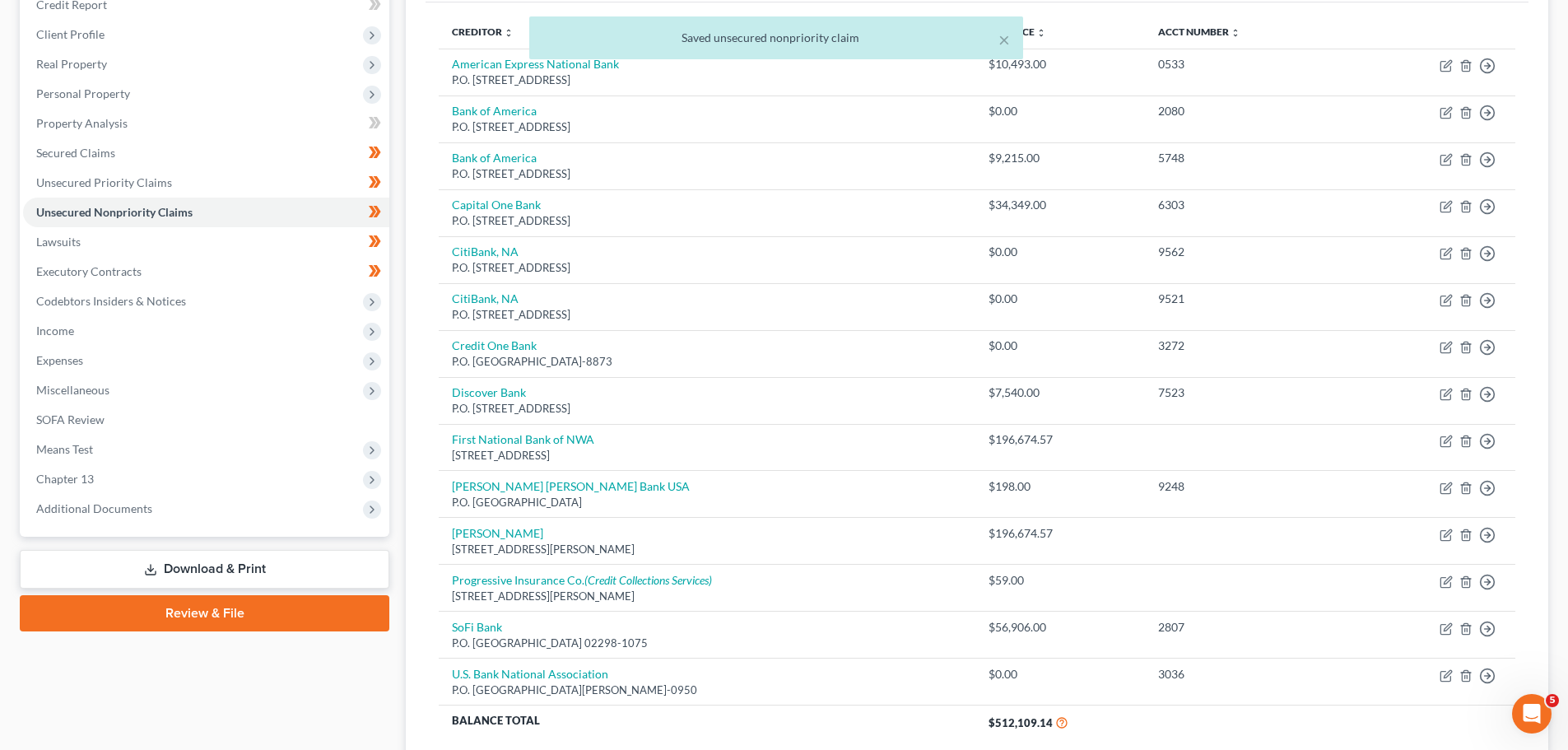
scroll to position [329, 0]
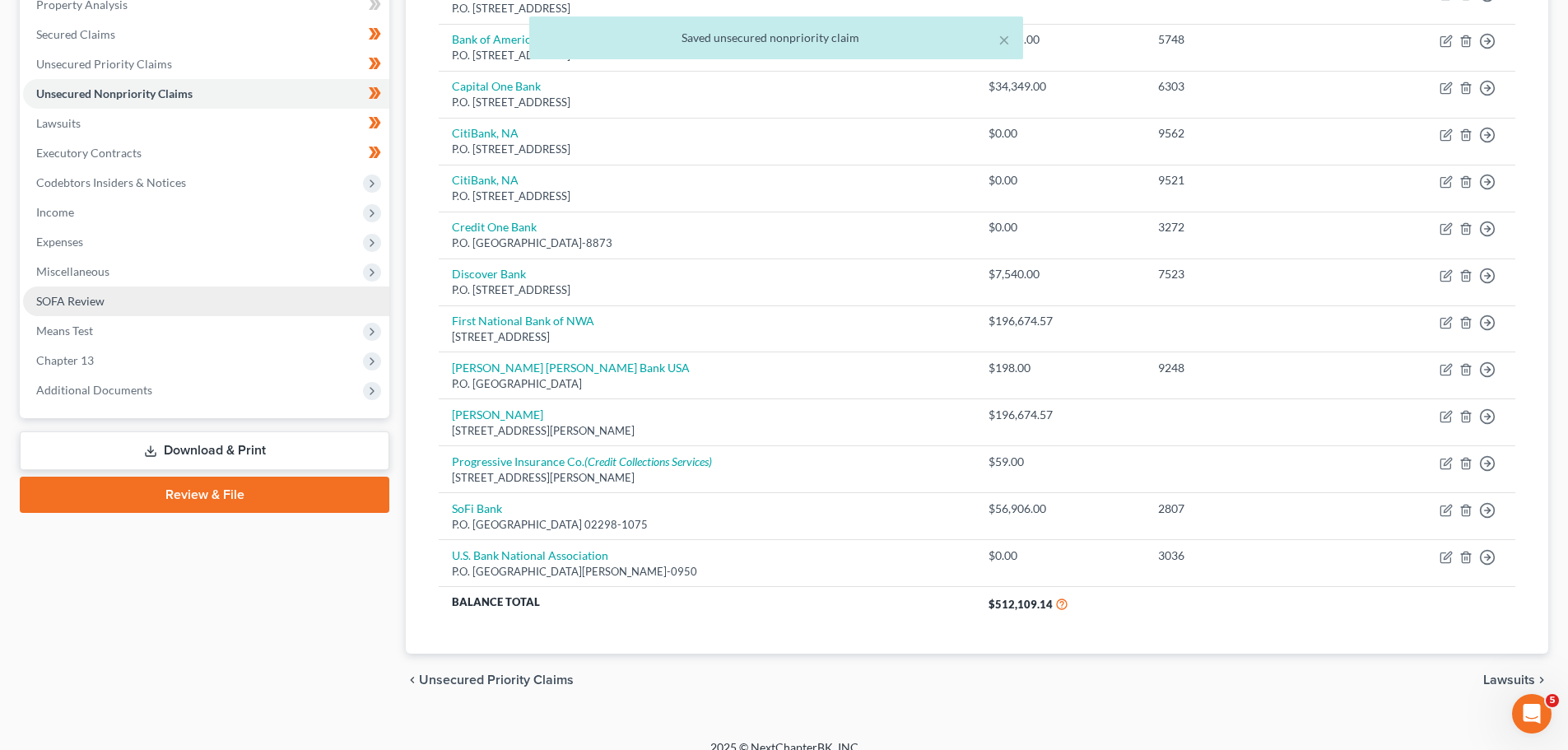
click at [58, 298] on span "SOFA Review" at bounding box center [70, 300] width 68 height 14
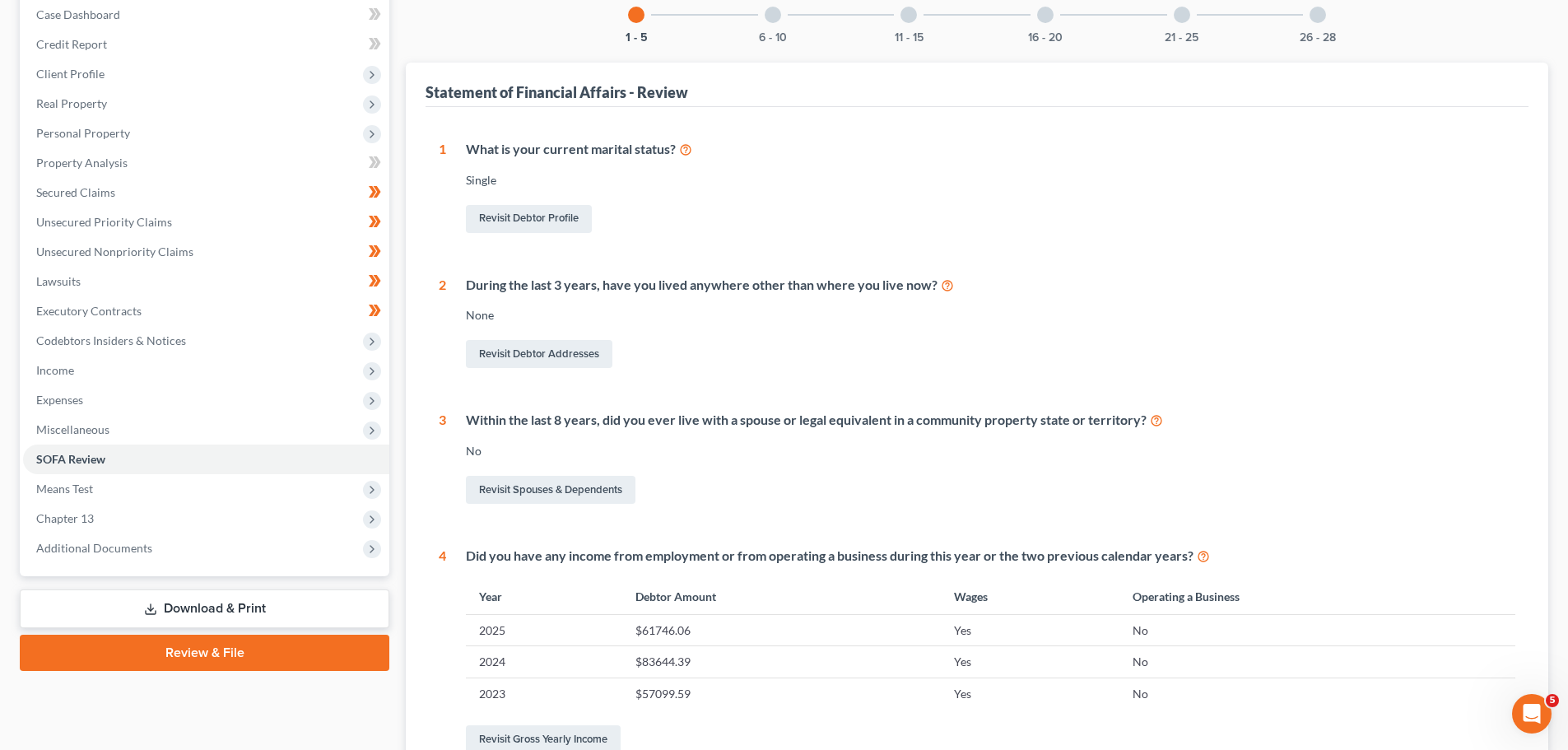
scroll to position [159, 0]
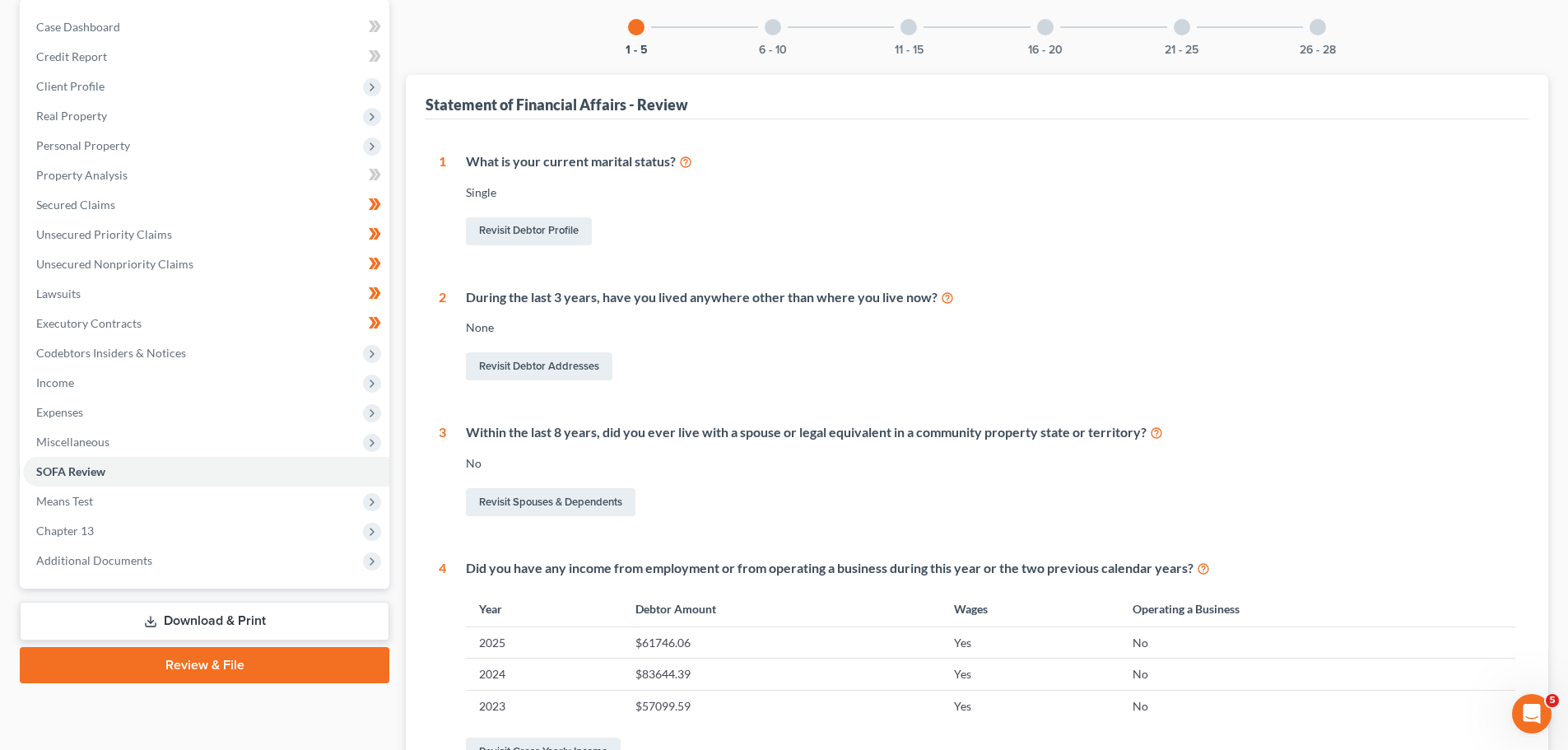
click at [771, 19] on div at bounding box center [773, 27] width 17 height 17
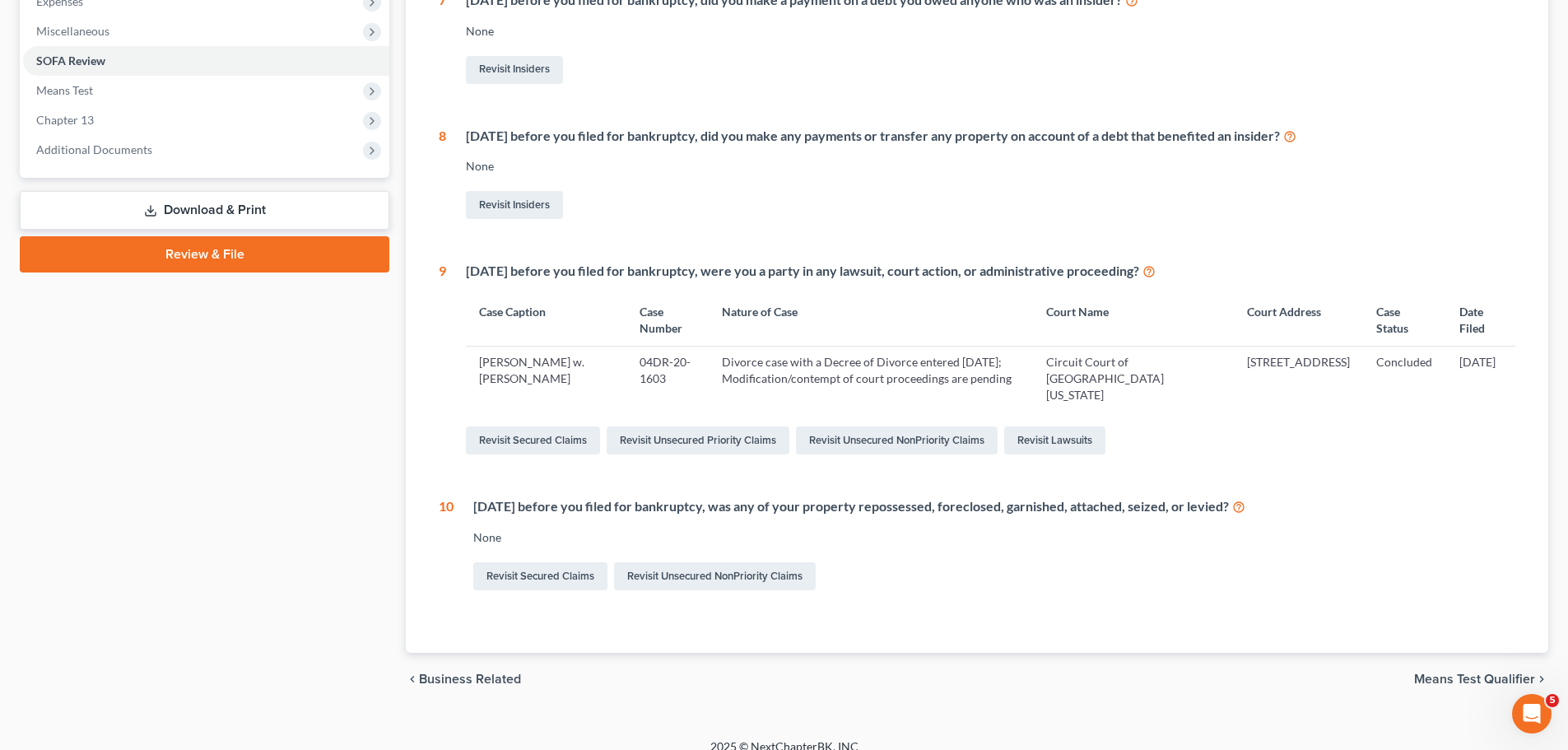
scroll to position [571, 0]
click at [1054, 430] on link "Revisit Lawsuits" at bounding box center [1055, 439] width 101 height 28
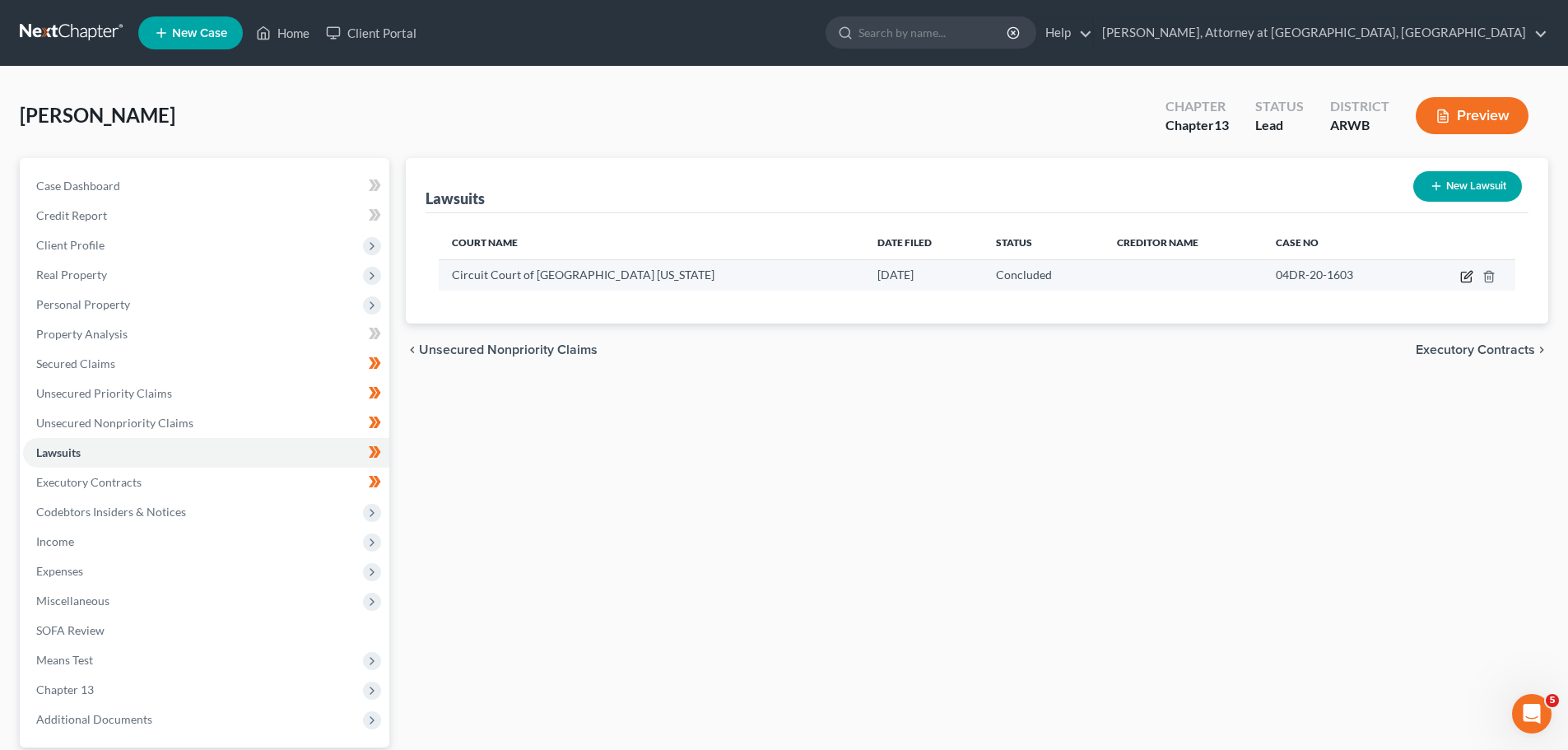
click at [1469, 277] on icon "button" at bounding box center [1468, 273] width 7 height 7
select select "2"
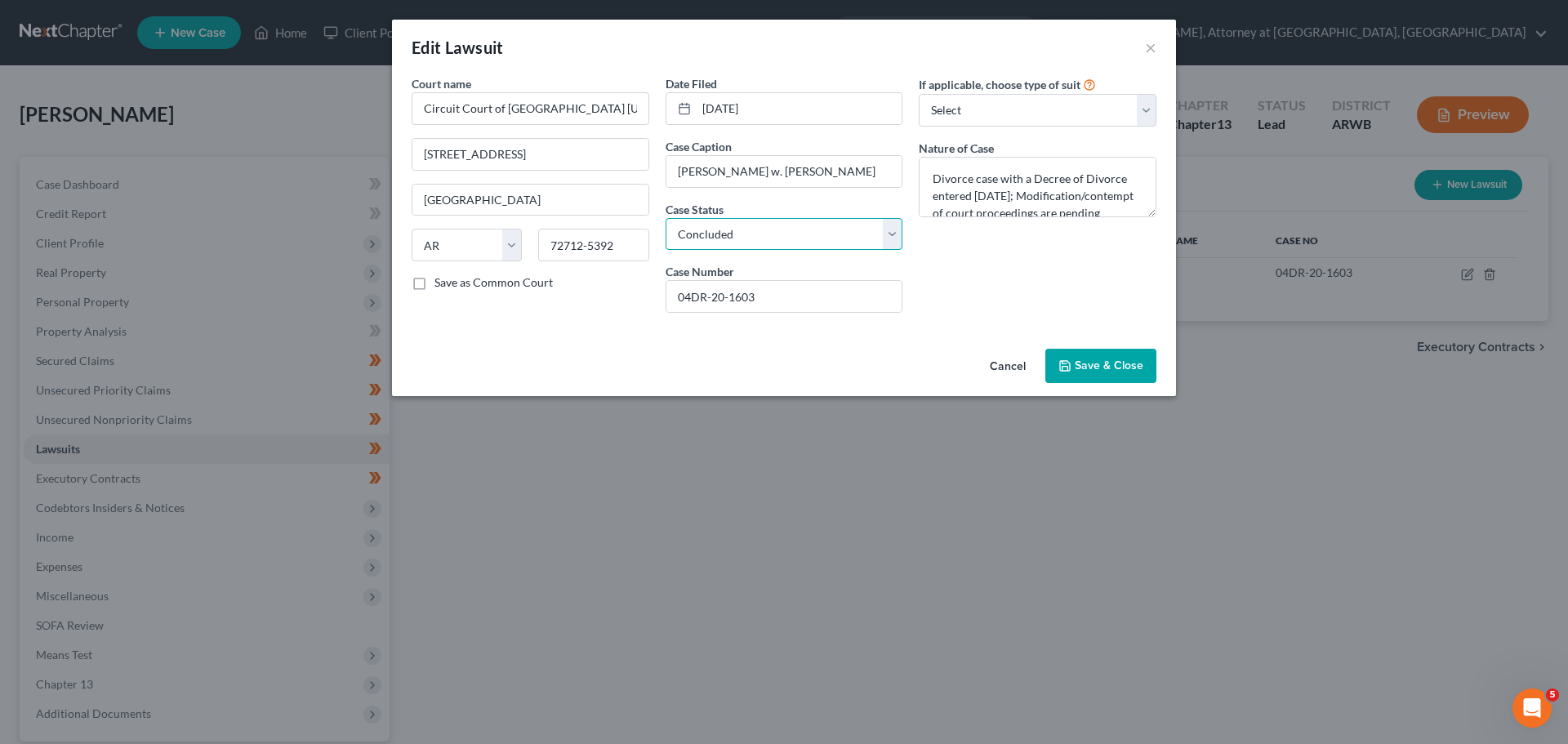
click at [895, 231] on select "Select Pending On Appeal Concluded" at bounding box center [784, 234] width 238 height 32
select select "0"
click at [666, 218] on select "Select Pending On Appeal Concluded" at bounding box center [784, 234] width 238 height 32
click at [1096, 364] on span "Save & Close" at bounding box center [1109, 366] width 69 height 14
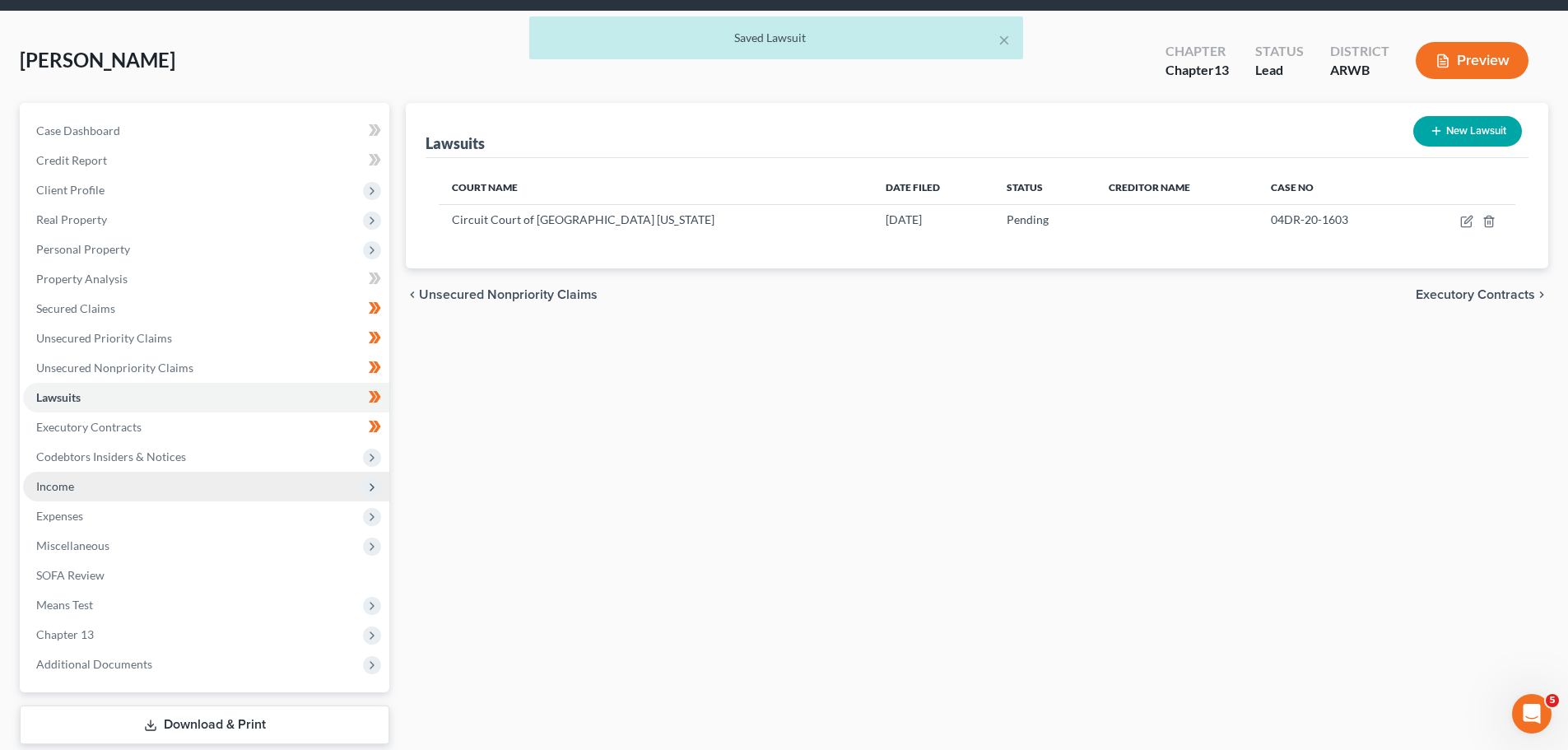
scroll to position [72, 0]
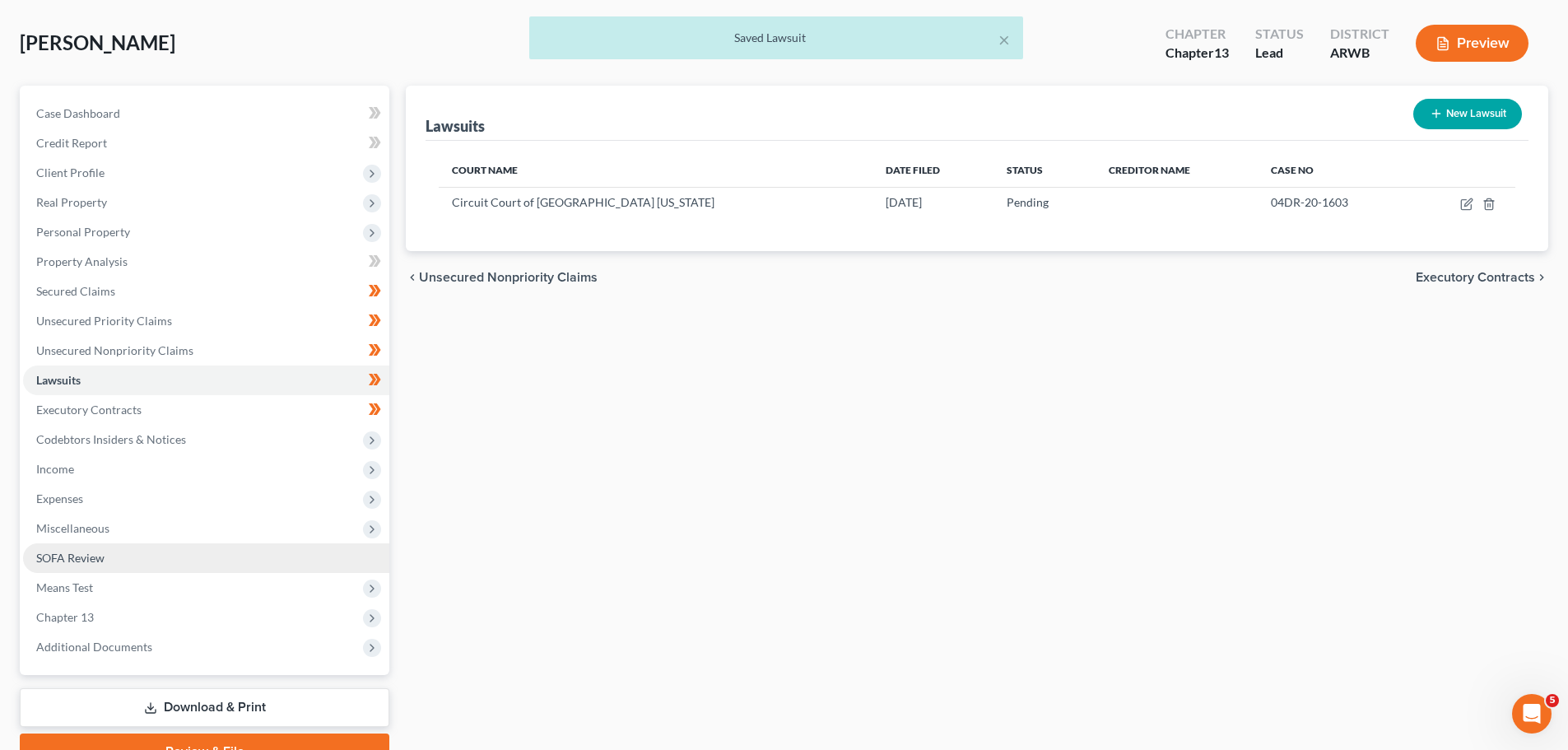
click at [99, 555] on span "SOFA Review" at bounding box center [70, 558] width 68 height 14
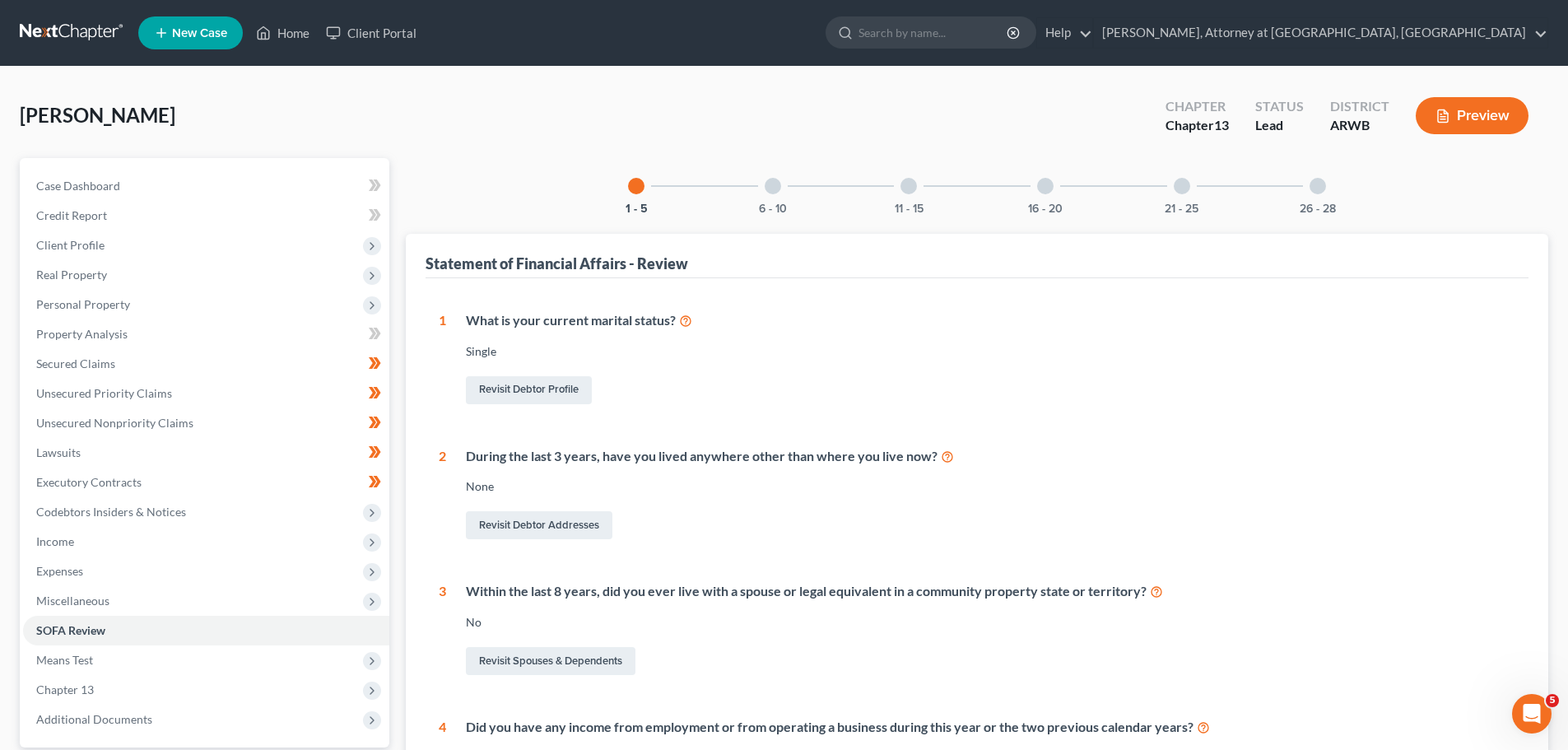
click at [773, 176] on div "6 - 10" at bounding box center [773, 185] width 56 height 55
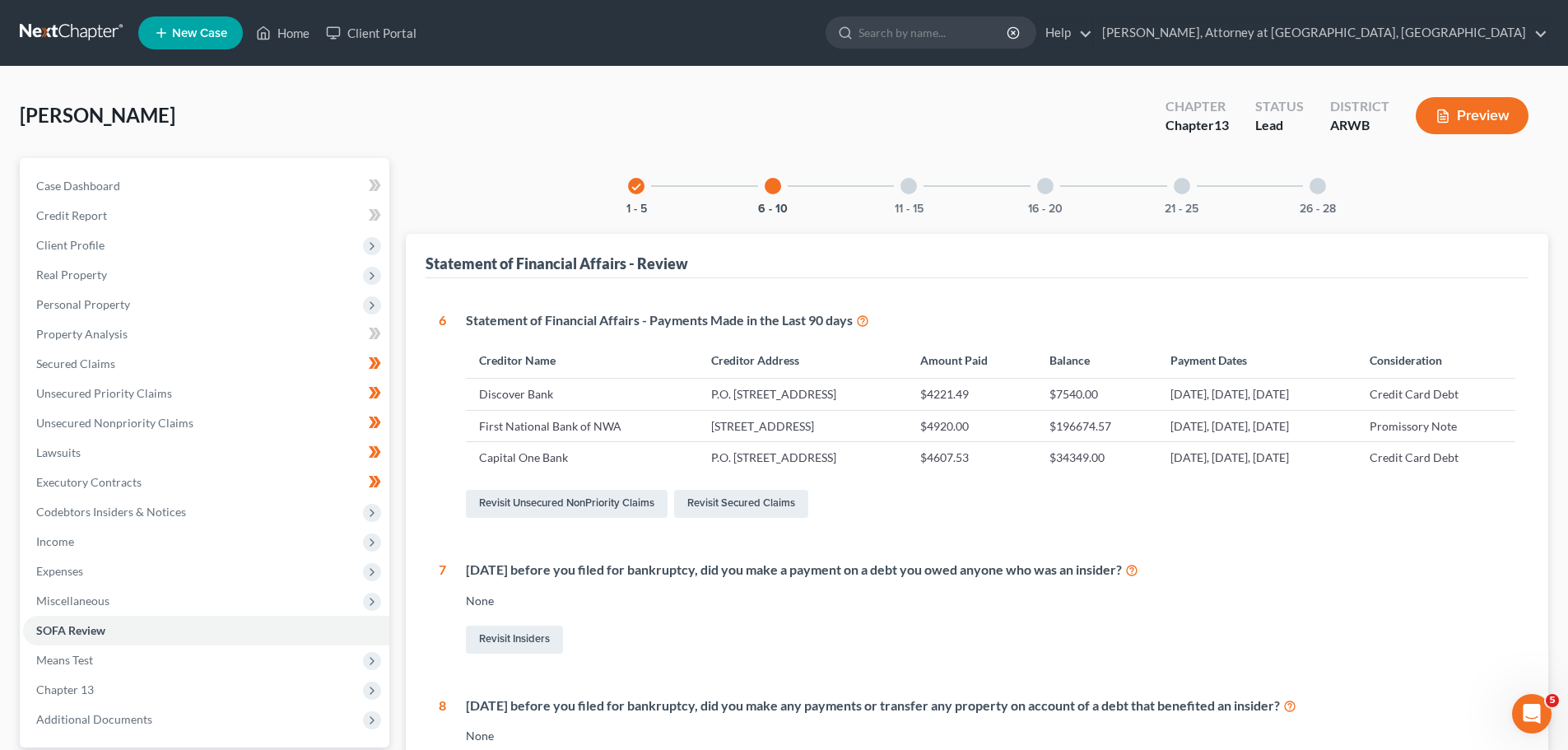
click at [901, 182] on div at bounding box center [909, 185] width 17 height 17
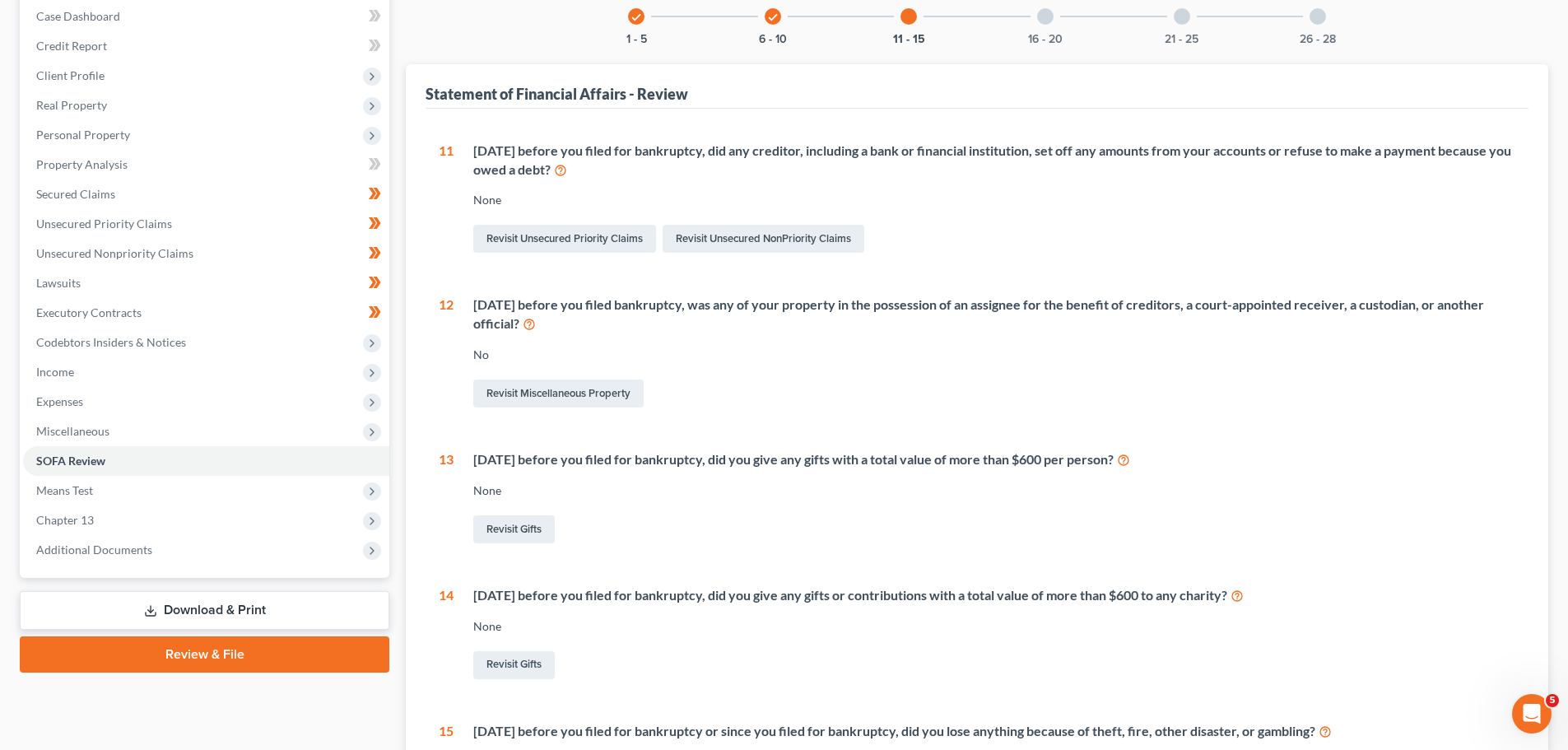
scroll to position [83, 0]
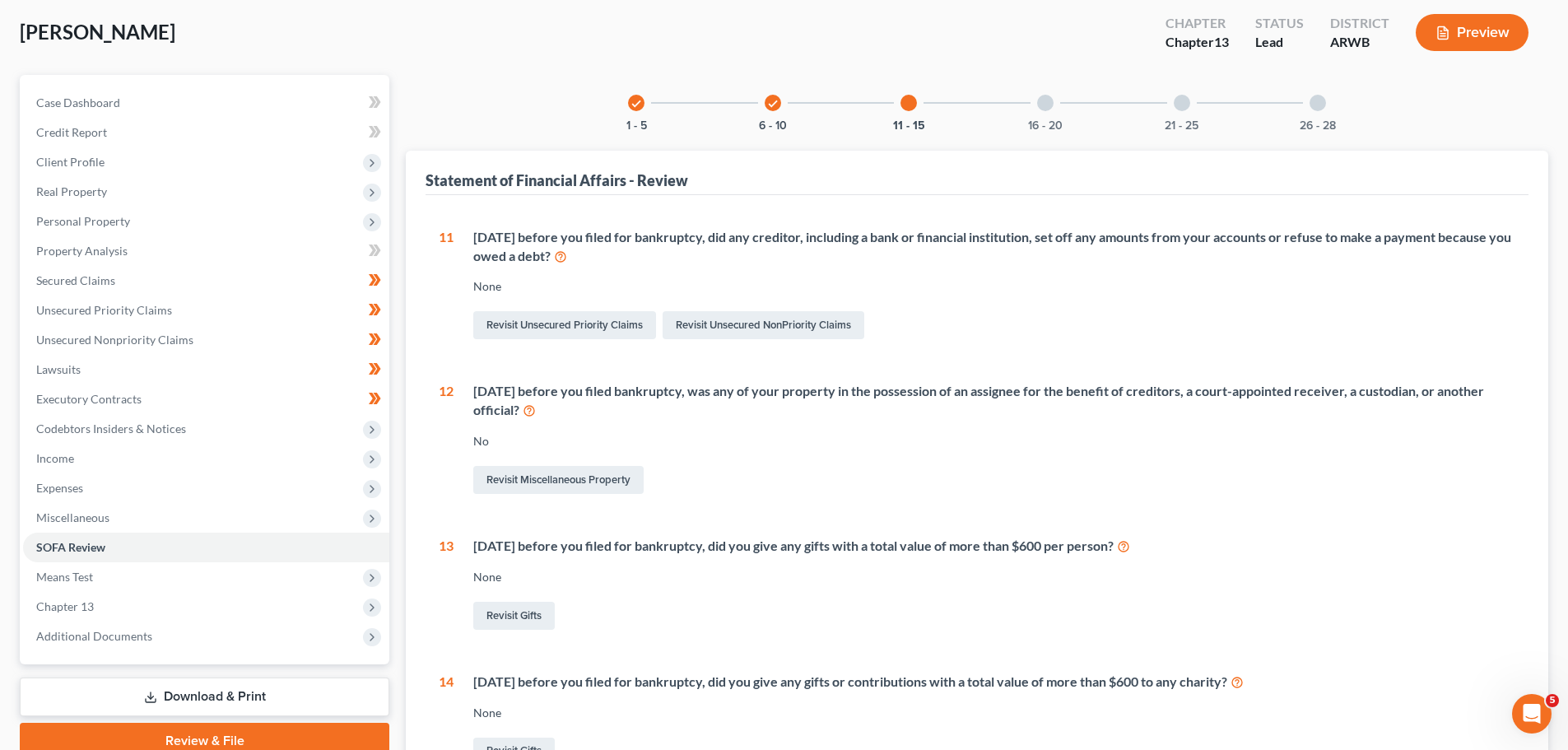
click at [1046, 97] on div at bounding box center [1045, 103] width 17 height 17
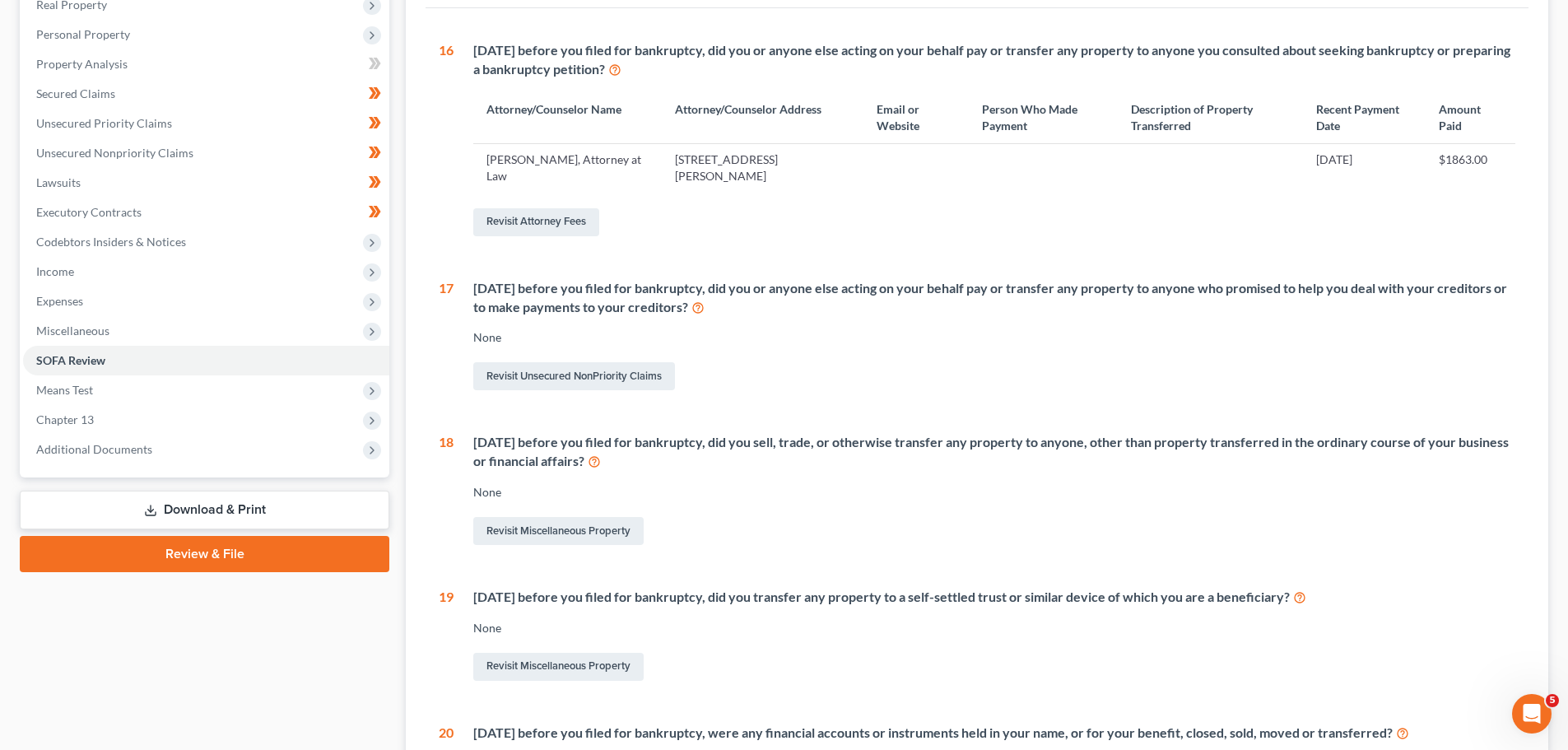
scroll to position [0, 0]
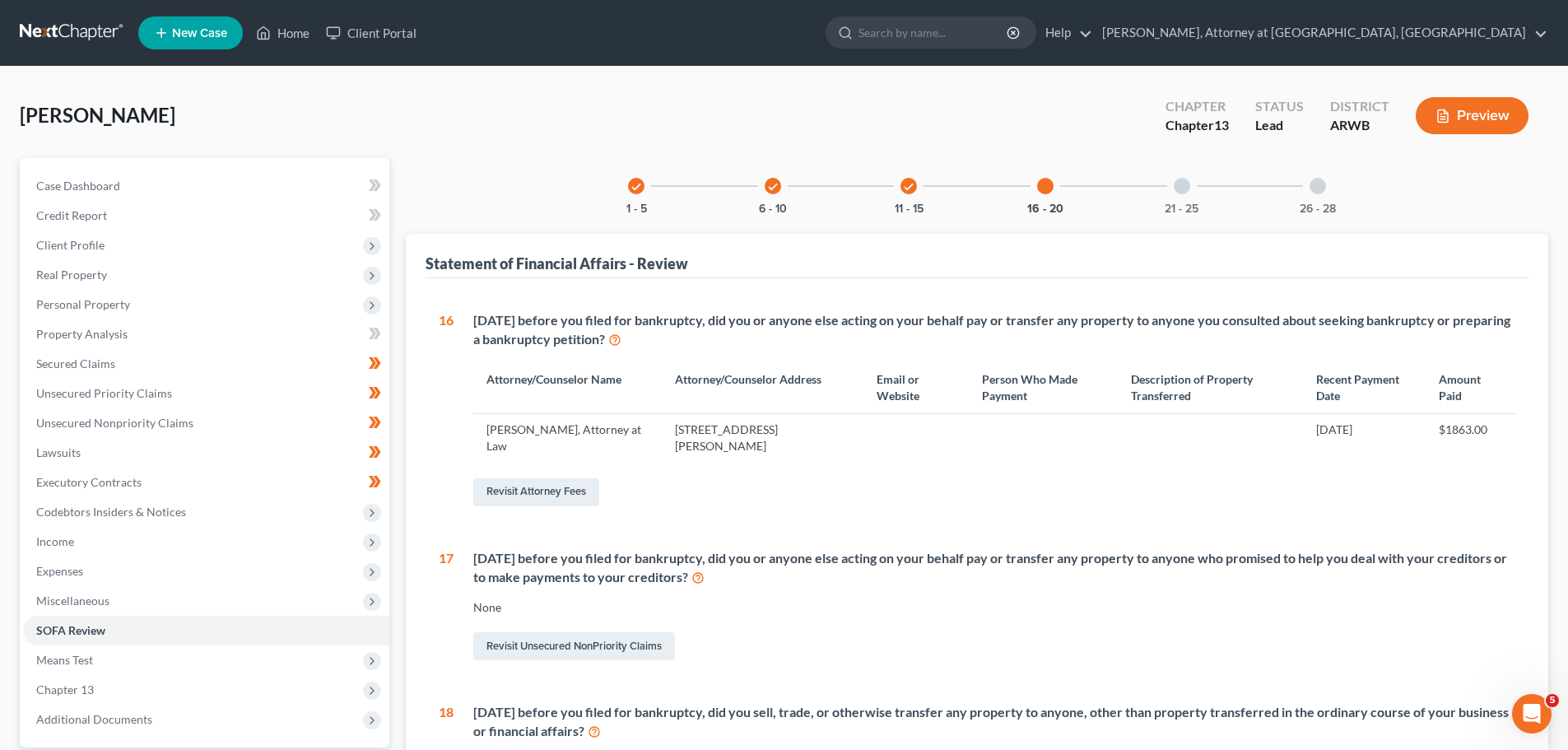
click at [1185, 185] on div at bounding box center [1181, 185] width 17 height 17
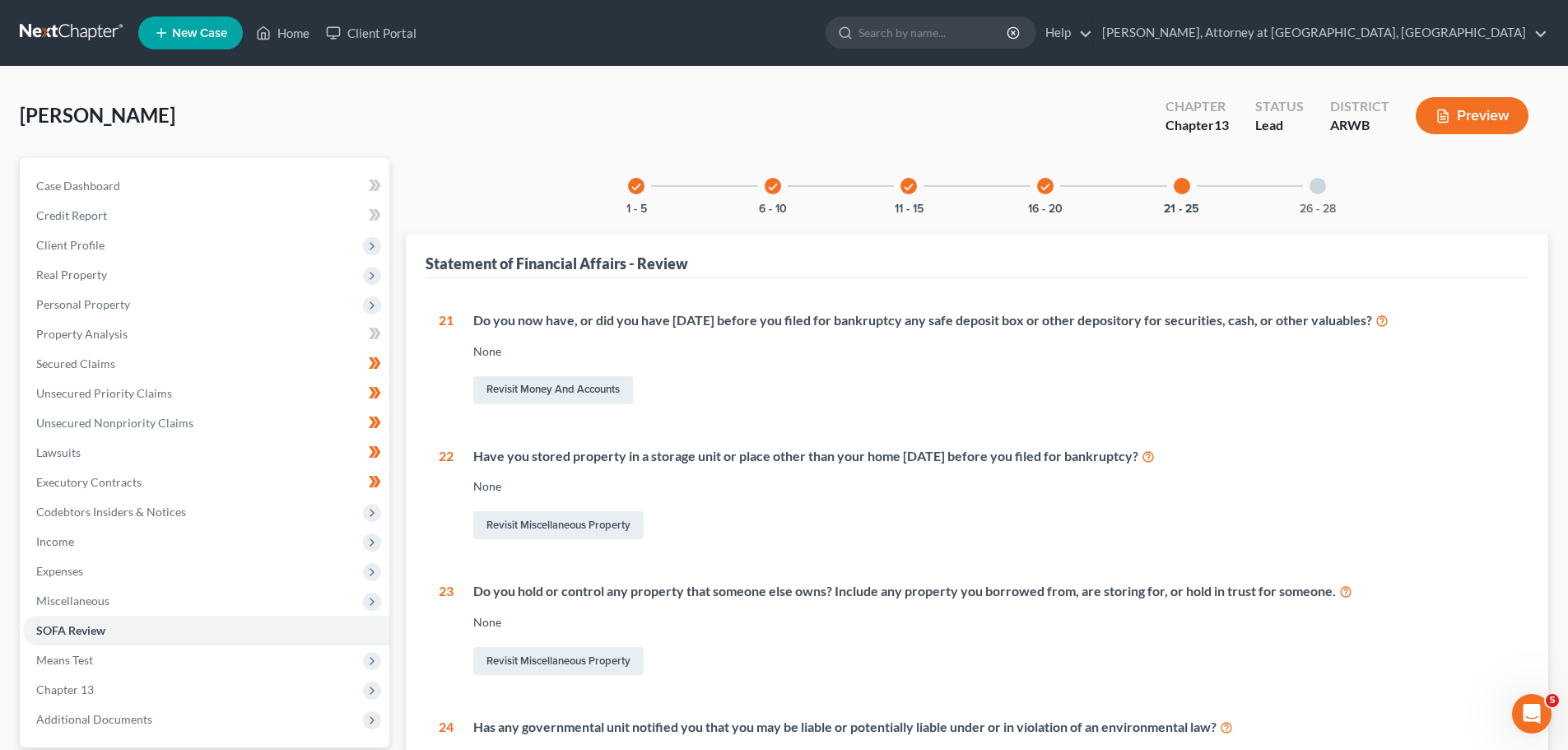
click at [1314, 183] on div at bounding box center [1317, 185] width 17 height 17
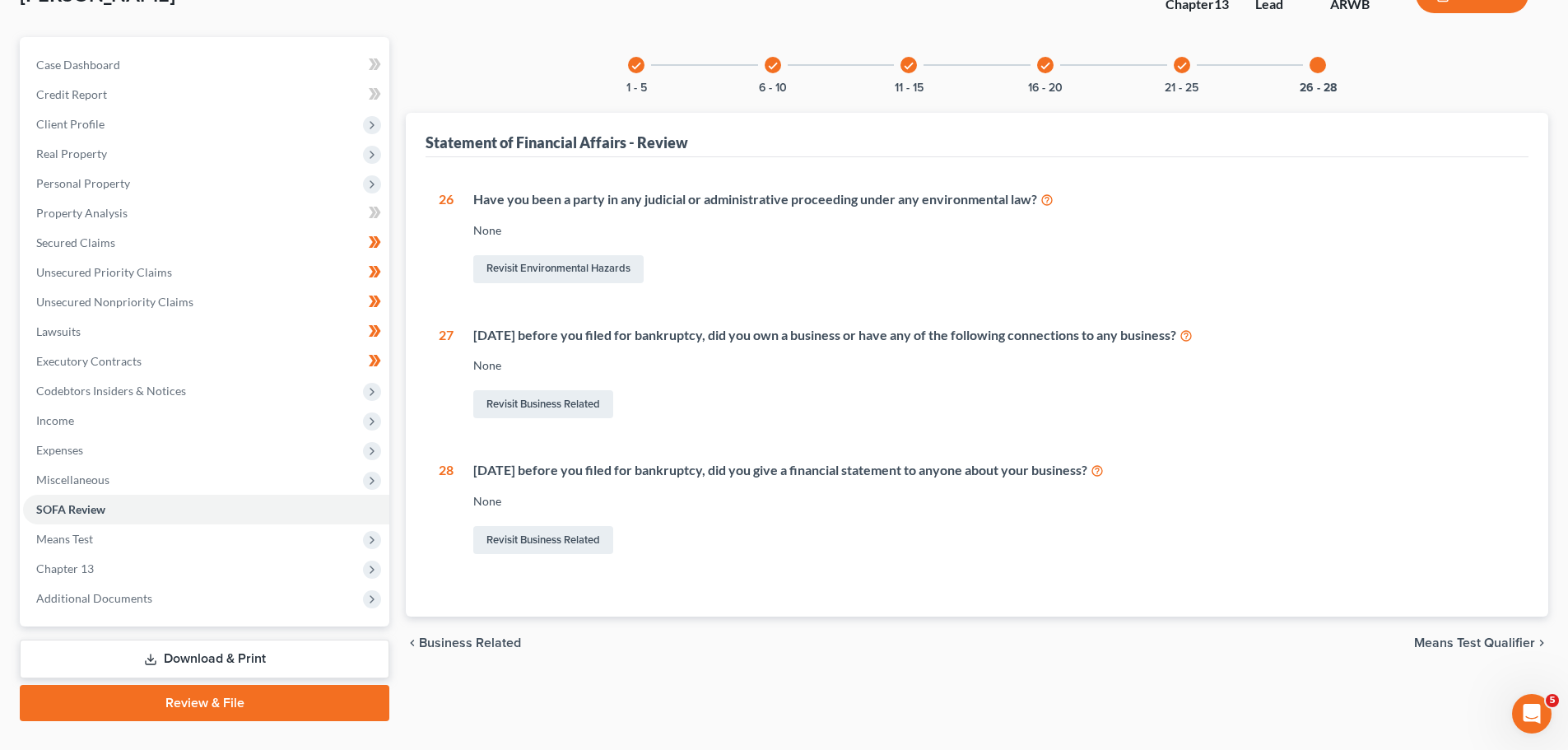
scroll to position [155, 0]
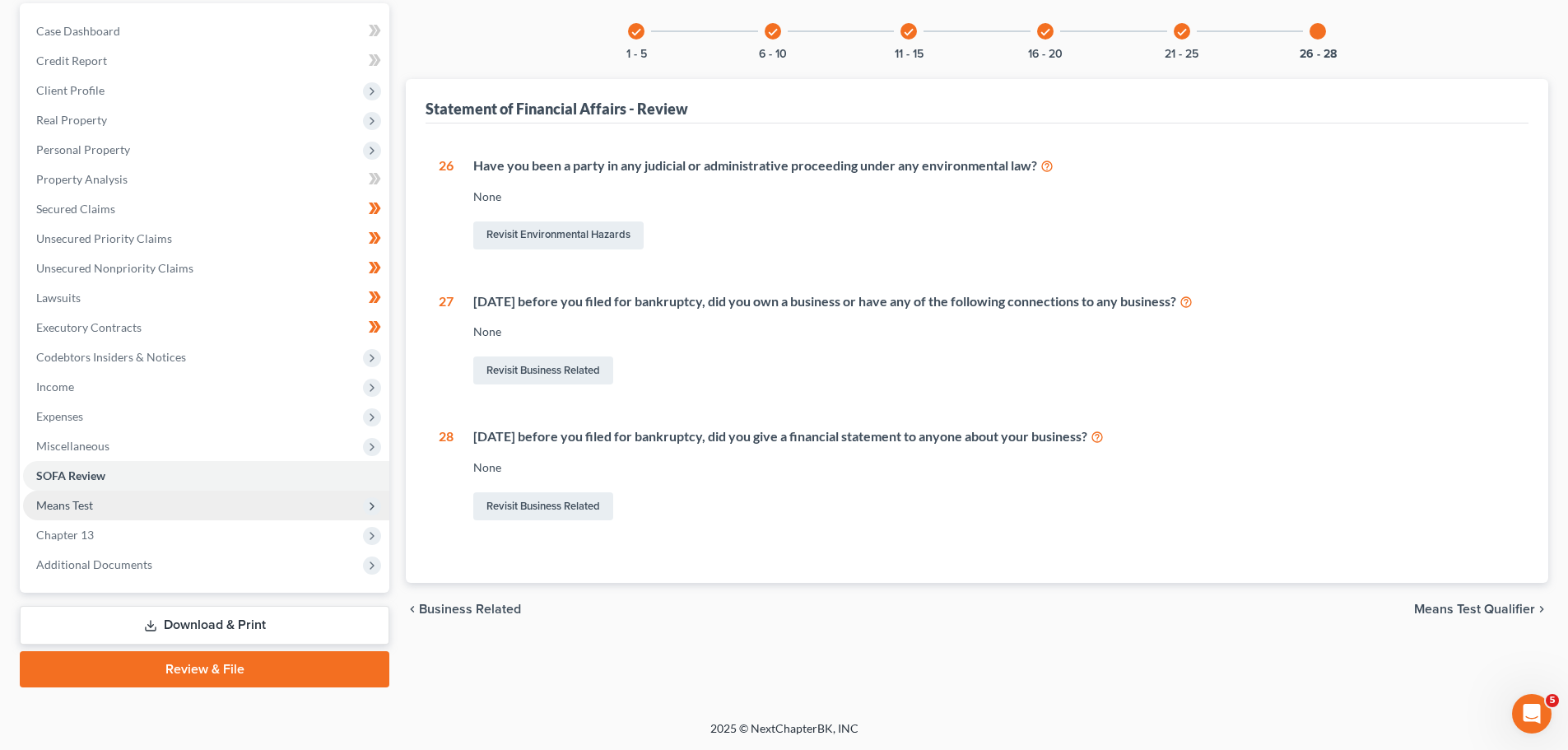
click at [81, 501] on span "Means Test" at bounding box center [64, 504] width 56 height 14
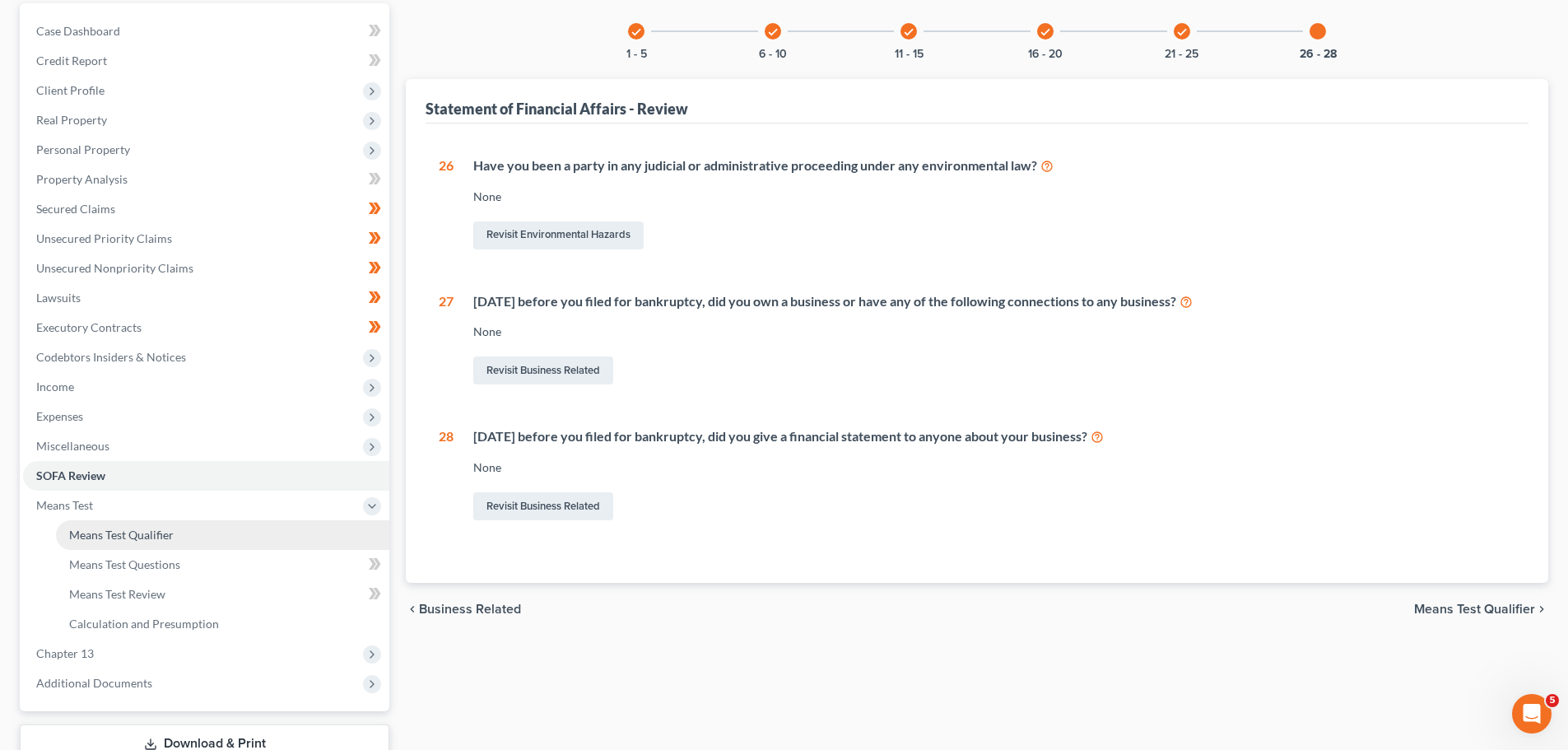
click at [122, 532] on span "Means Test Qualifier" at bounding box center [121, 534] width 104 height 14
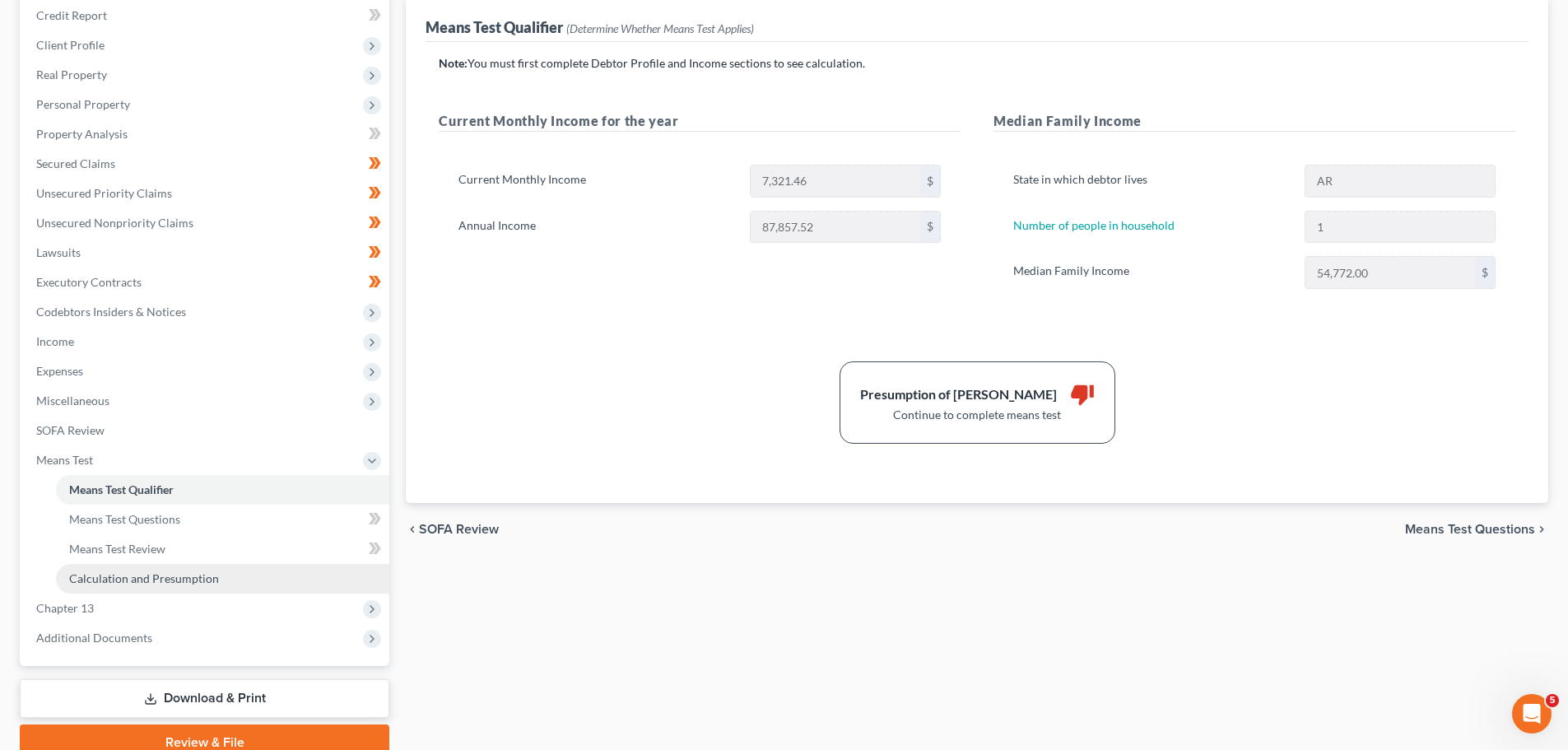
scroll to position [247, 0]
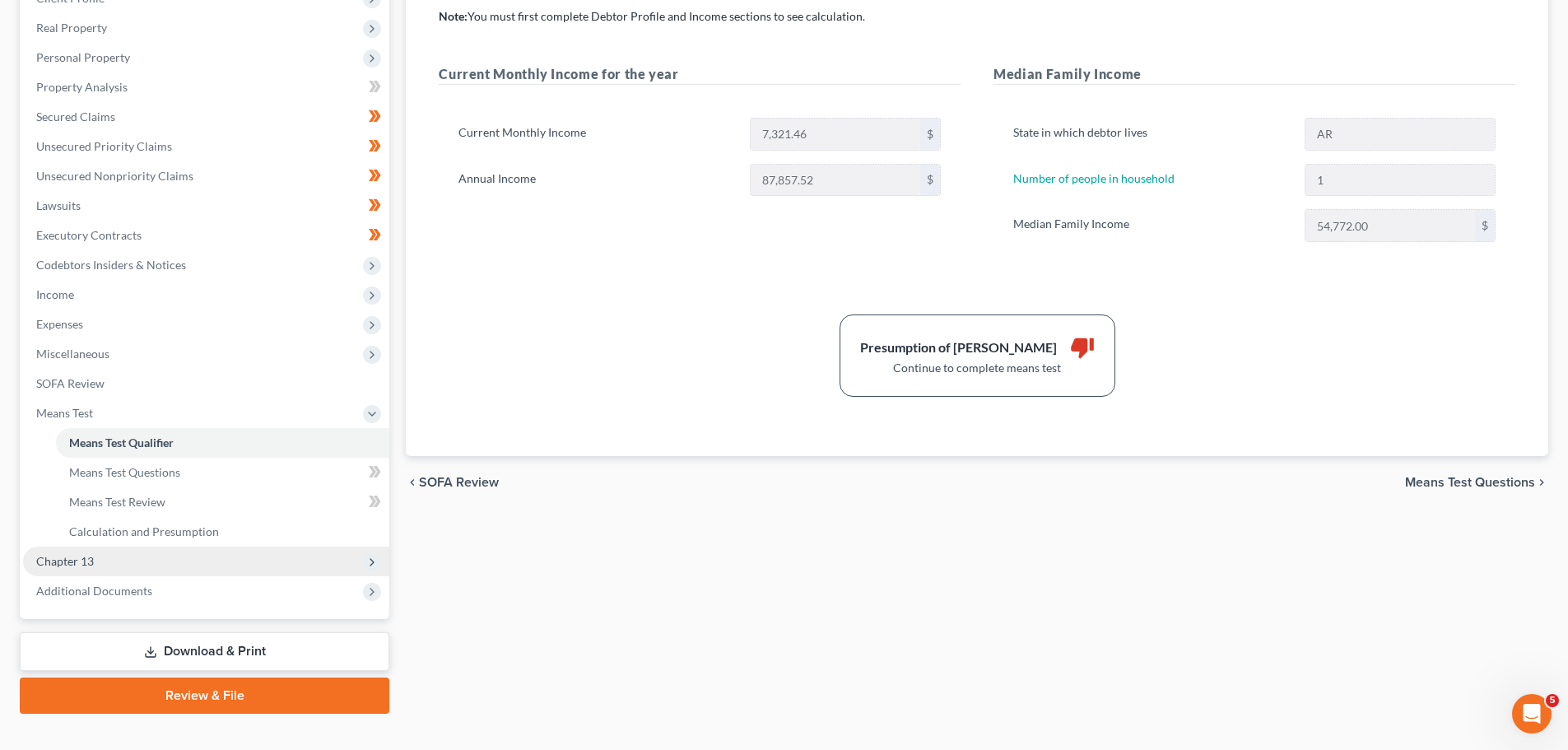
click at [81, 556] on span "Chapter 13" at bounding box center [65, 561] width 57 height 14
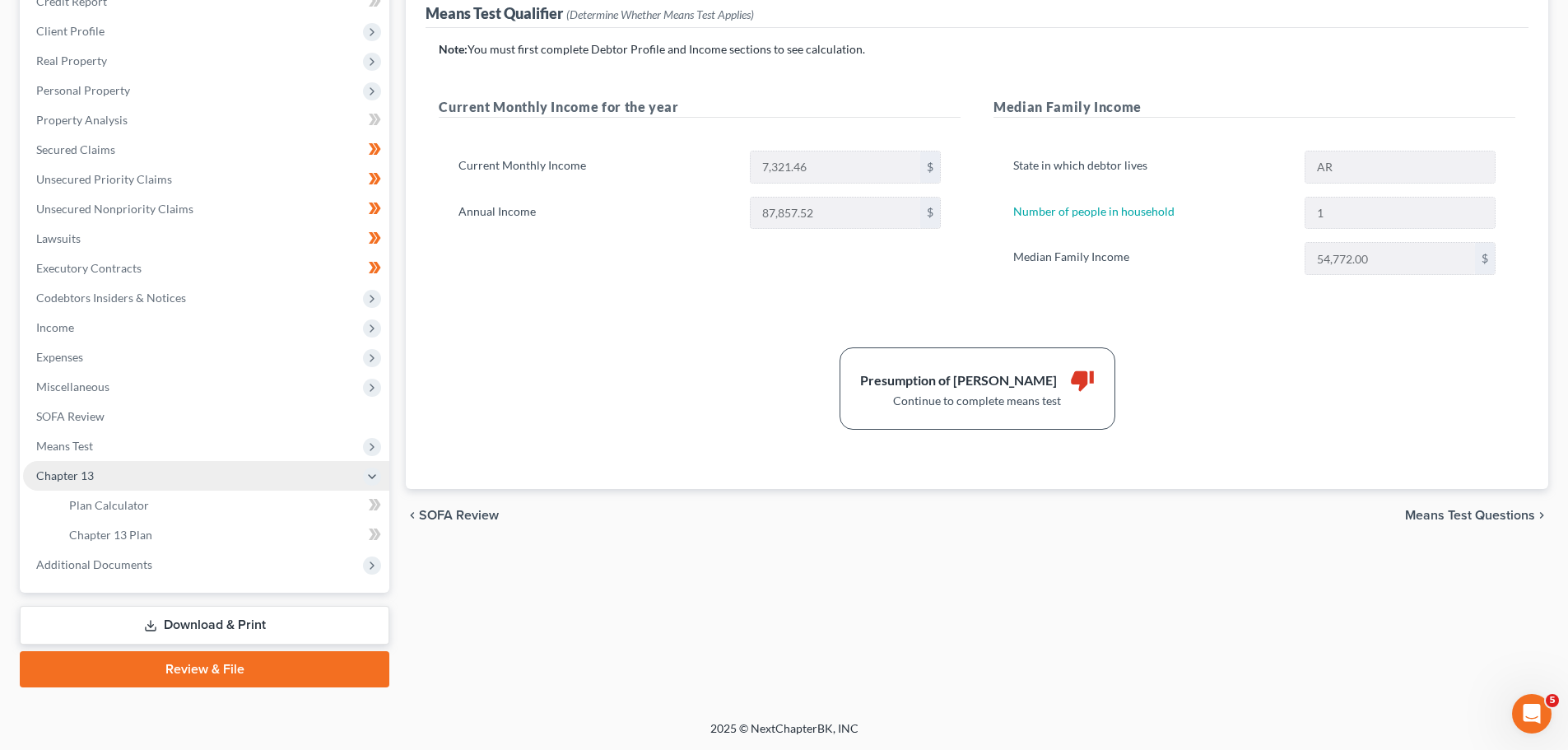
scroll to position [214, 0]
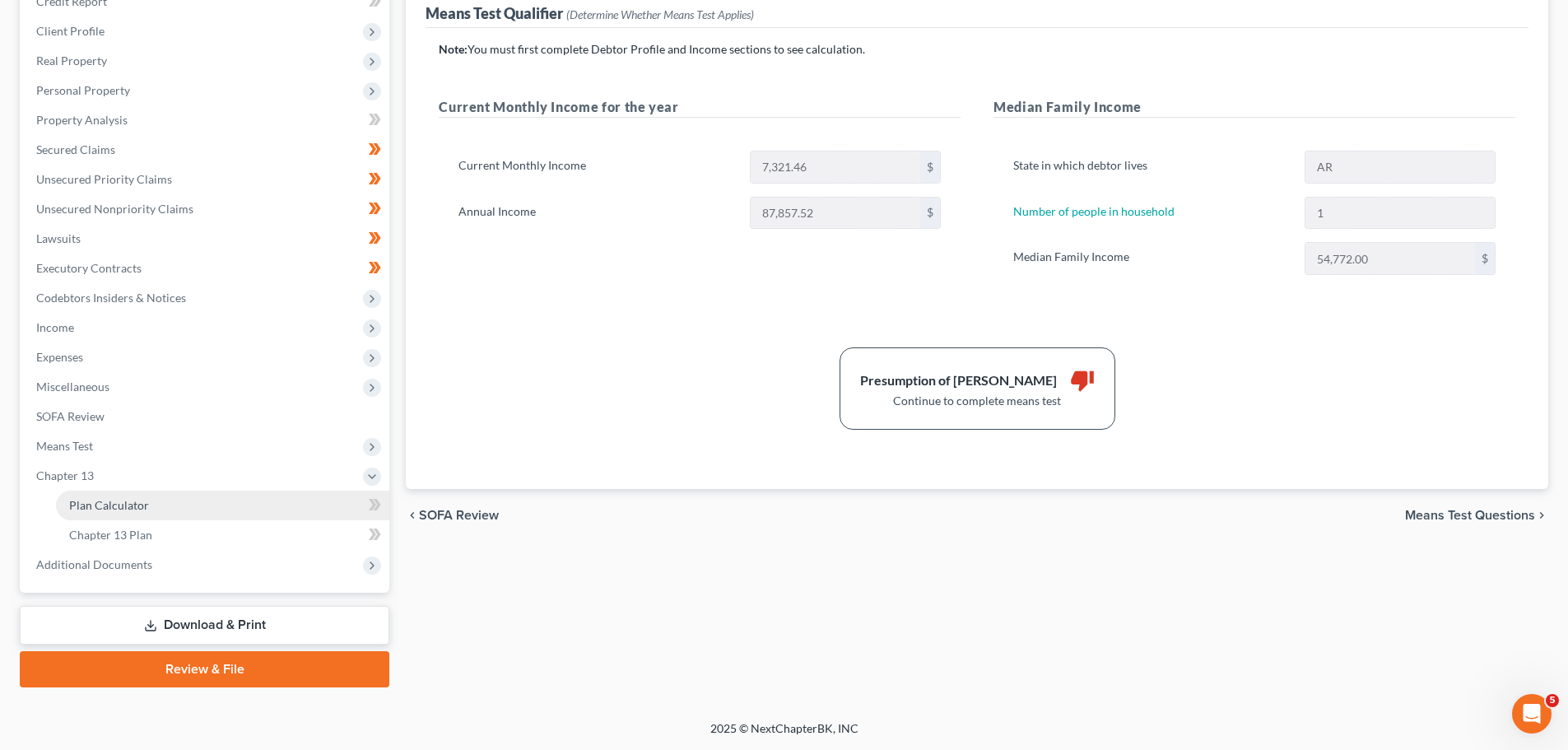
click at [102, 504] on span "Plan Calculator" at bounding box center [109, 504] width 80 height 14
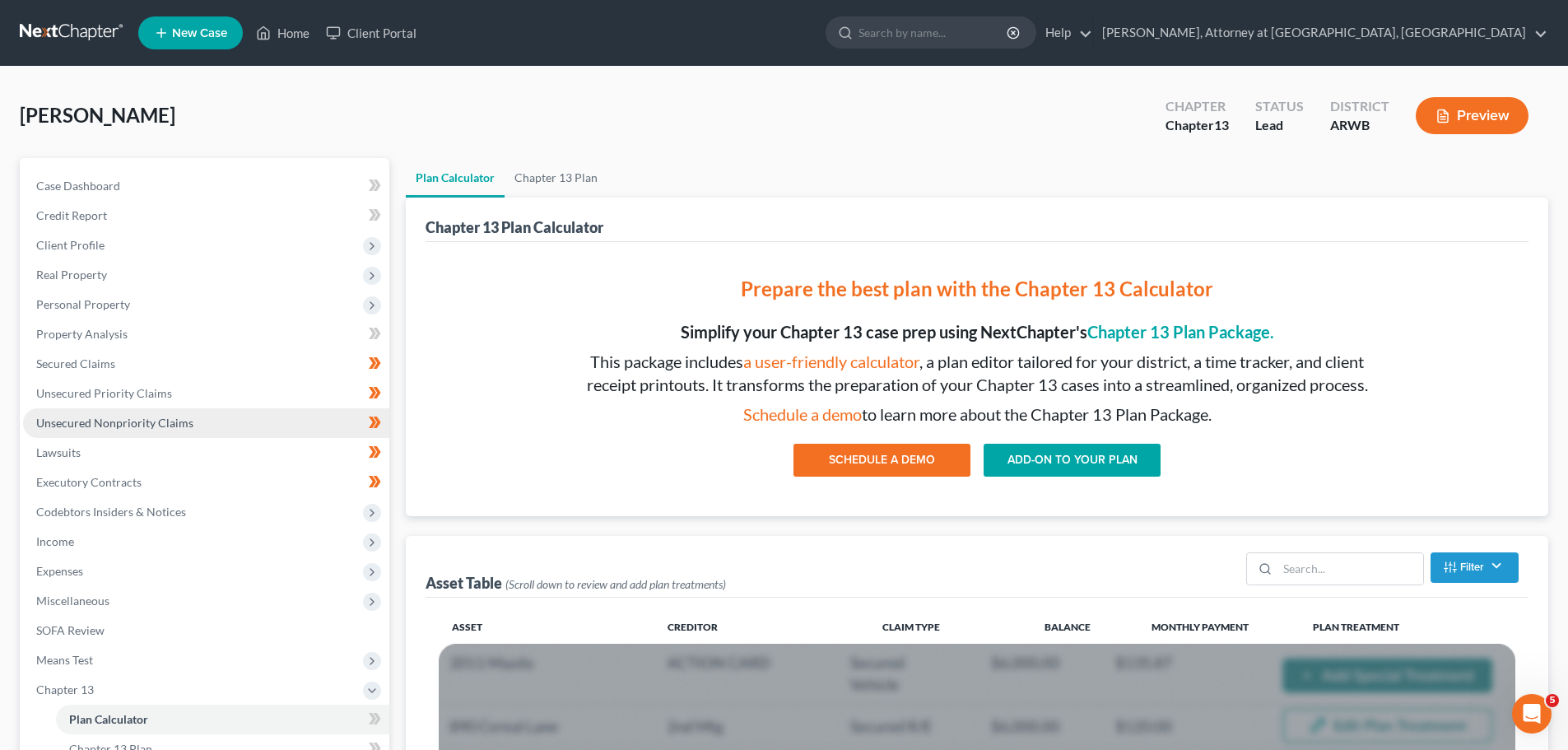
click at [62, 425] on span "Unsecured Nonpriority Claims" at bounding box center [115, 422] width 158 height 14
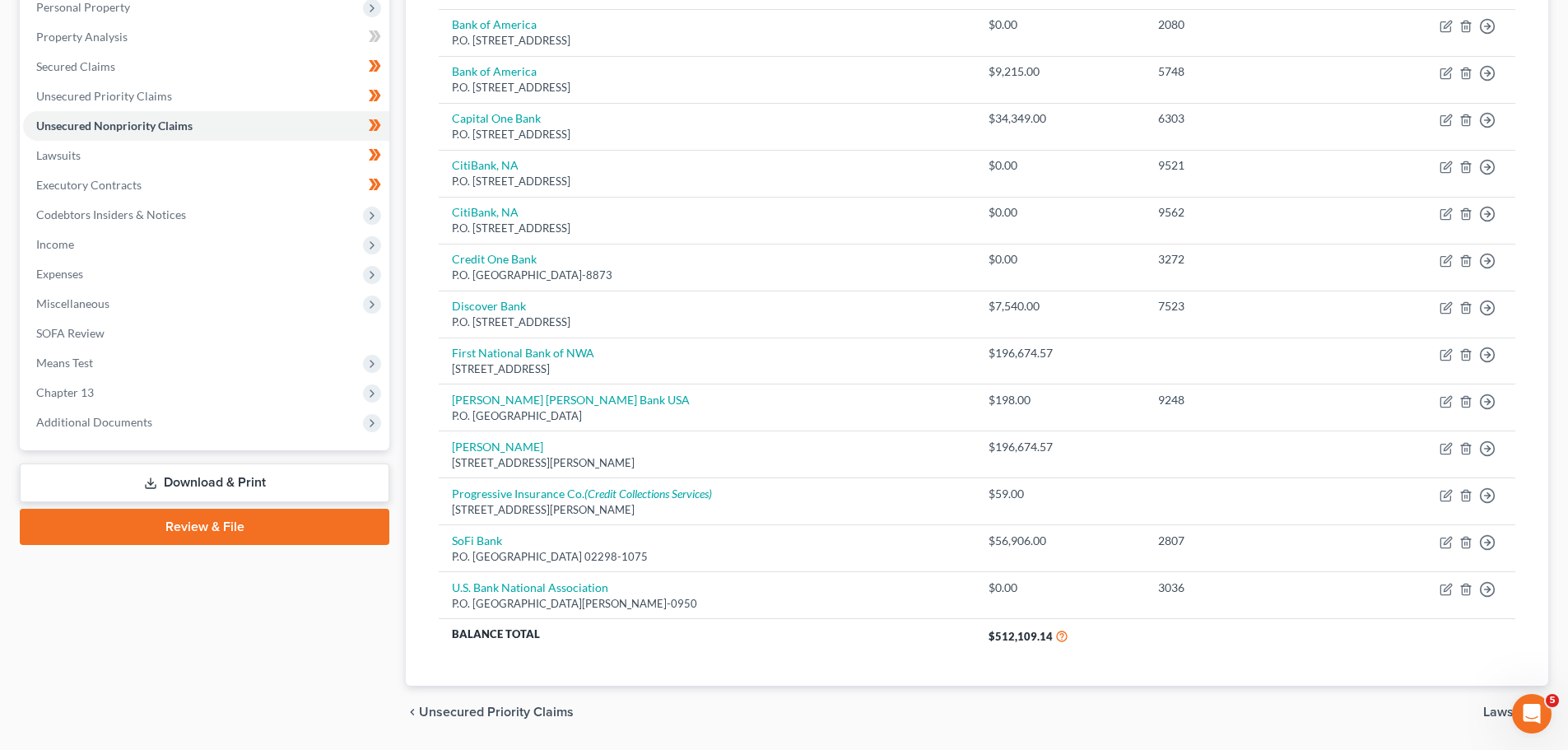
scroll to position [348, 0]
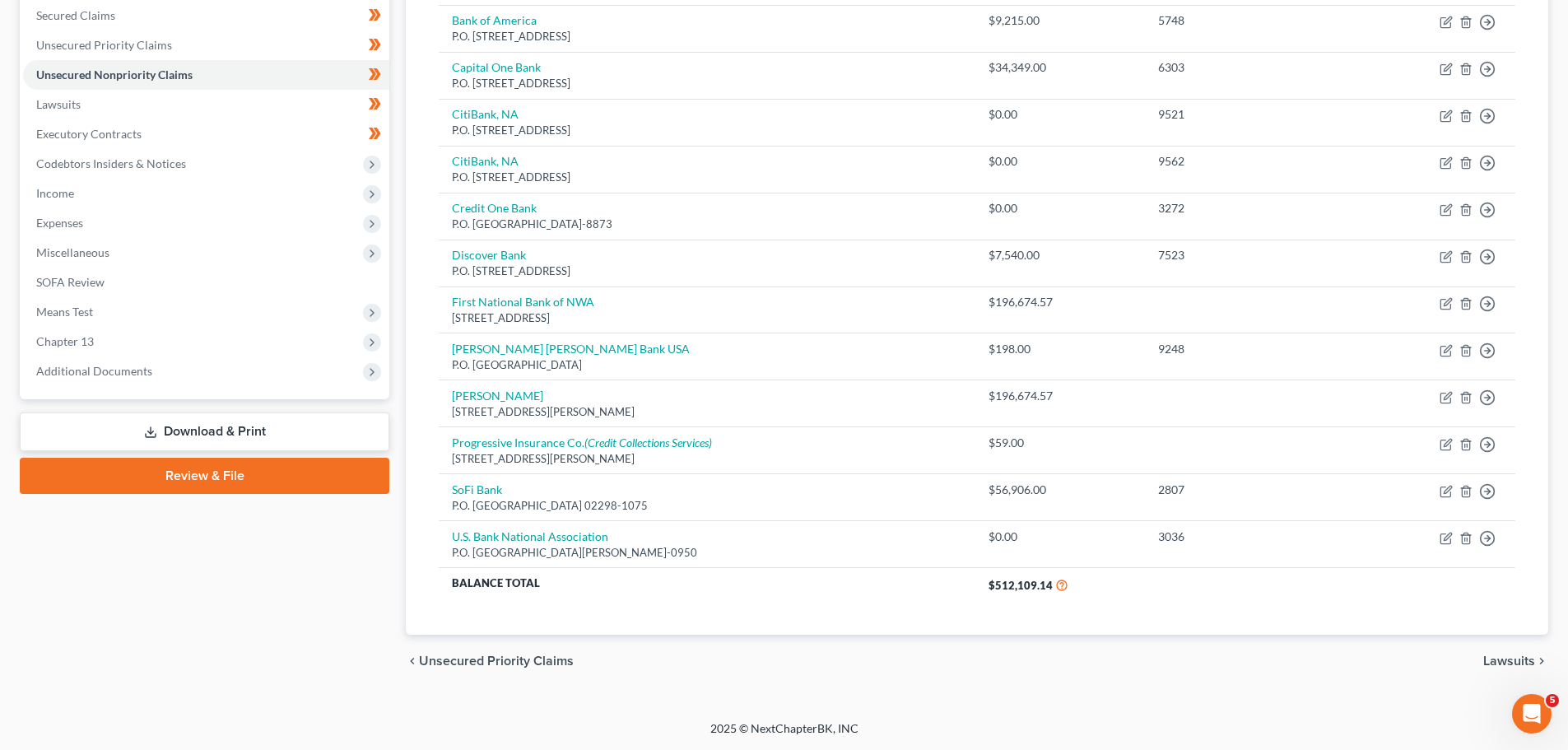
click at [194, 424] on link "Download & Print" at bounding box center [204, 431] width 370 height 39
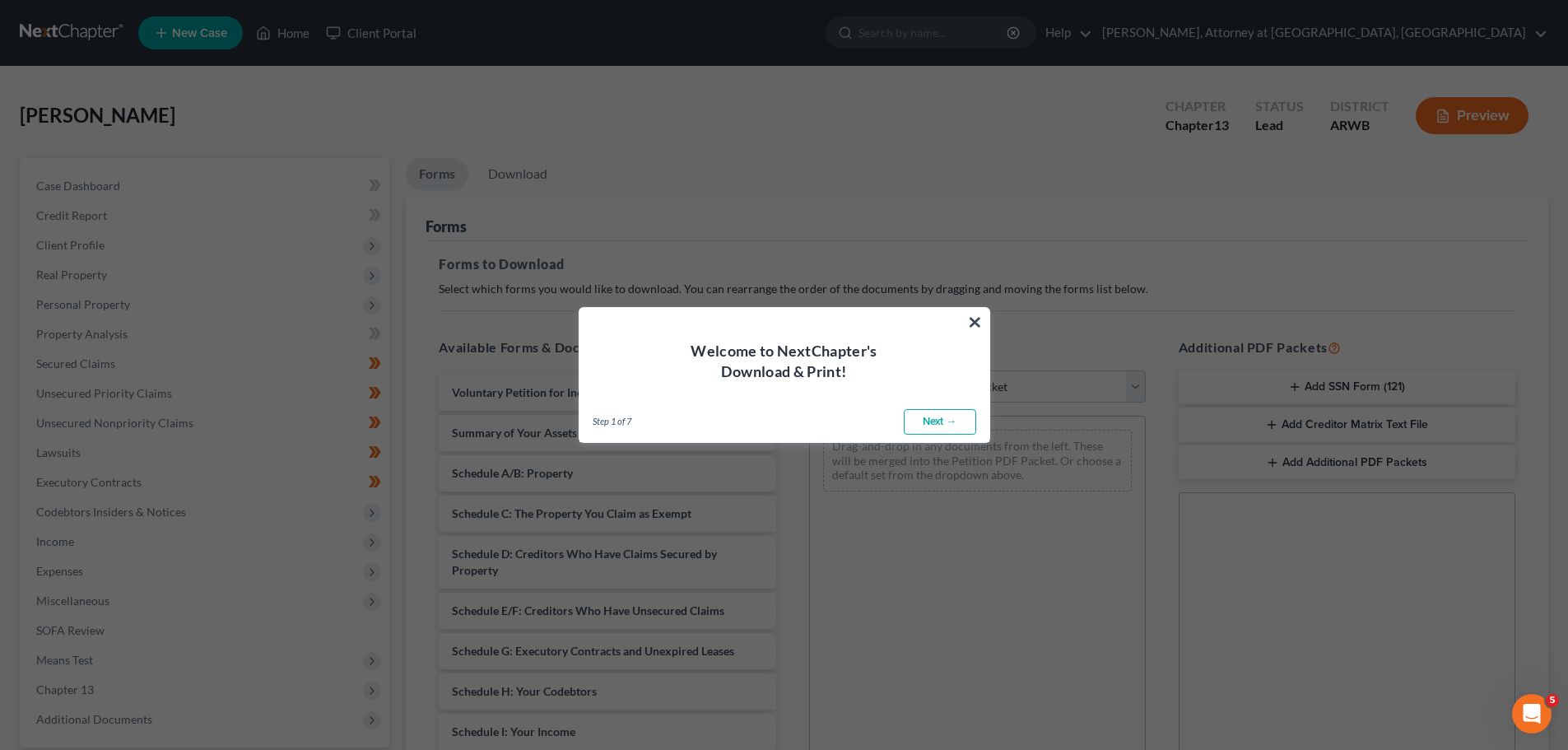
click at [927, 419] on link "Next →" at bounding box center [940, 422] width 72 height 27
select select "0"
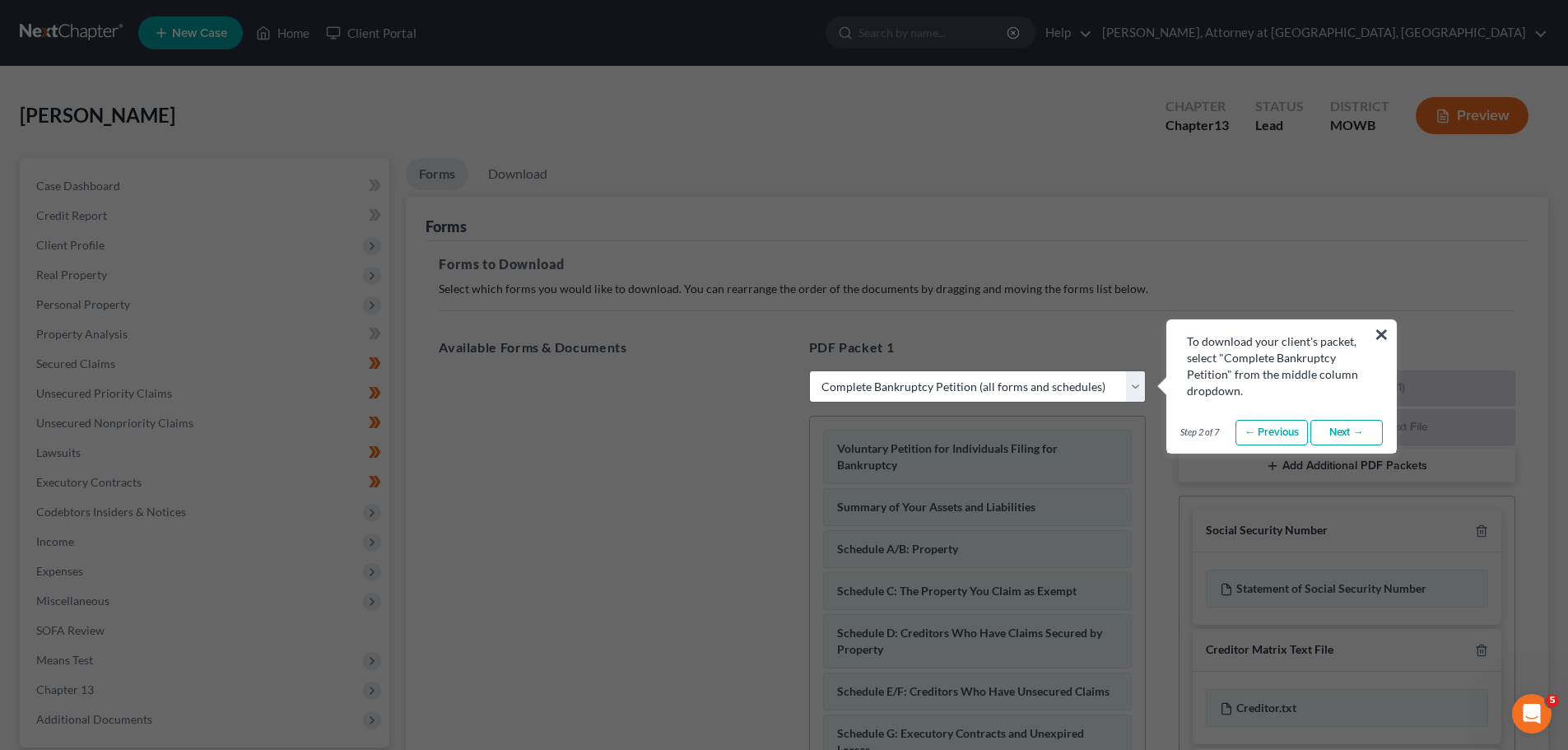
click at [1341, 430] on link "Next →" at bounding box center [1346, 433] width 72 height 27
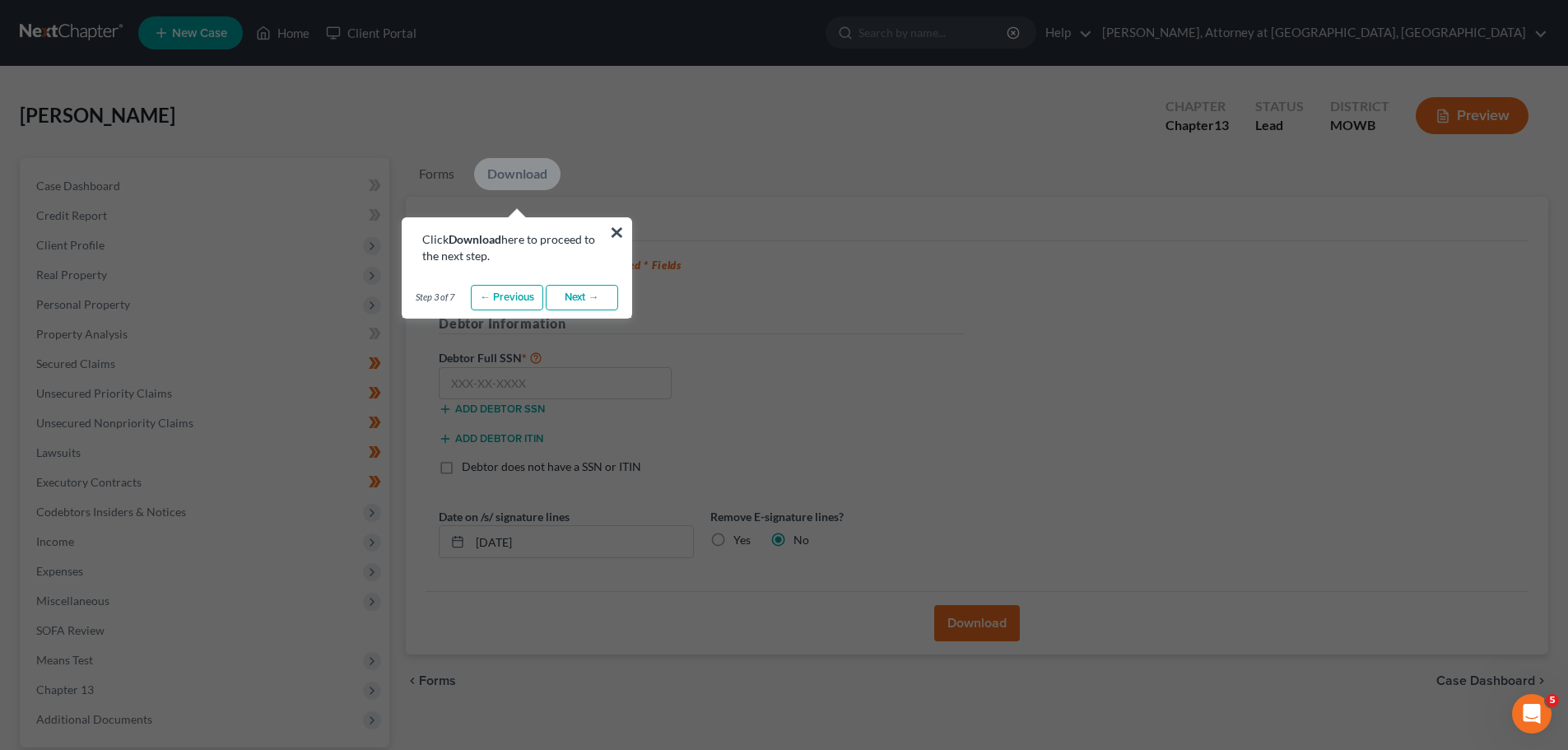
click at [580, 289] on link "Next →" at bounding box center [582, 297] width 72 height 27
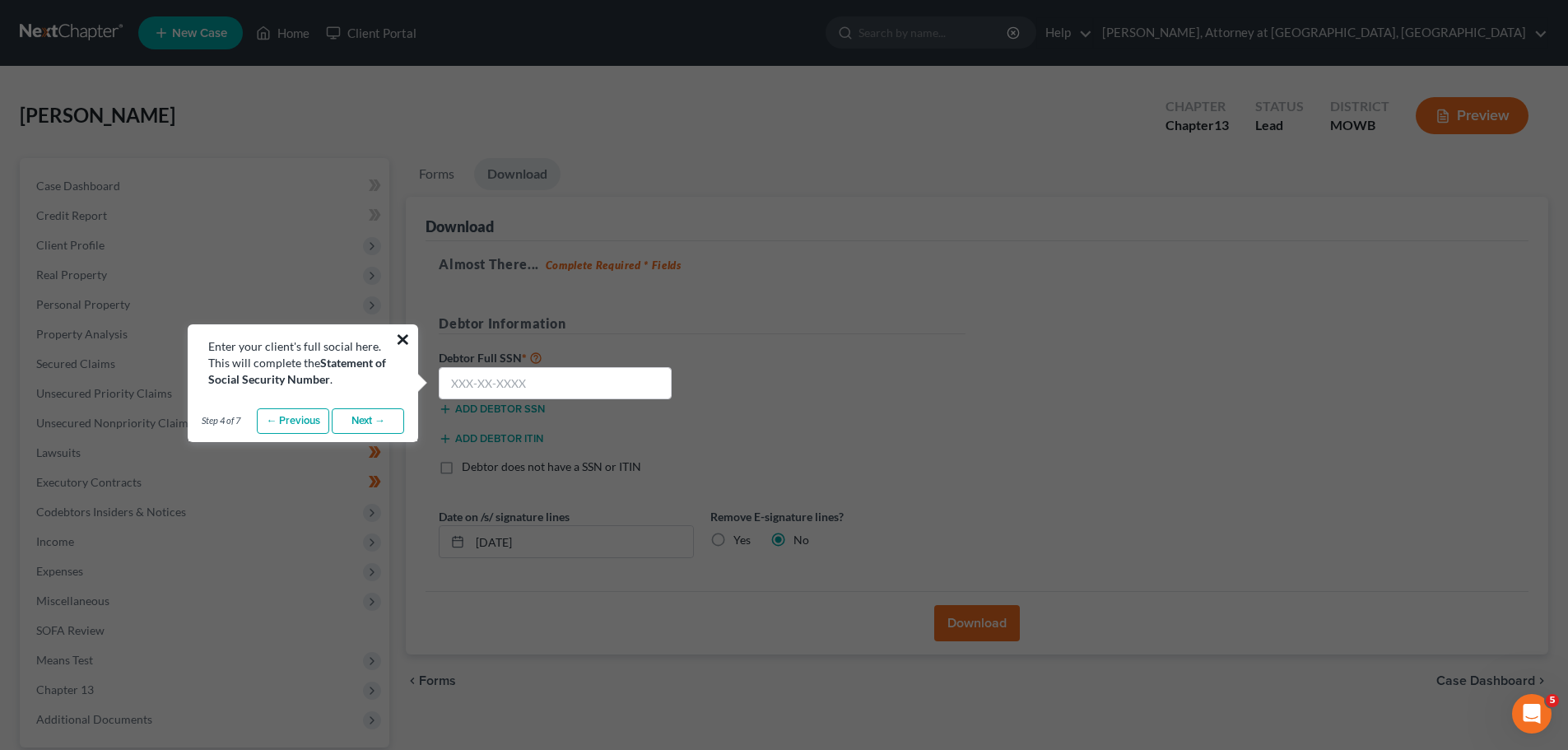
click at [400, 331] on button "×" at bounding box center [403, 339] width 16 height 27
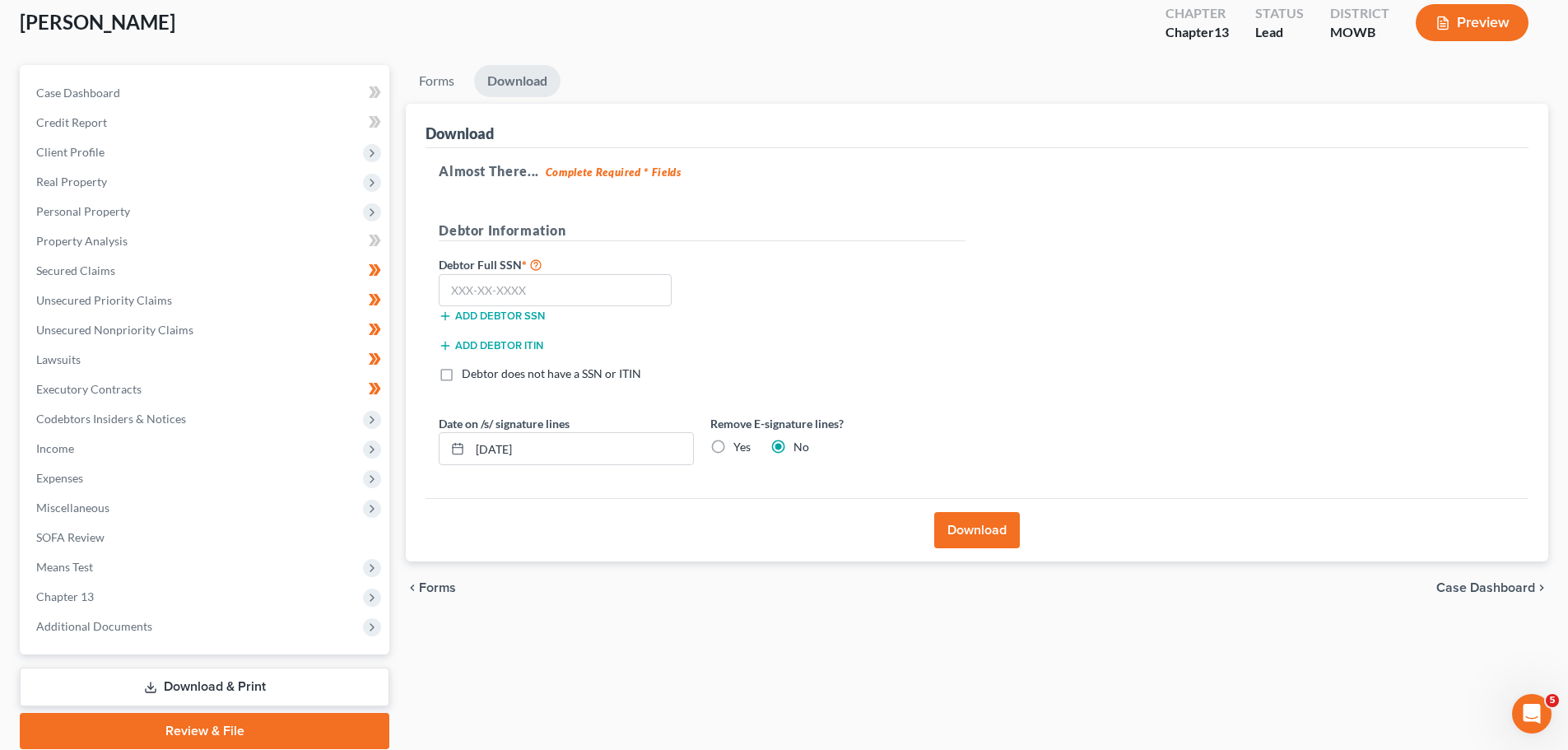
scroll to position [155, 0]
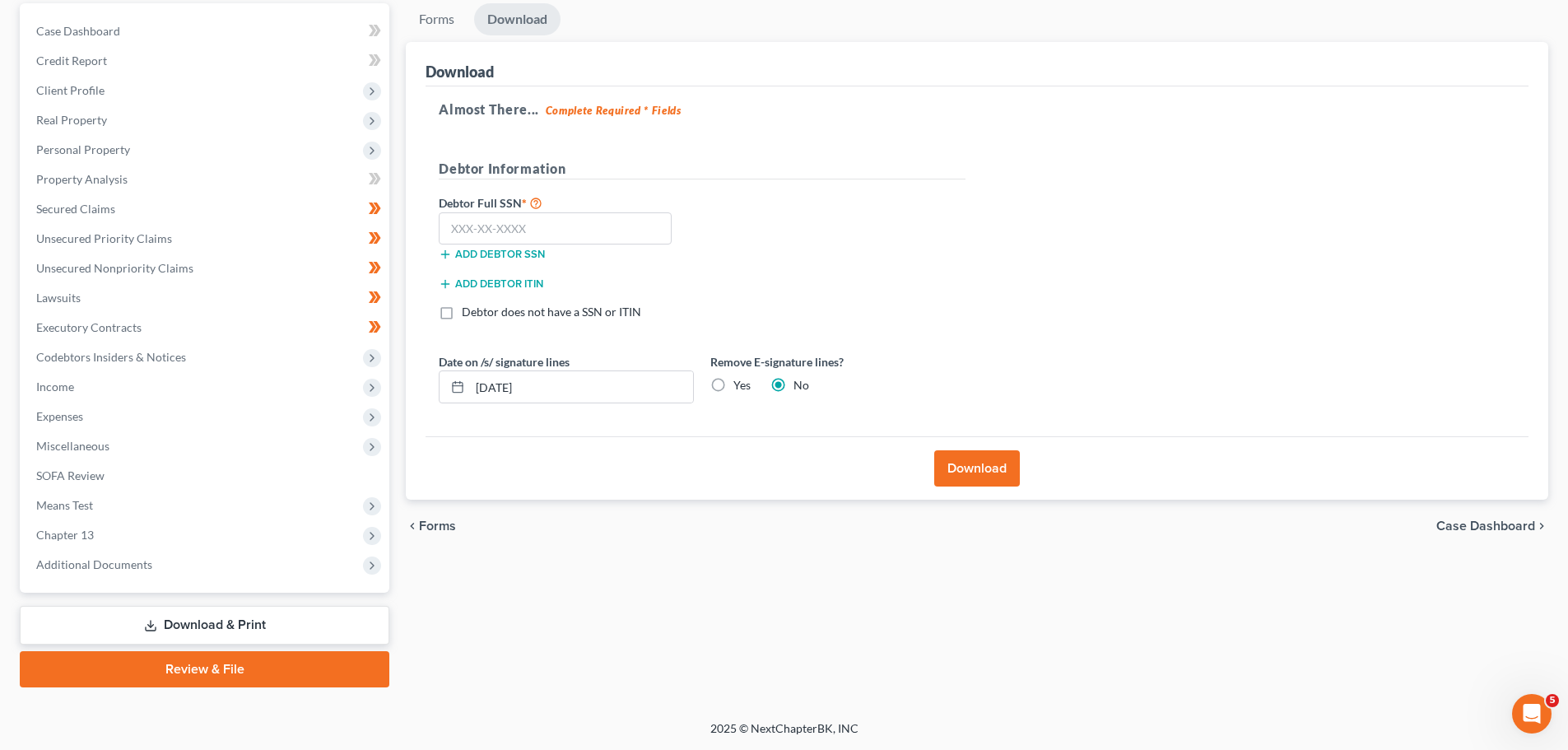
click at [186, 624] on link "Download & Print" at bounding box center [204, 624] width 370 height 39
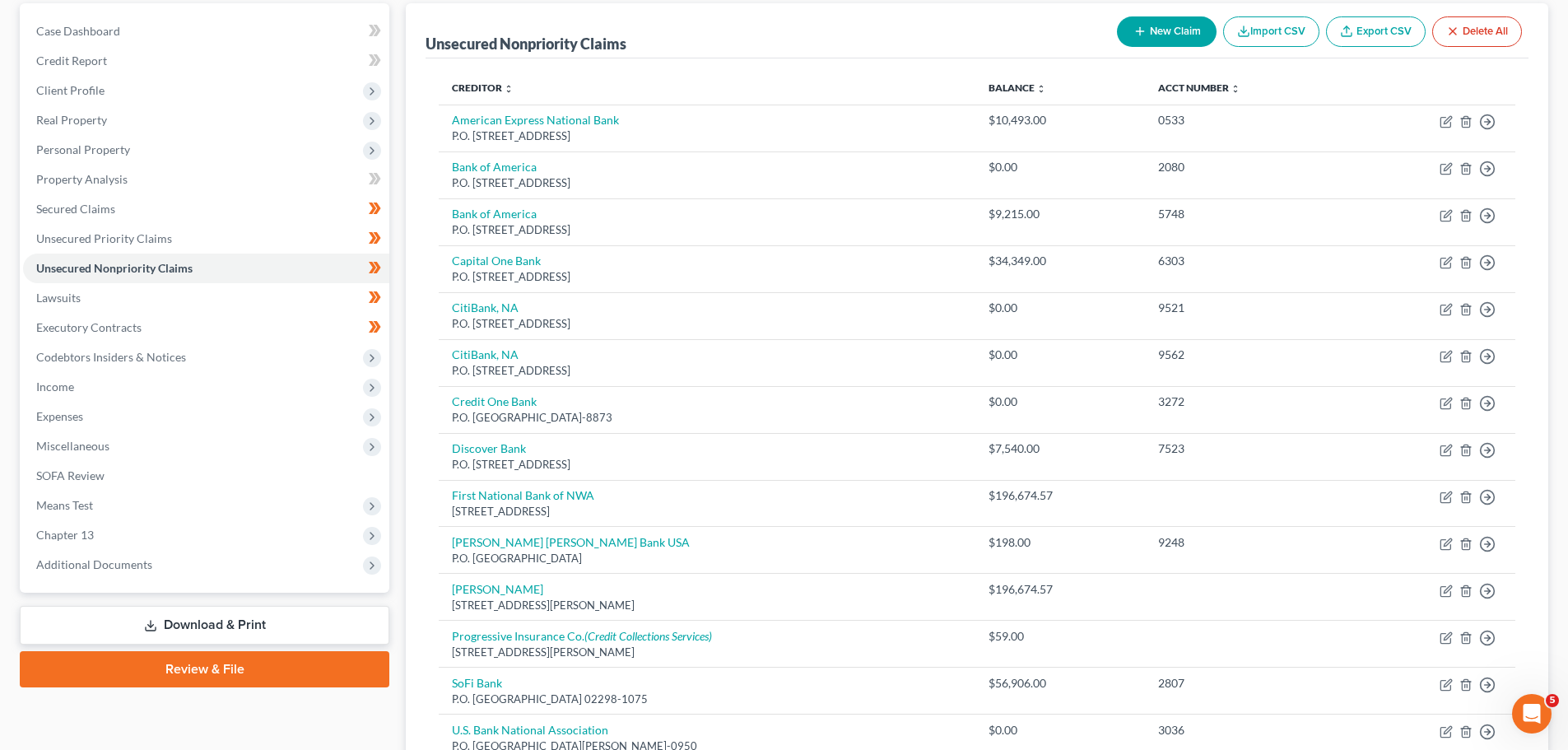
scroll to position [348, 0]
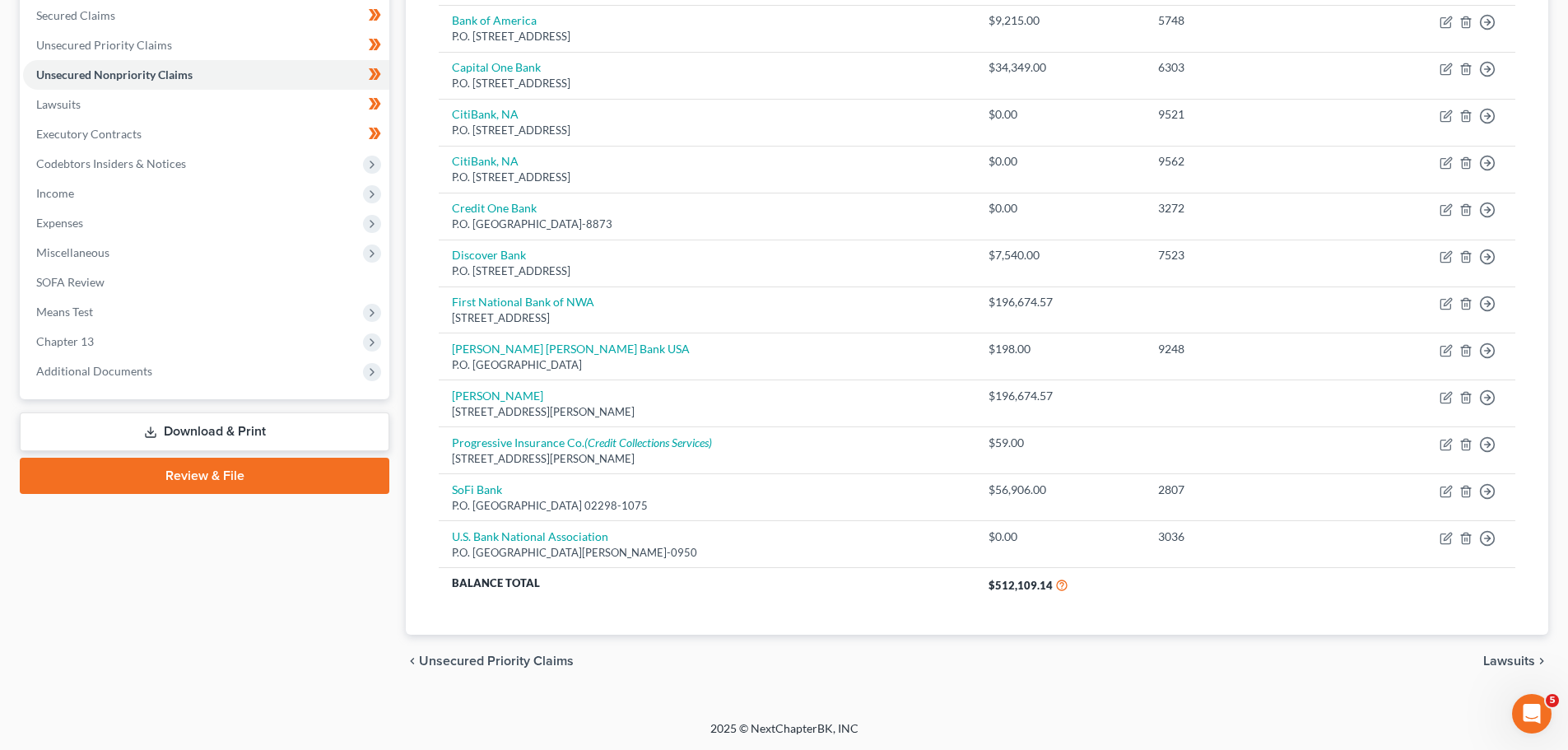
click at [166, 428] on link "Download & Print" at bounding box center [204, 431] width 370 height 39
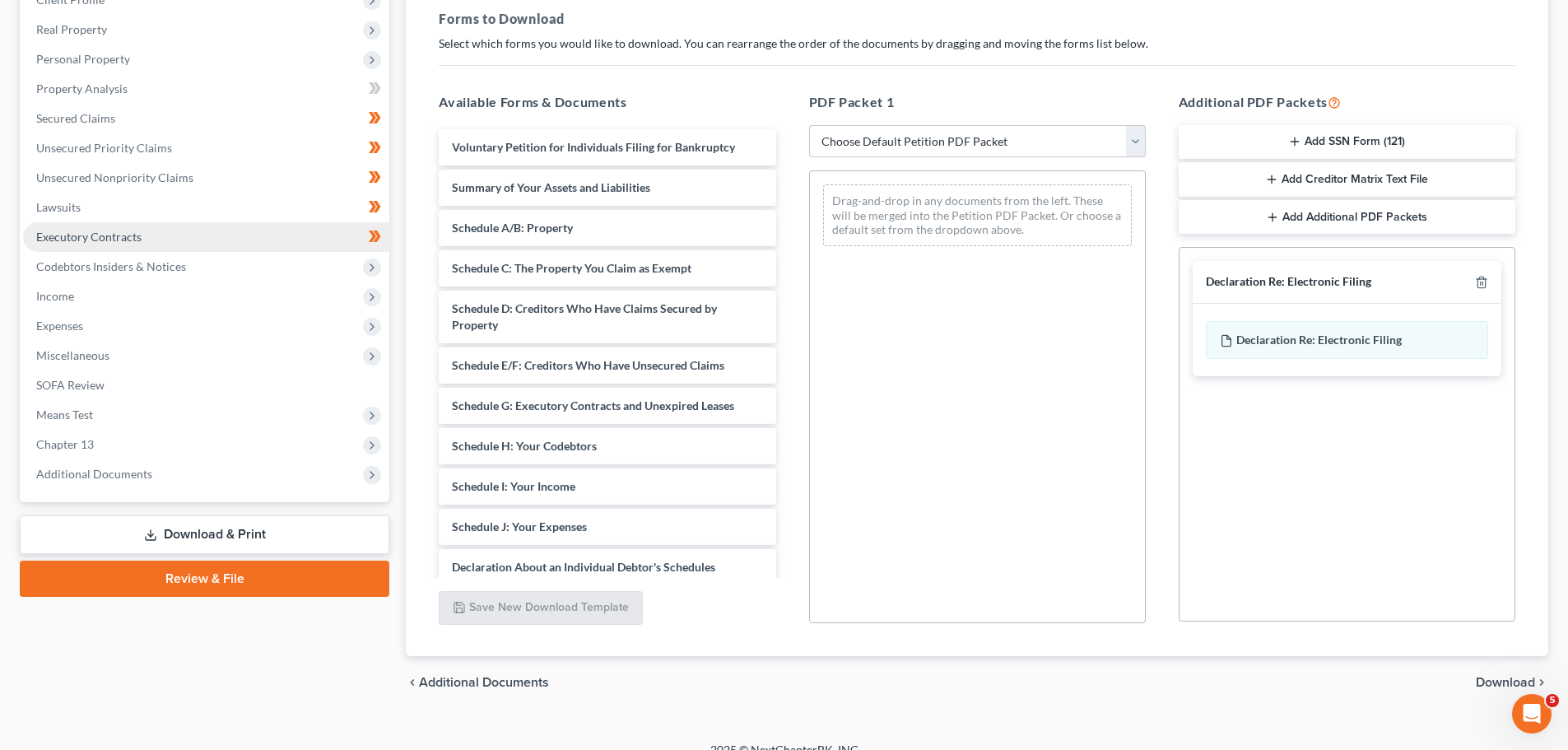
scroll to position [247, 0]
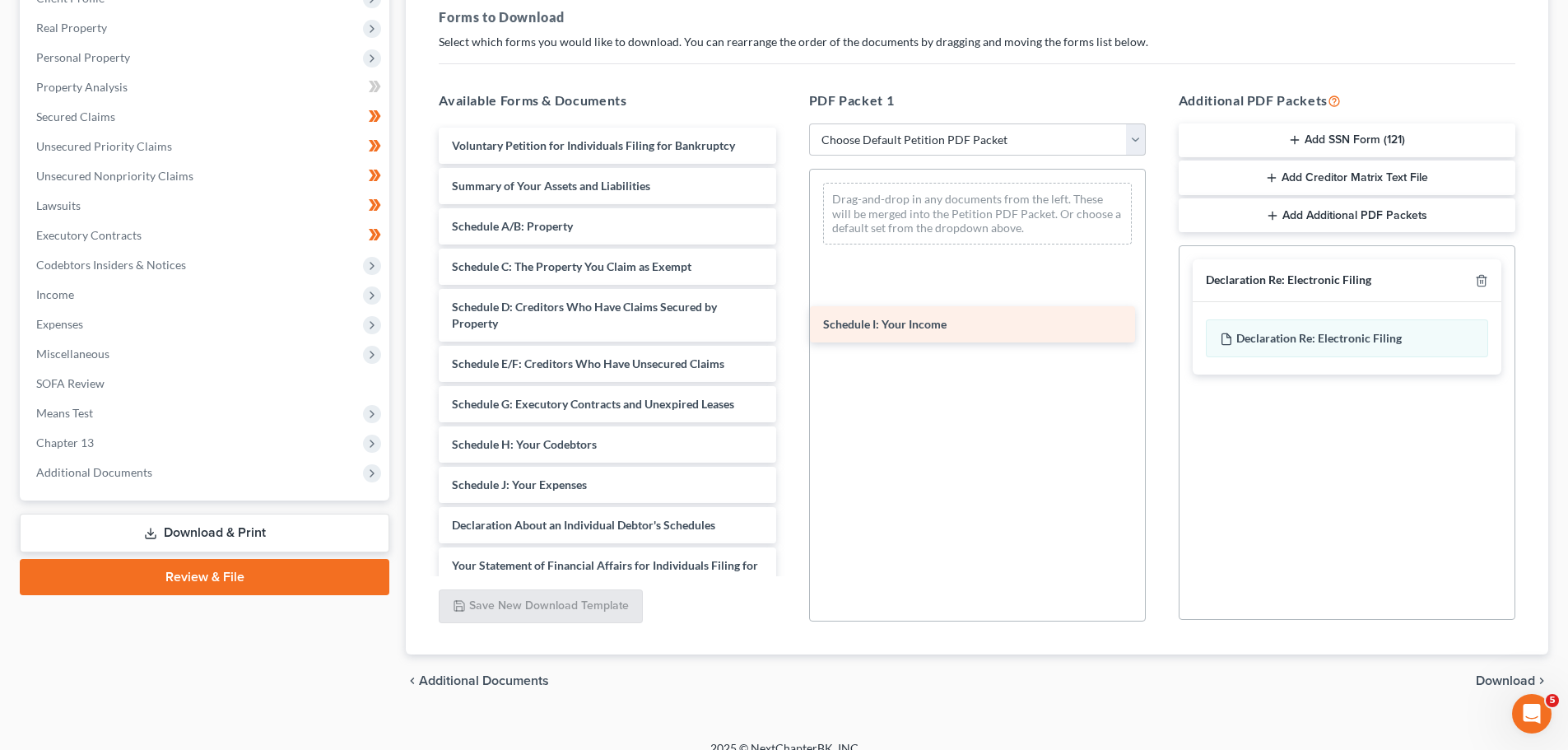
drag, startPoint x: 525, startPoint y: 474, endPoint x: 878, endPoint y: 247, distance: 419.7
click at [789, 246] on div "Schedule I: Your Income Voluntary Petition for Individuals Filing for Bankruptc…" at bounding box center [607, 493] width 363 height 731
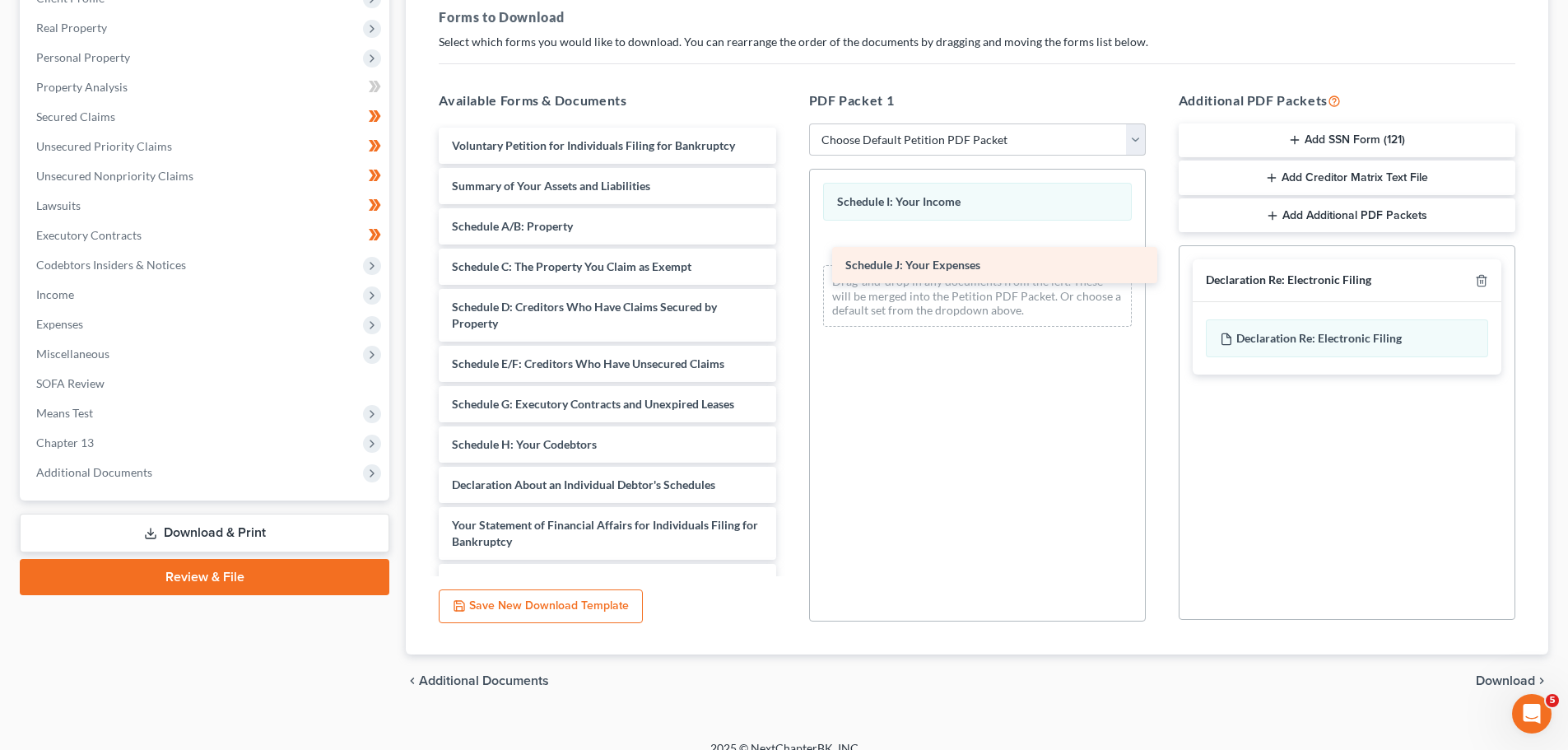
drag, startPoint x: 533, startPoint y: 485, endPoint x: 927, endPoint y: 266, distance: 450.8
click at [789, 266] on div "Schedule J: Your Expenses Voluntary Petition for Individuals Filing for Bankrup…" at bounding box center [607, 473] width 363 height 691
click at [1483, 279] on icon "button" at bounding box center [1481, 280] width 13 height 13
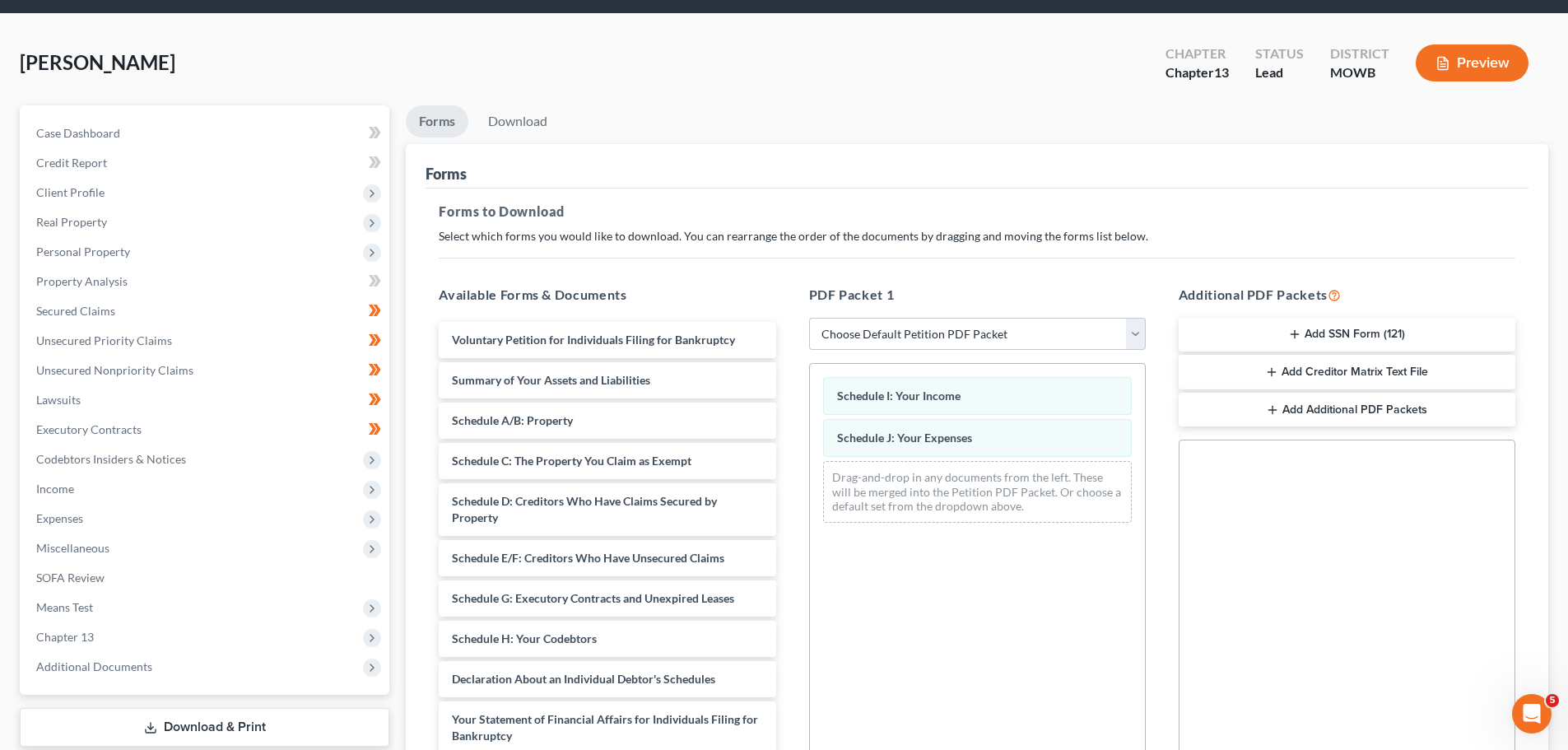
scroll to position [20, 0]
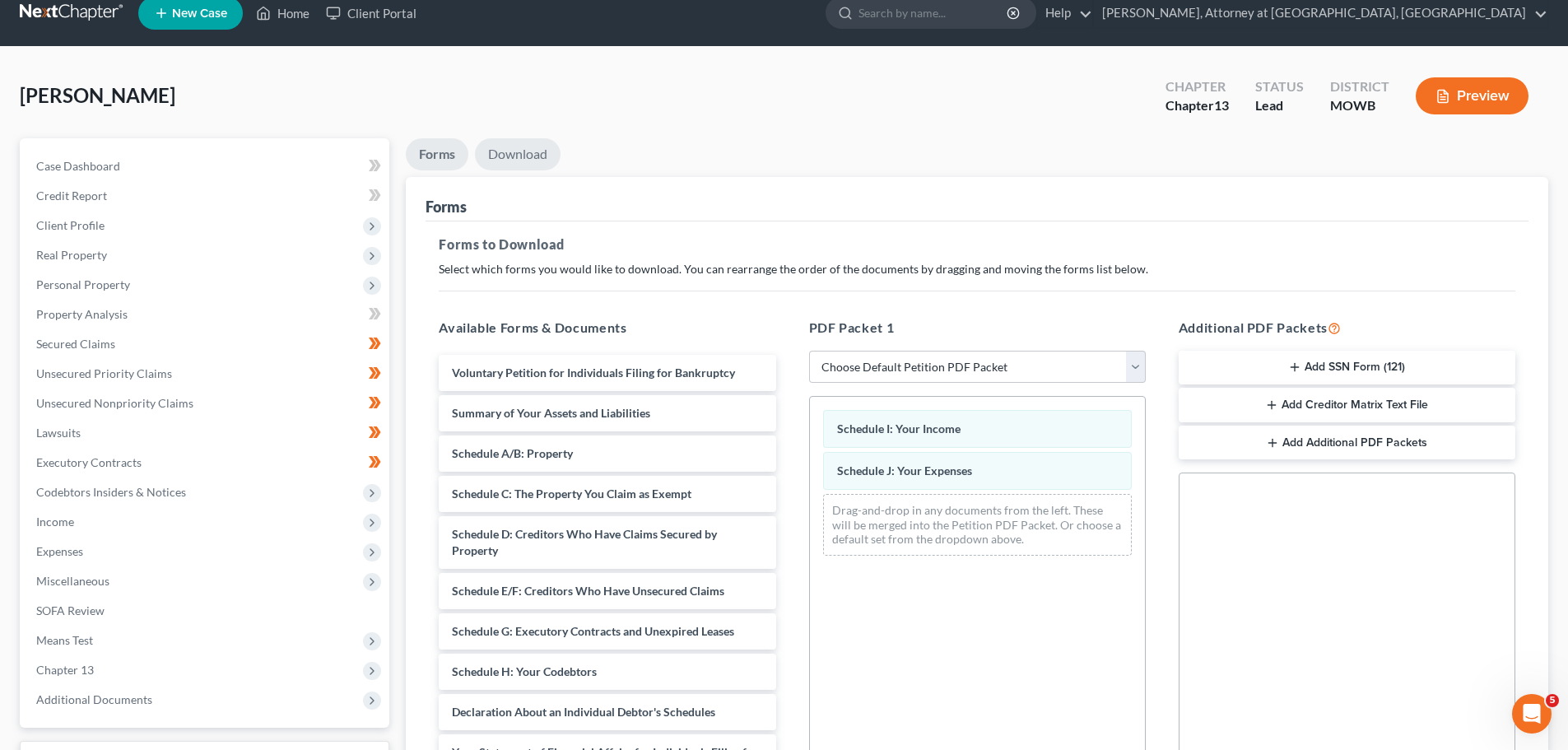
click at [517, 153] on link "Download" at bounding box center [517, 155] width 85 height 32
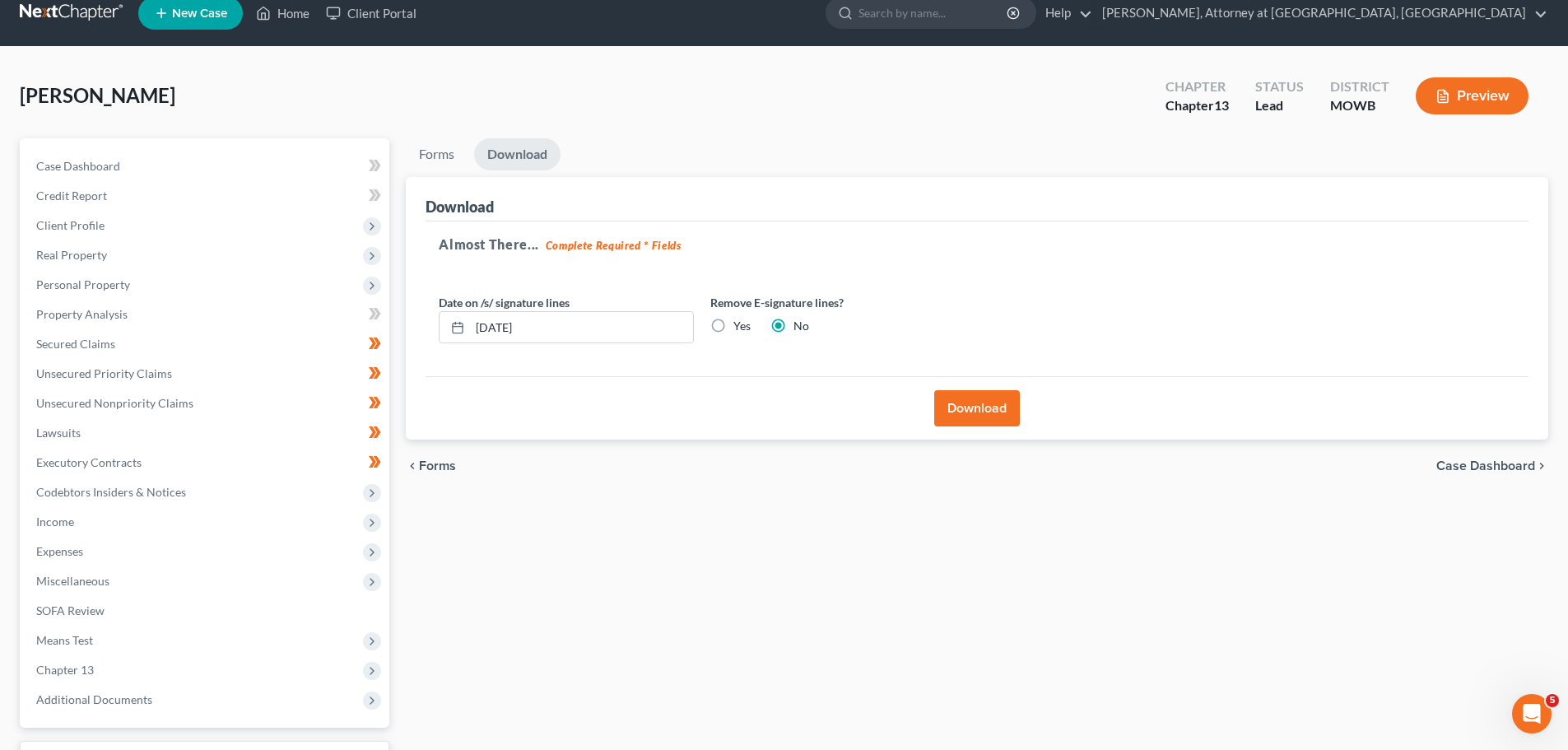
click at [977, 403] on button "Download" at bounding box center [977, 408] width 85 height 37
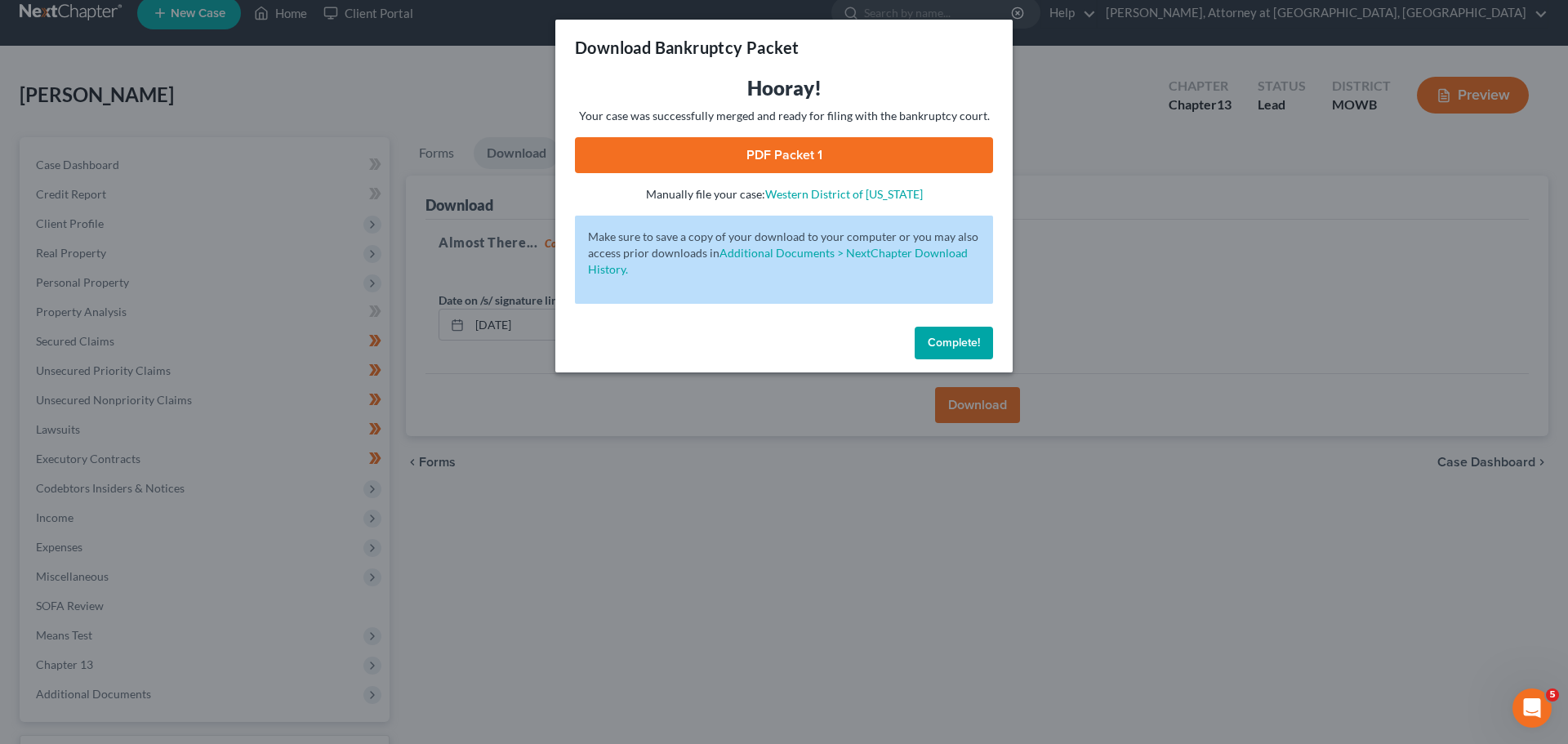
click at [745, 145] on link "PDF Packet 1" at bounding box center [784, 155] width 418 height 36
click at [975, 332] on button "Complete!" at bounding box center [954, 342] width 79 height 32
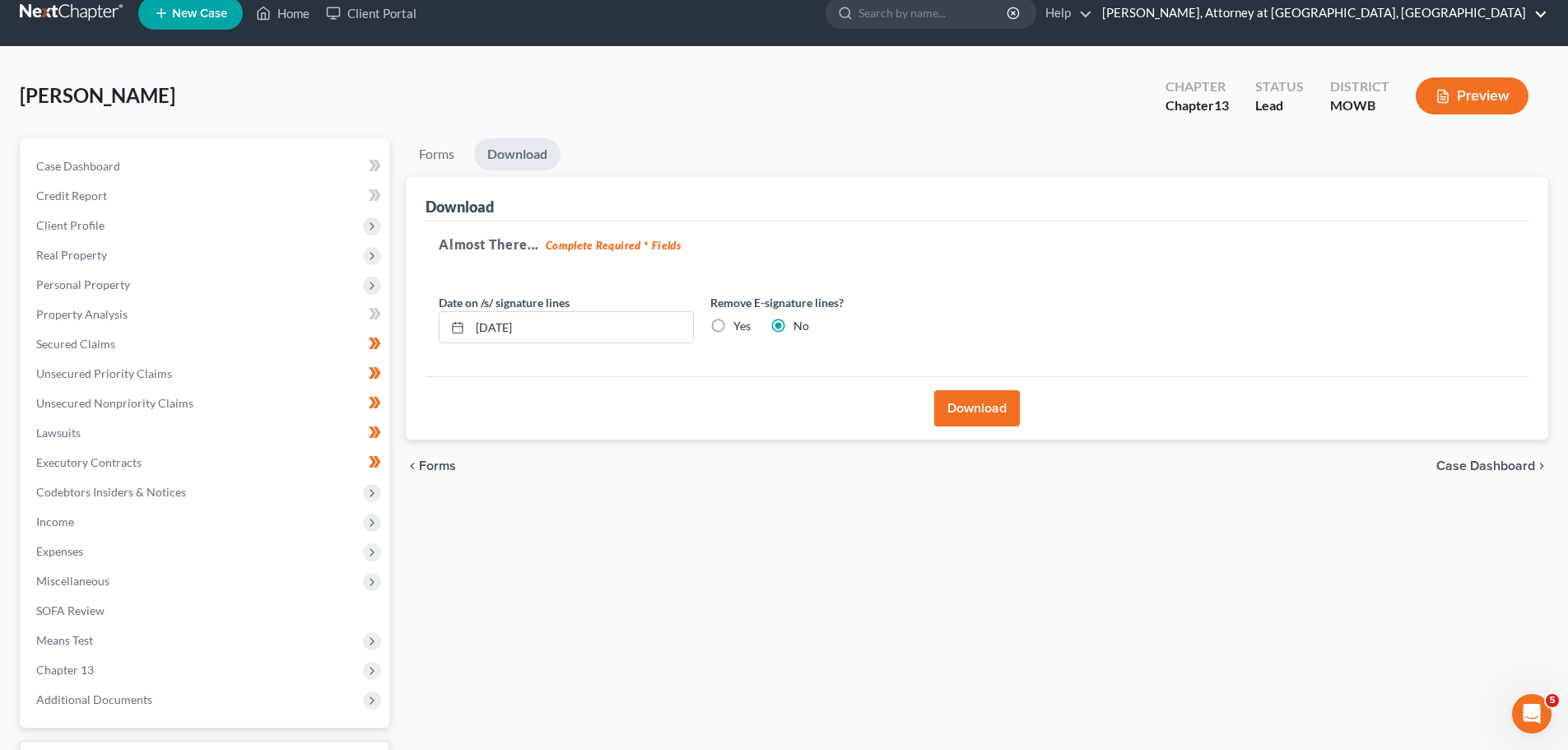
click at [1542, 12] on link "[PERSON_NAME], Attorney at [GEOGRAPHIC_DATA], [GEOGRAPHIC_DATA]" at bounding box center [1321, 13] width 454 height 30
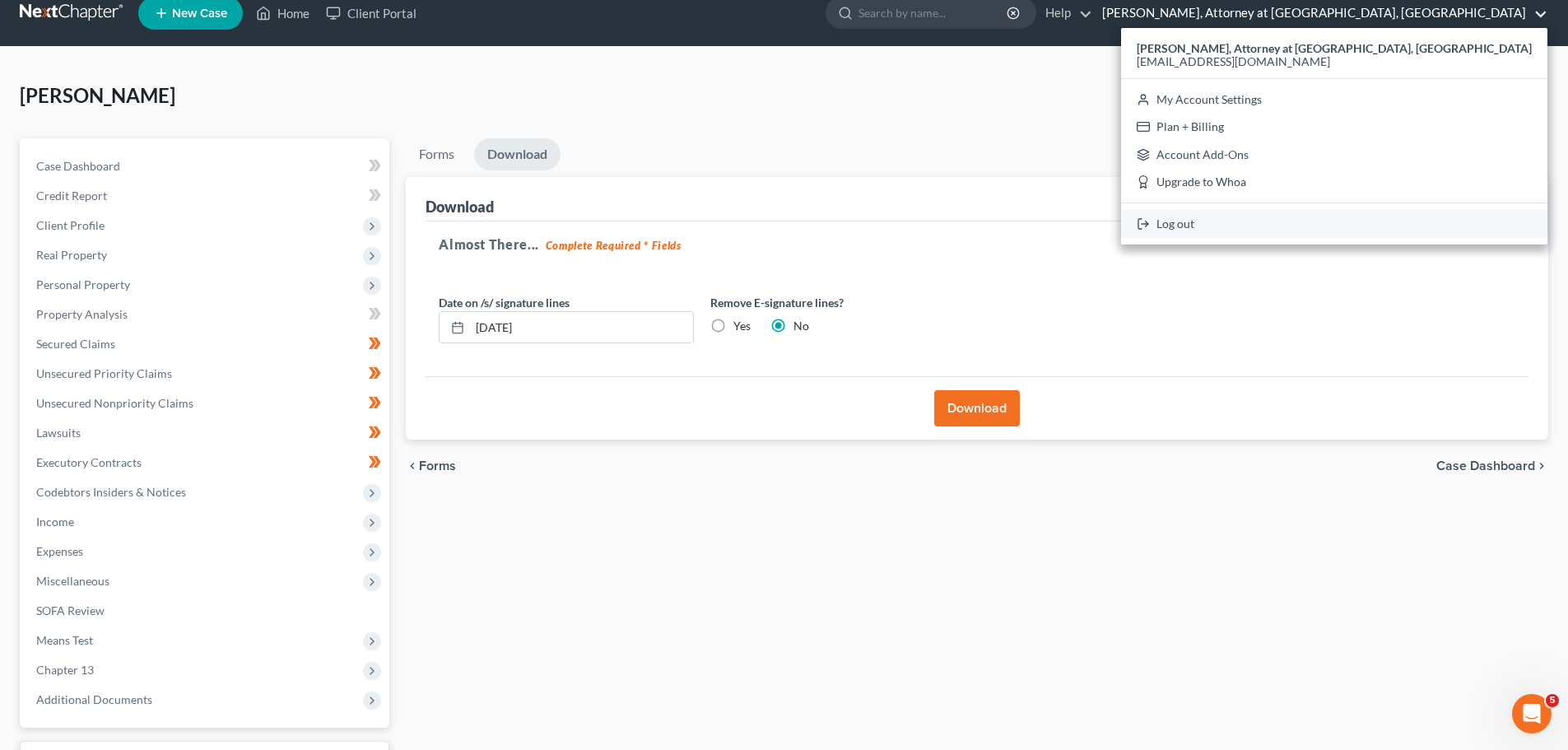
click at [1380, 224] on link "Log out" at bounding box center [1334, 224] width 426 height 28
